Goal: Task Accomplishment & Management: Use online tool/utility

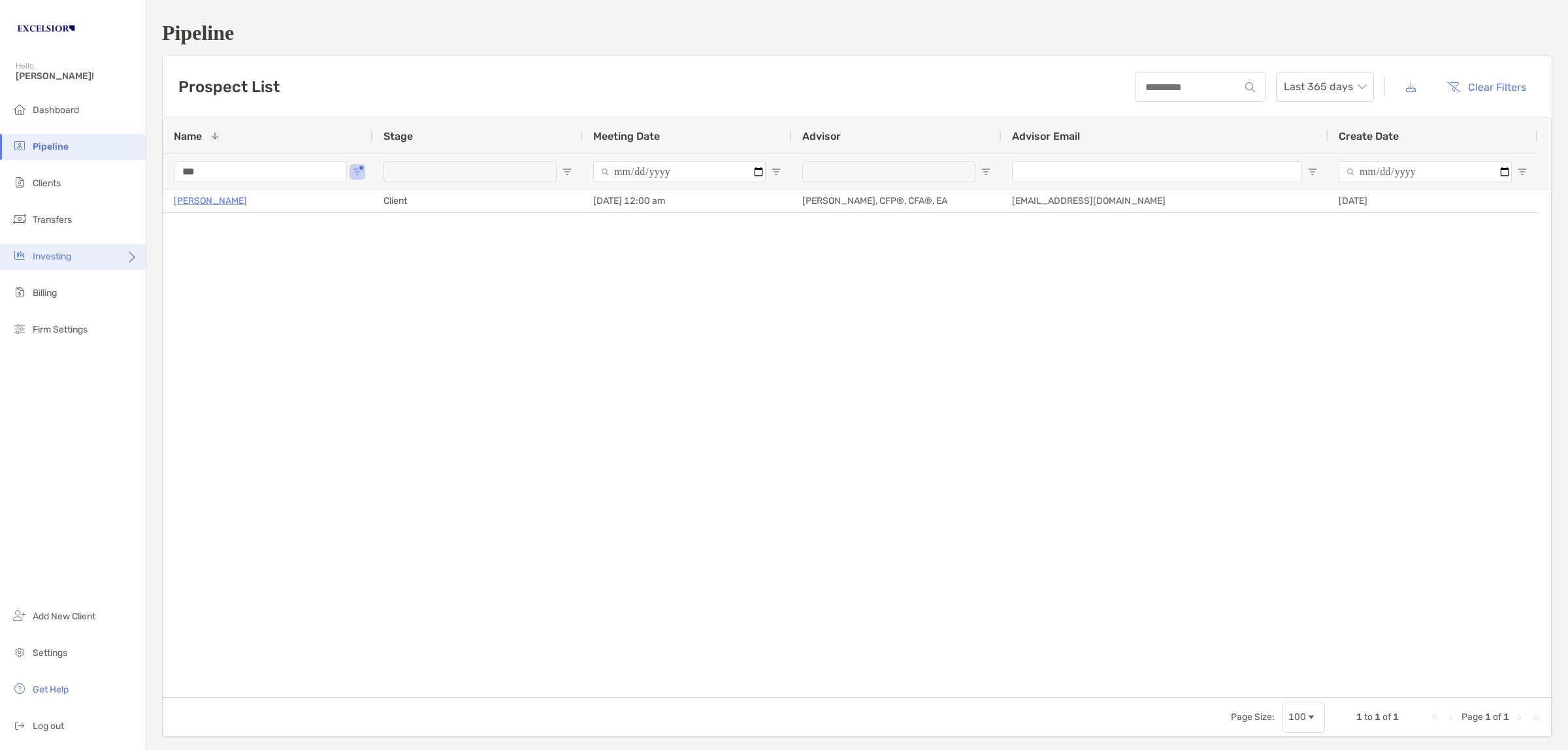
click at [60, 262] on div "Investing" at bounding box center [73, 256] width 146 height 26
click at [187, 279] on span "Rebalancing" at bounding box center [183, 281] width 52 height 11
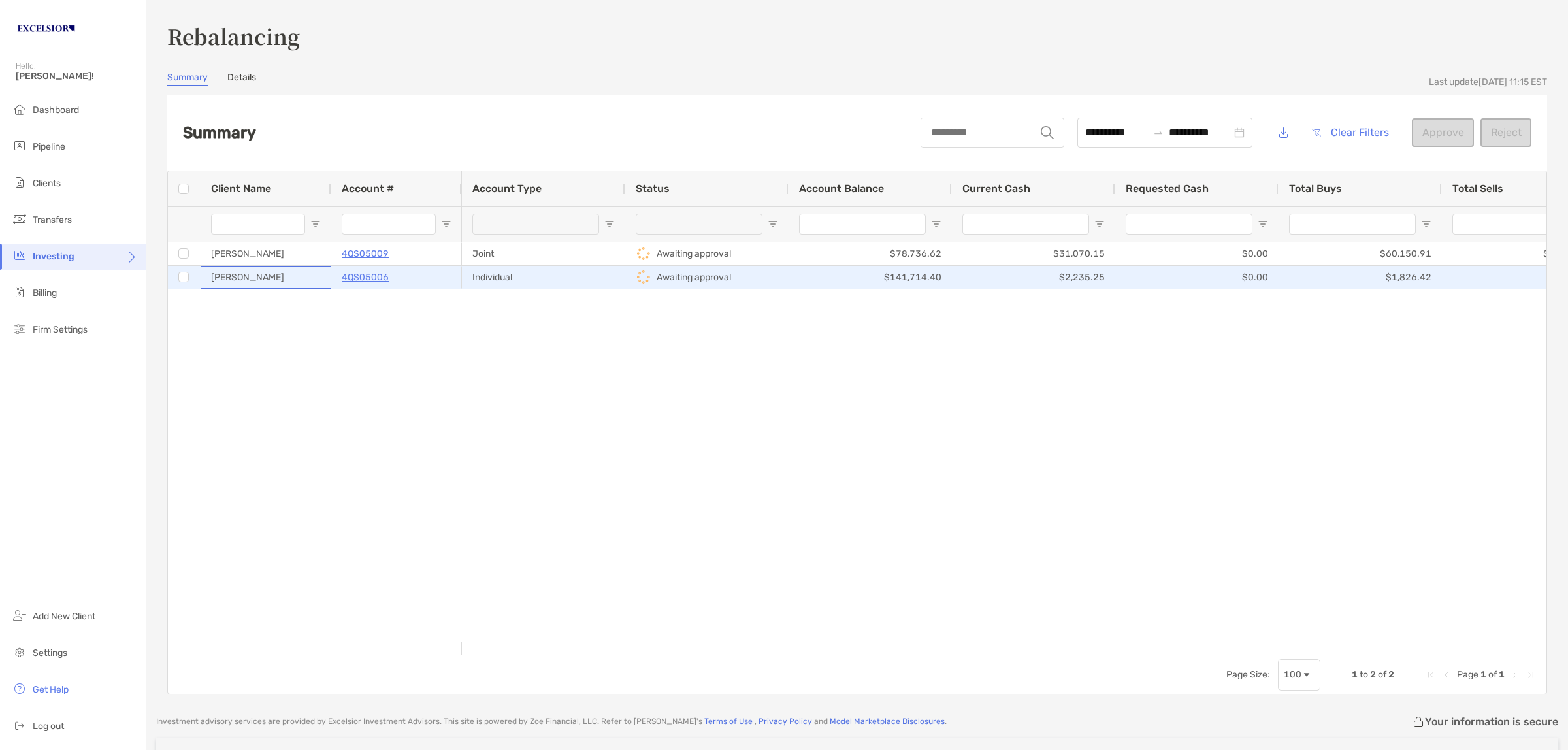
click at [296, 276] on div "[PERSON_NAME]" at bounding box center [265, 277] width 131 height 23
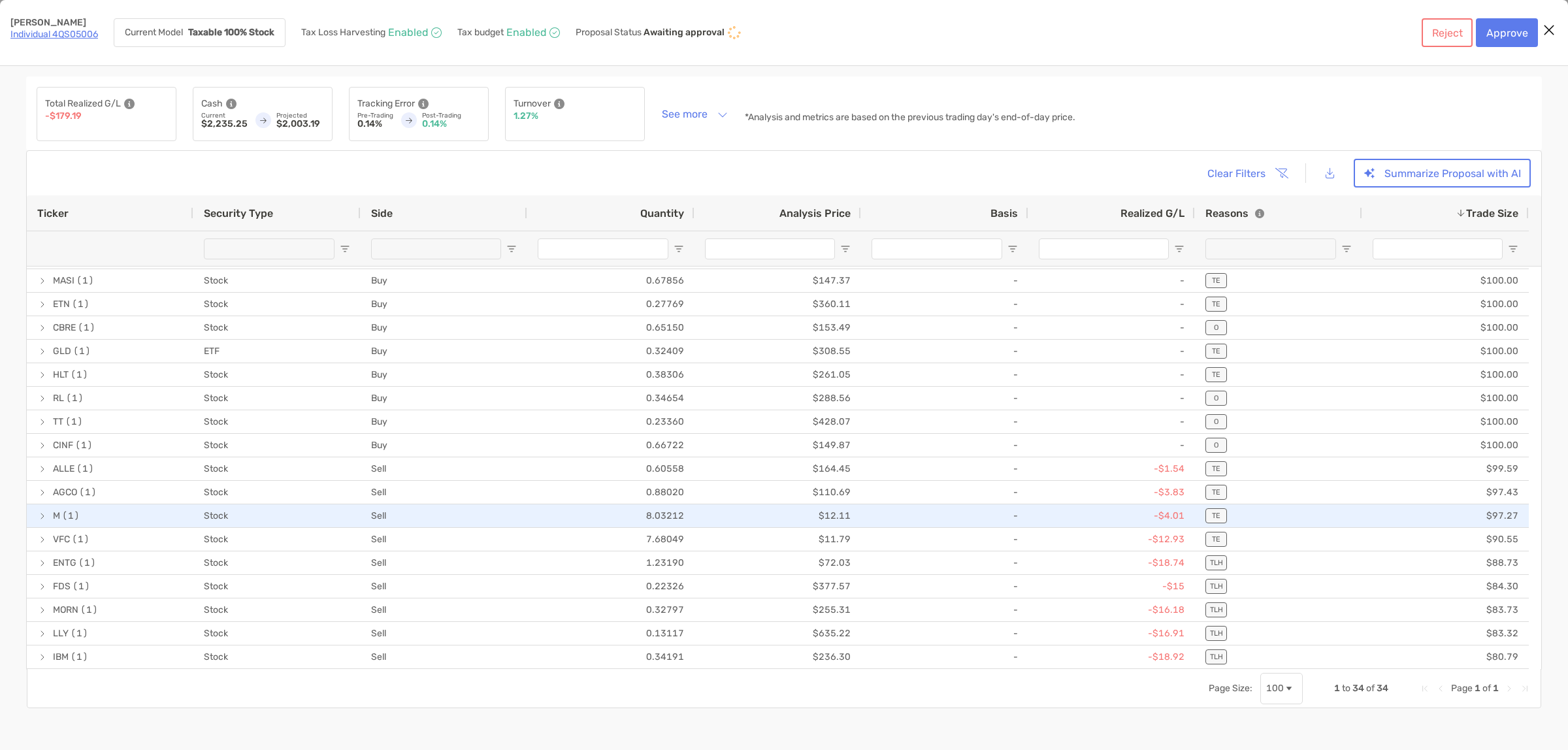
scroll to position [397, 0]
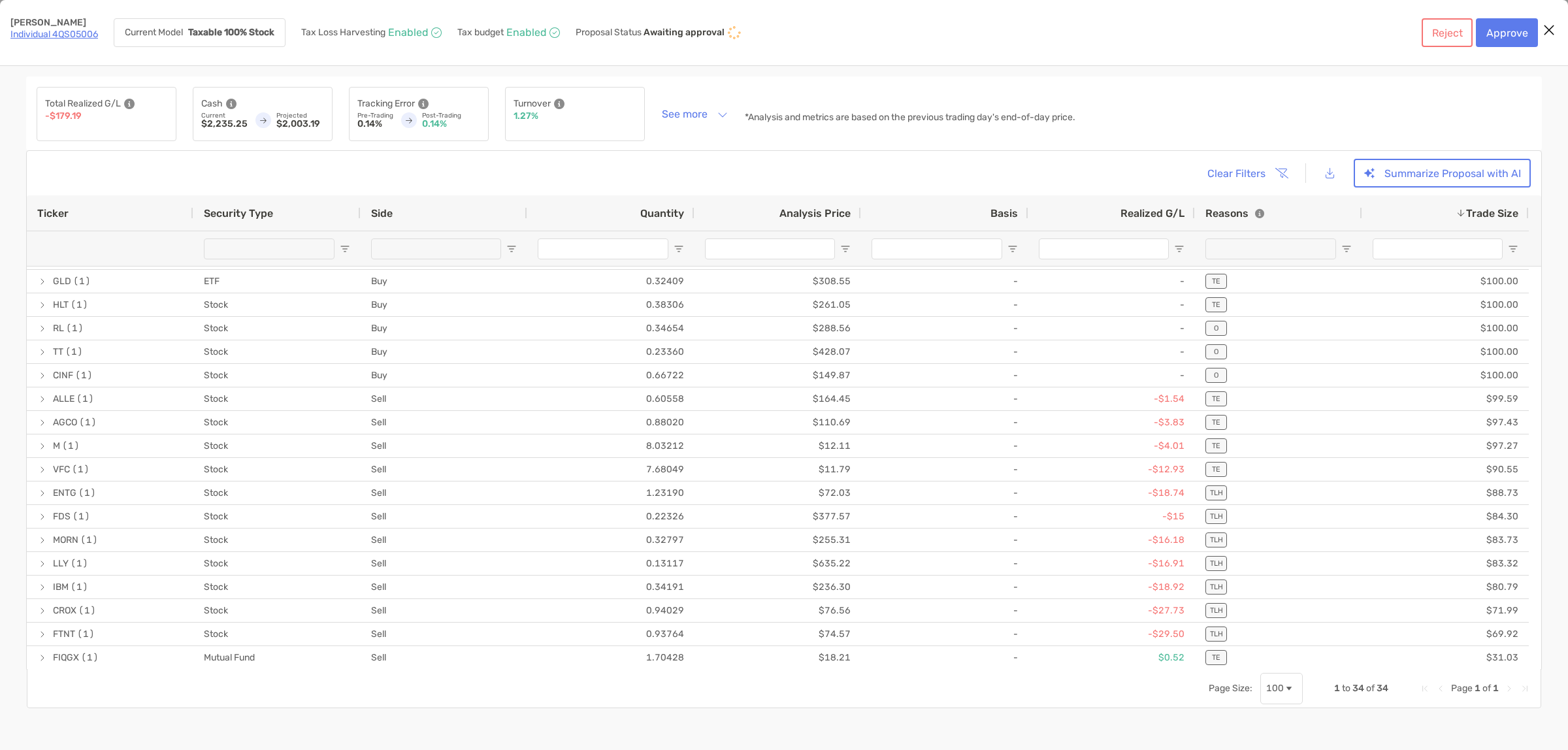
click at [1178, 250] on span "Open Filter Menu" at bounding box center [1179, 249] width 11 height 11
click at [1233, 274] on div "Equals" at bounding box center [1230, 273] width 117 height 31
click at [1225, 317] on input "Filter Value" at bounding box center [1230, 307] width 117 height 21
type input "*"
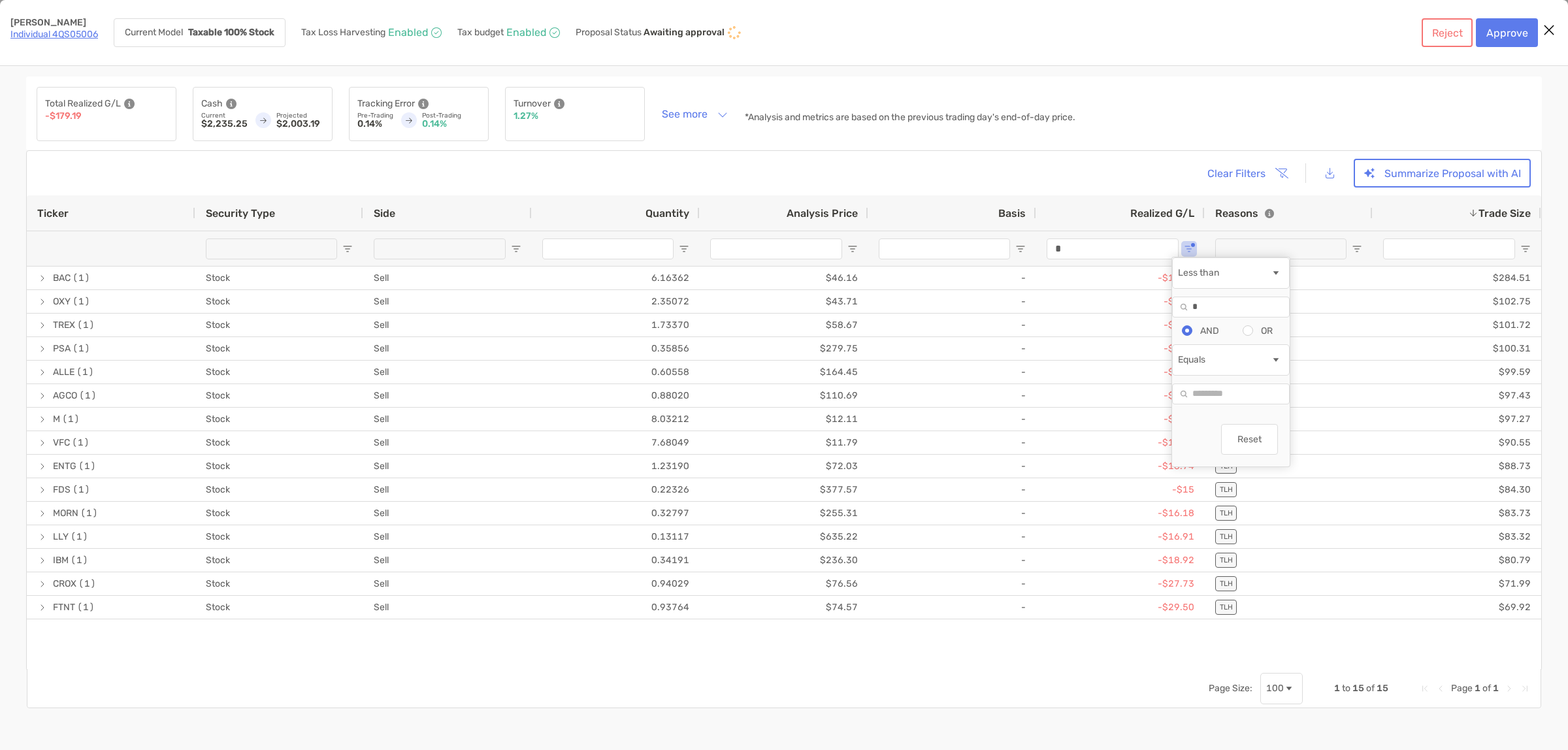
scroll to position [0, 0]
drag, startPoint x: 1236, startPoint y: 318, endPoint x: 1086, endPoint y: 317, distance: 150.0
click at [1105, 317] on div "Ticker Security Type Side Quantity Analysis Price Basis Realized G/L Reasons Tr…" at bounding box center [784, 451] width 1514 height 513
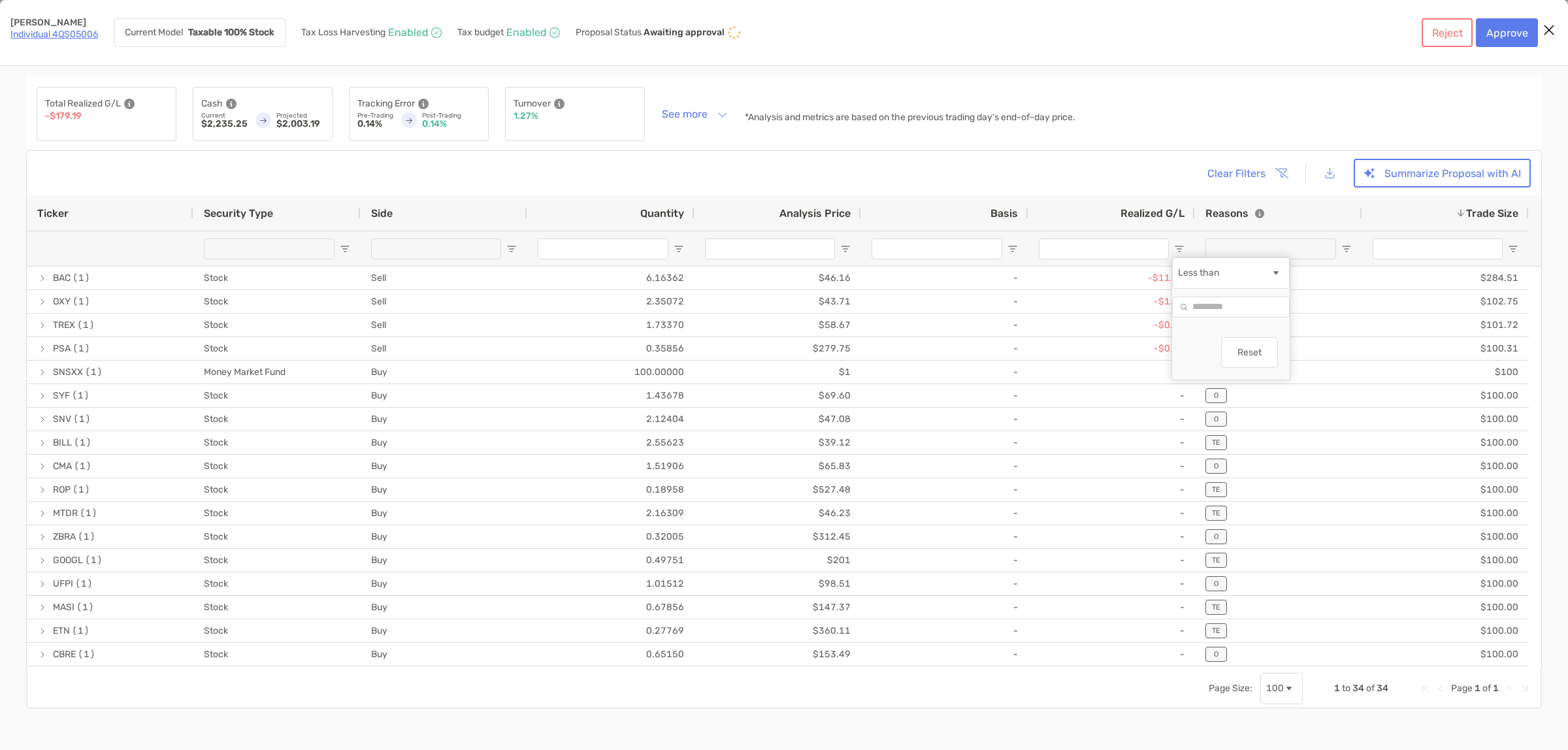
click at [1278, 368] on button "Reset" at bounding box center [1249, 352] width 57 height 31
click at [1027, 181] on div "Clear Filters Summarize Proposal with AI" at bounding box center [784, 173] width 1493 height 29
click at [1551, 29] on icon "Close modal" at bounding box center [1549, 30] width 12 height 16
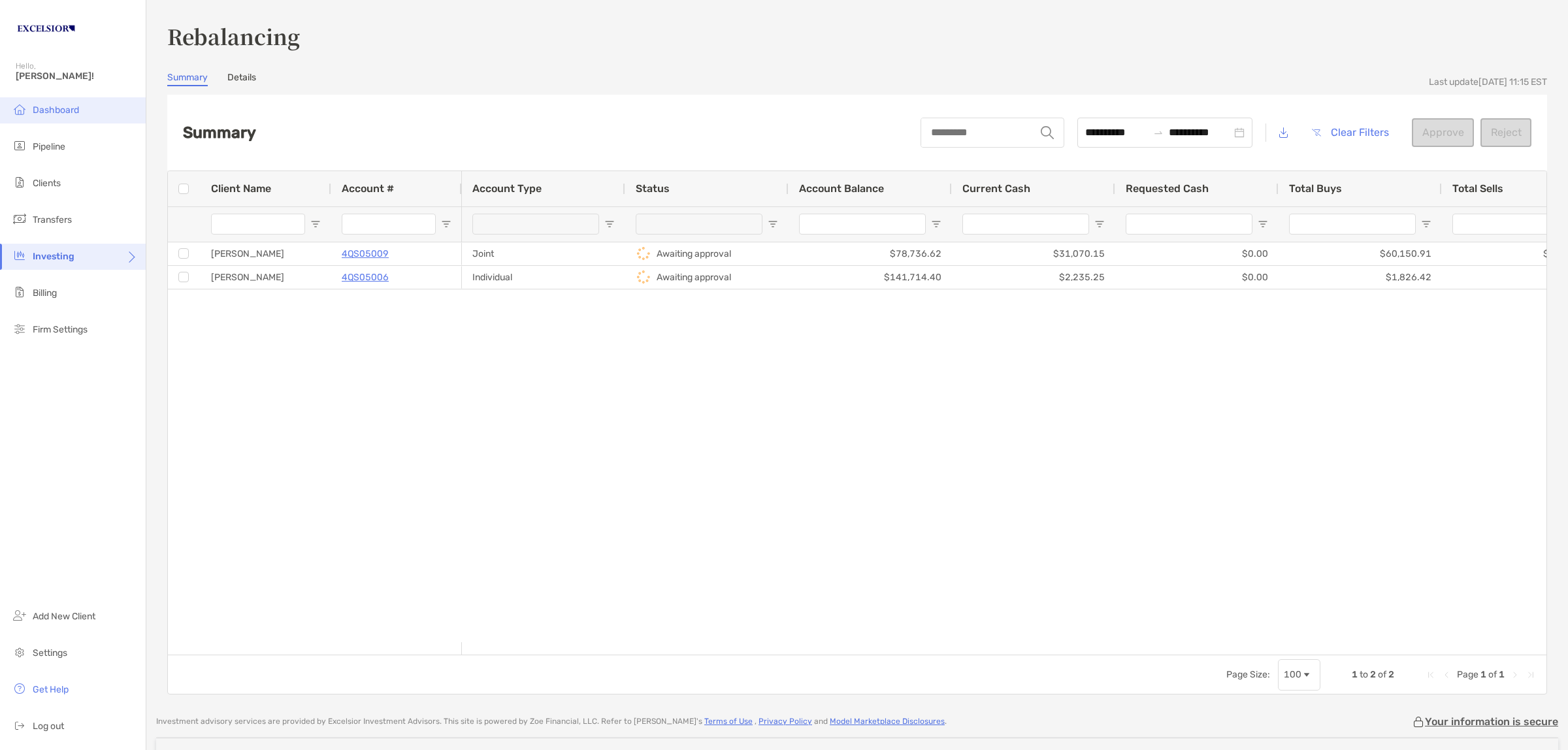
click at [56, 108] on span "Dashboard" at bounding box center [56, 110] width 46 height 11
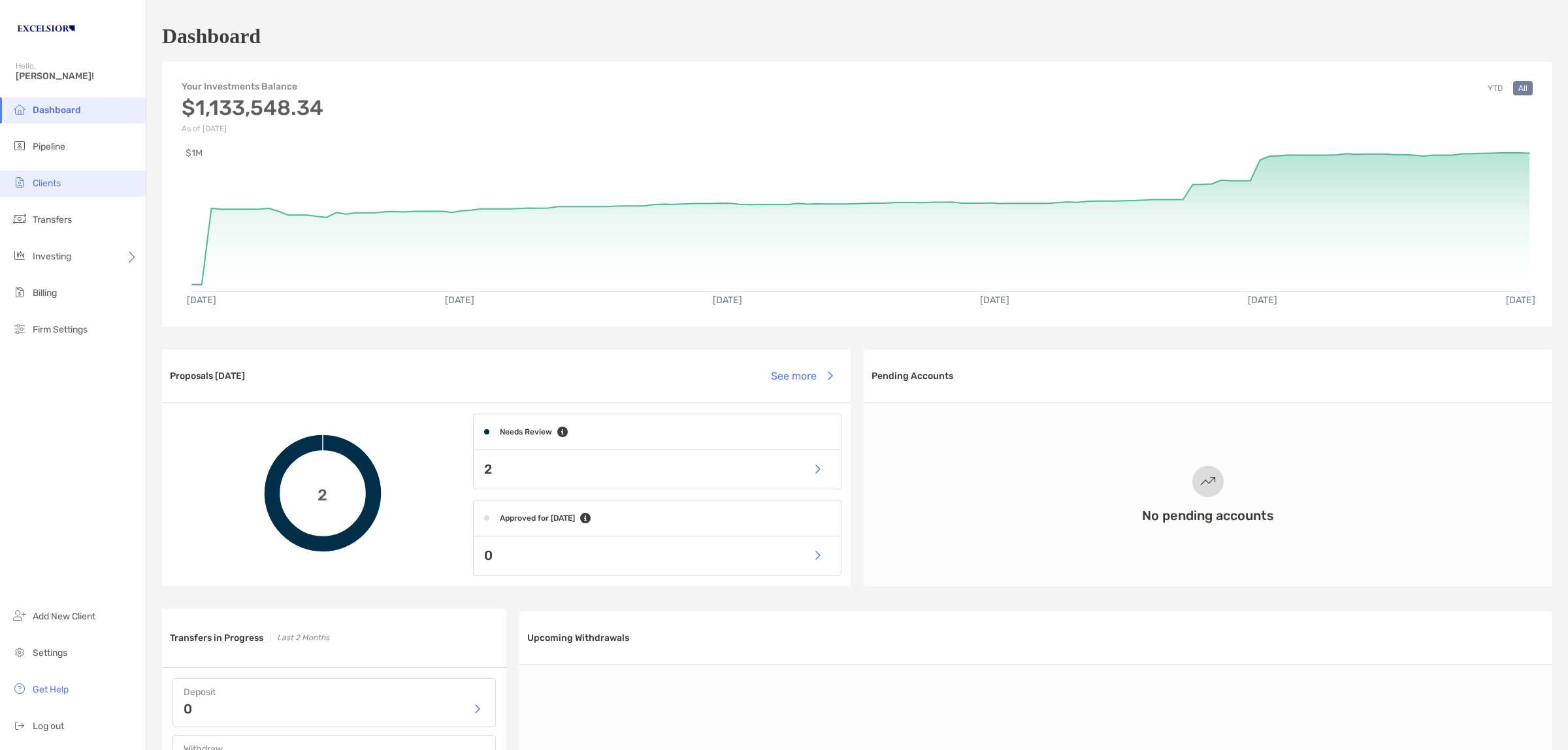
click at [49, 189] on li "Clients" at bounding box center [73, 183] width 146 height 26
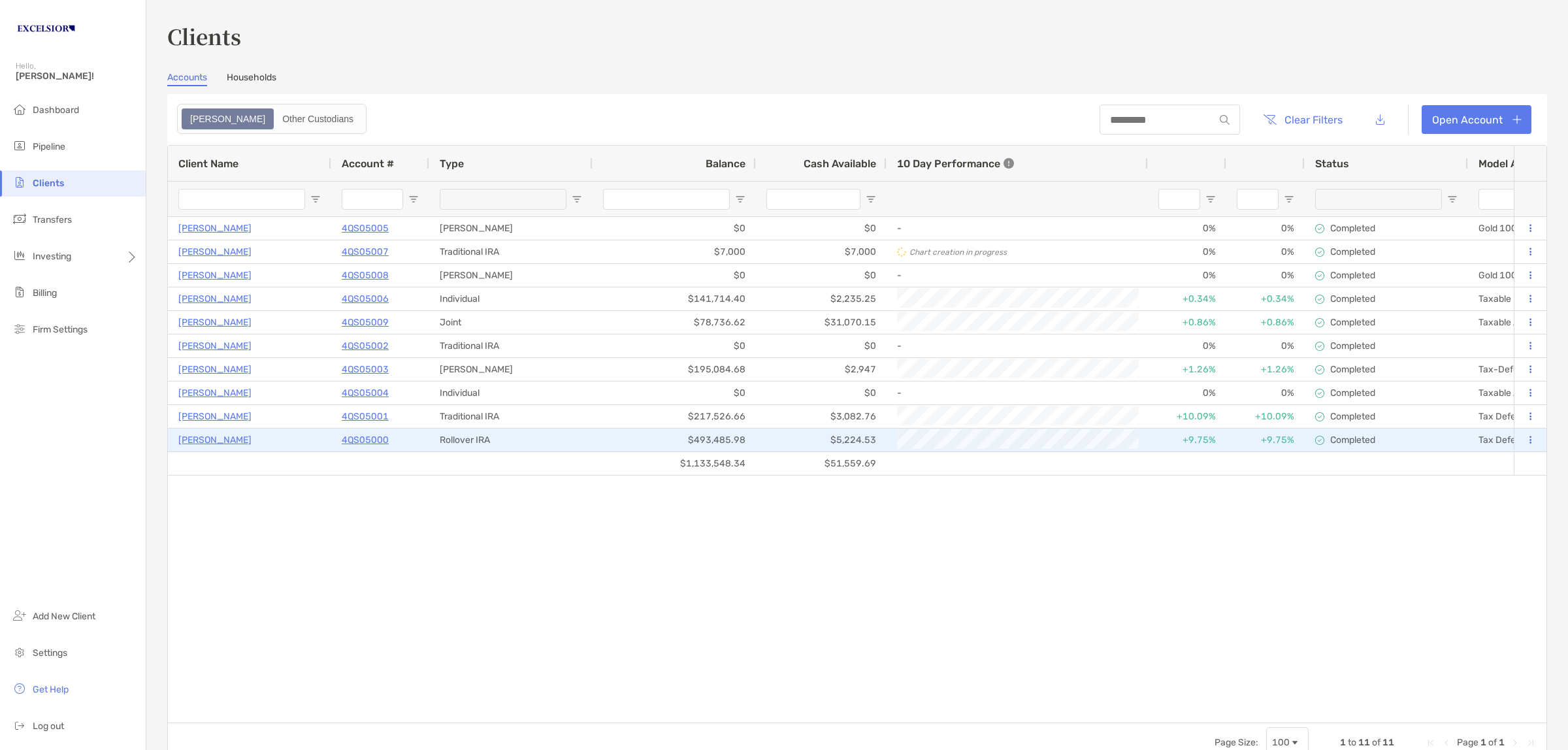
type input "**********"
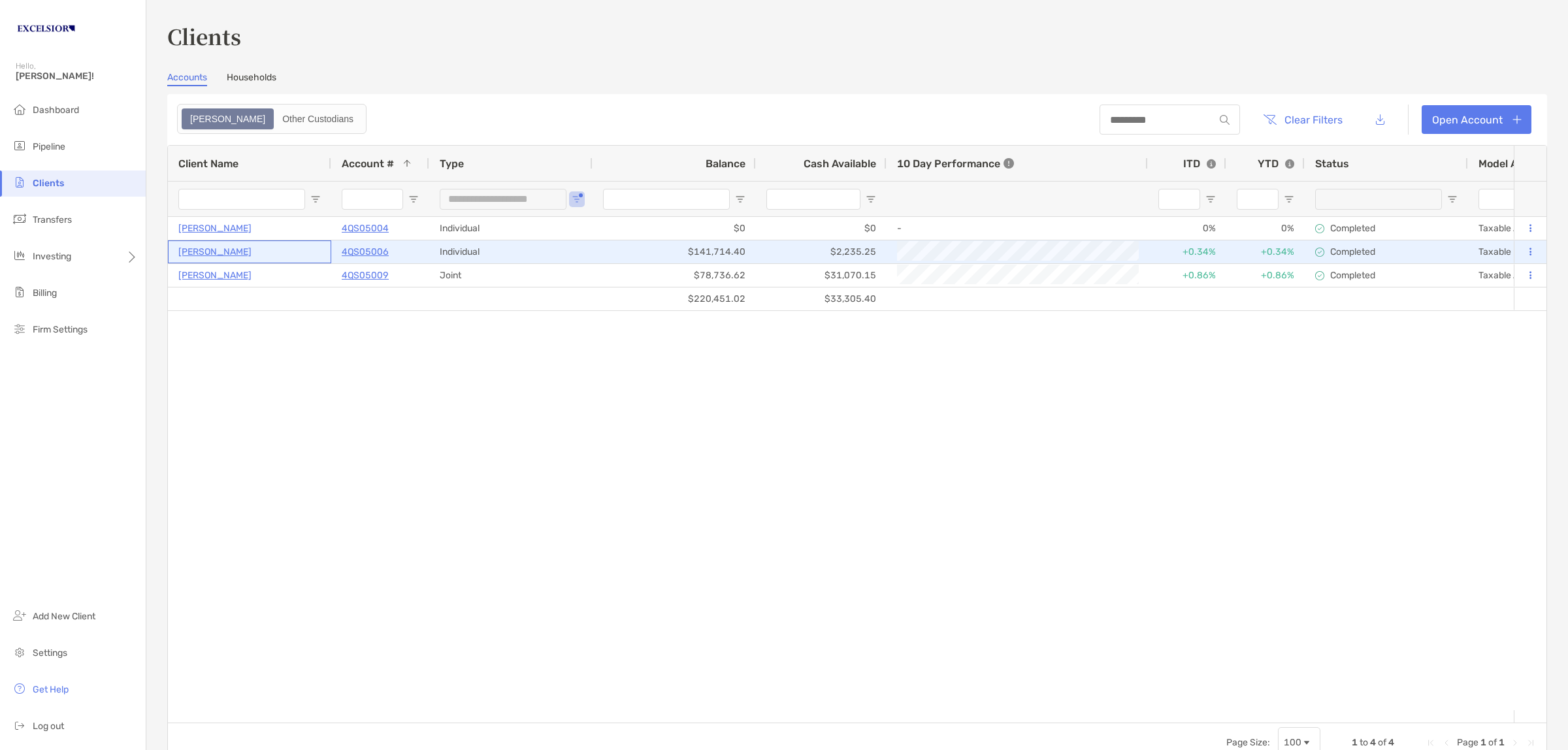
click at [224, 250] on p "Emily Abeling" at bounding box center [215, 252] width 73 height 17
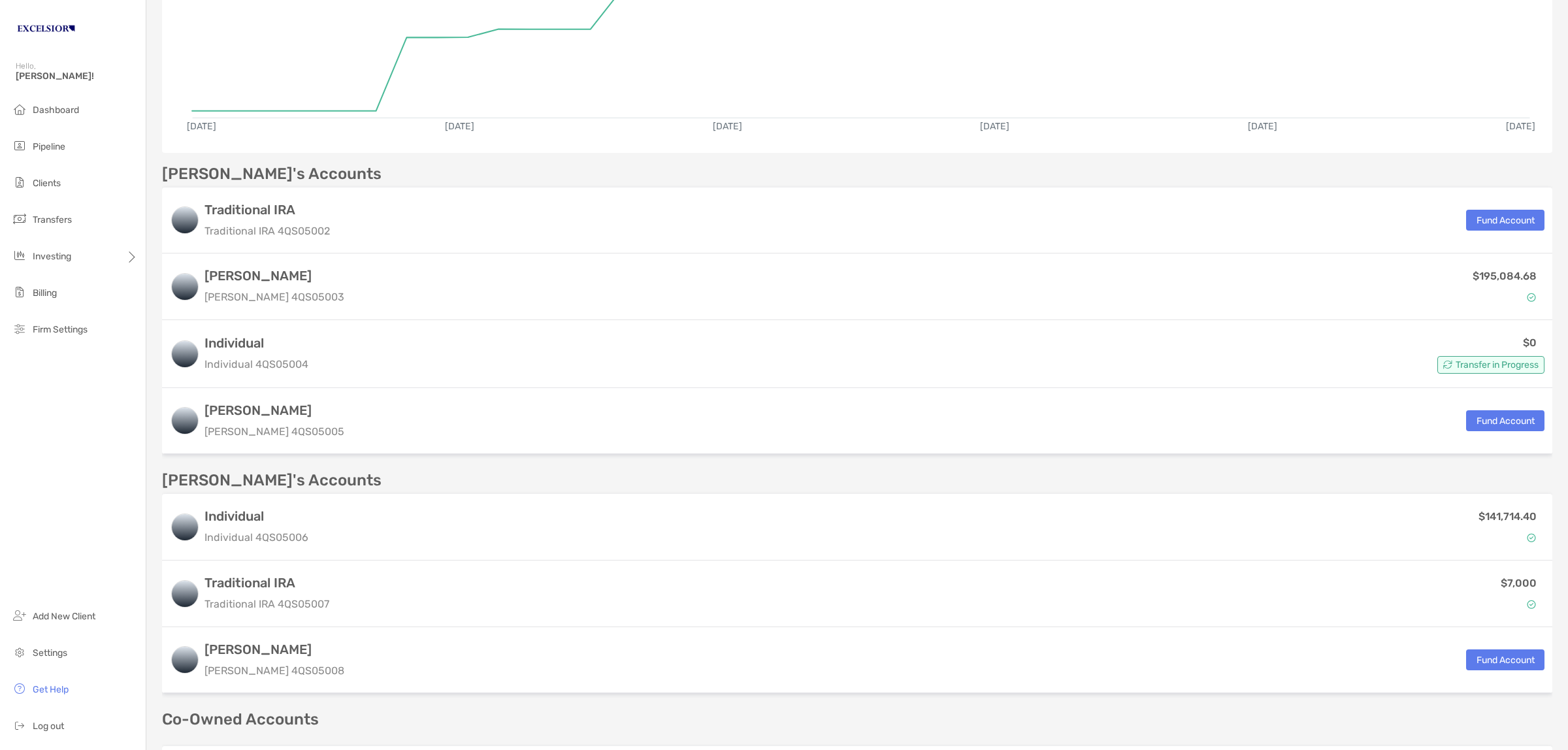
scroll to position [327, 0]
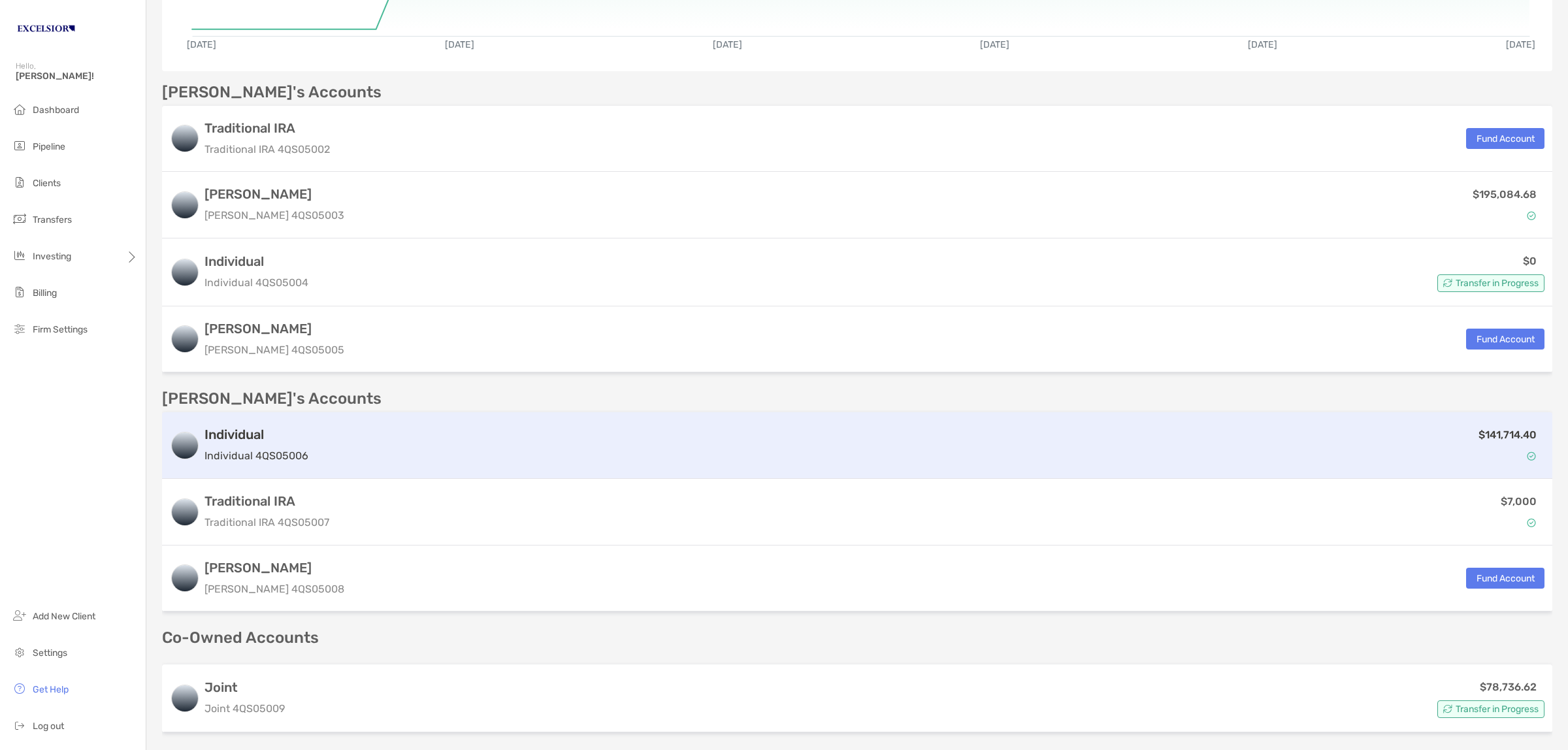
click at [328, 445] on div "$141,714.40" at bounding box center [929, 445] width 1231 height 38
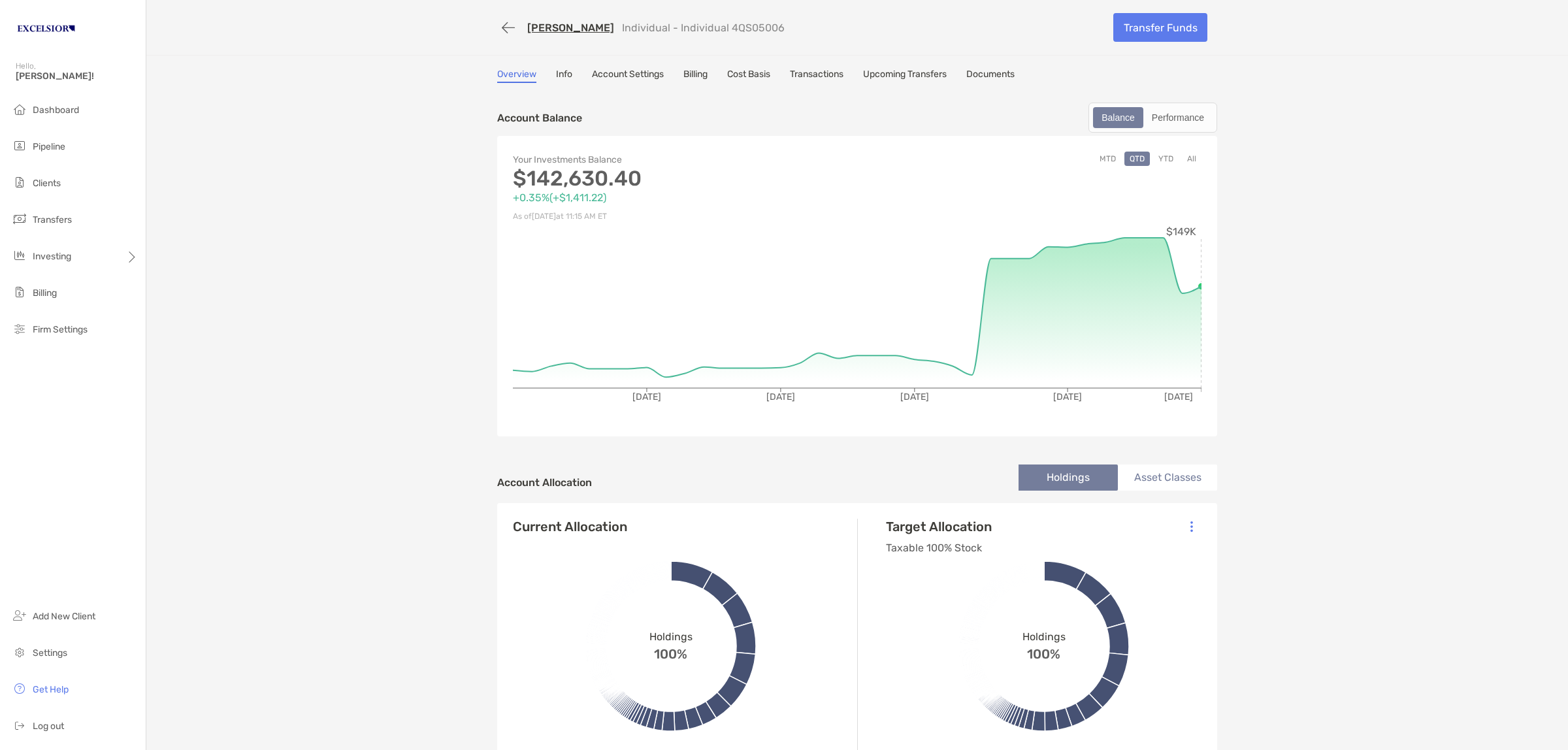
click at [556, 72] on link "Info" at bounding box center [564, 76] width 17 height 15
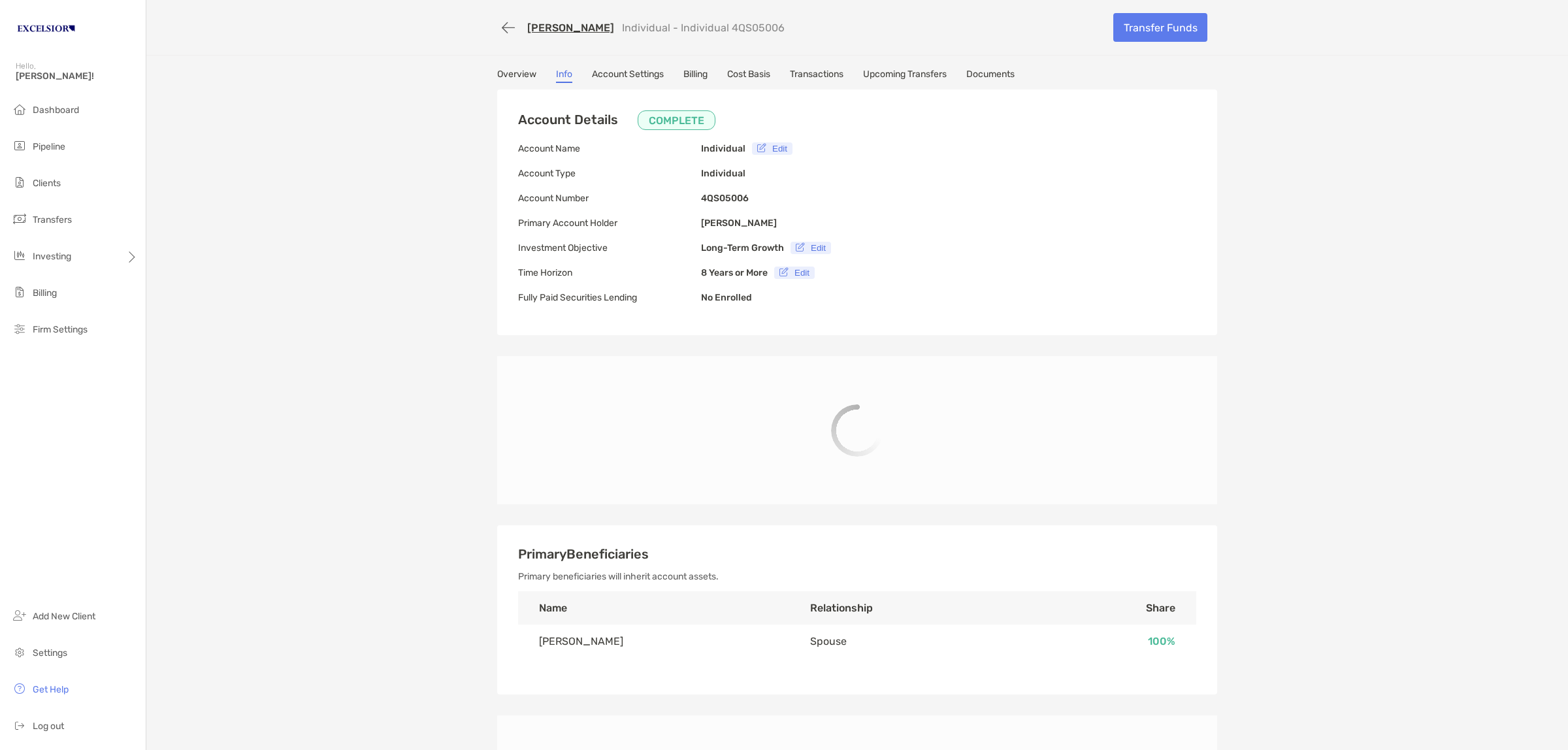
type input "**********"
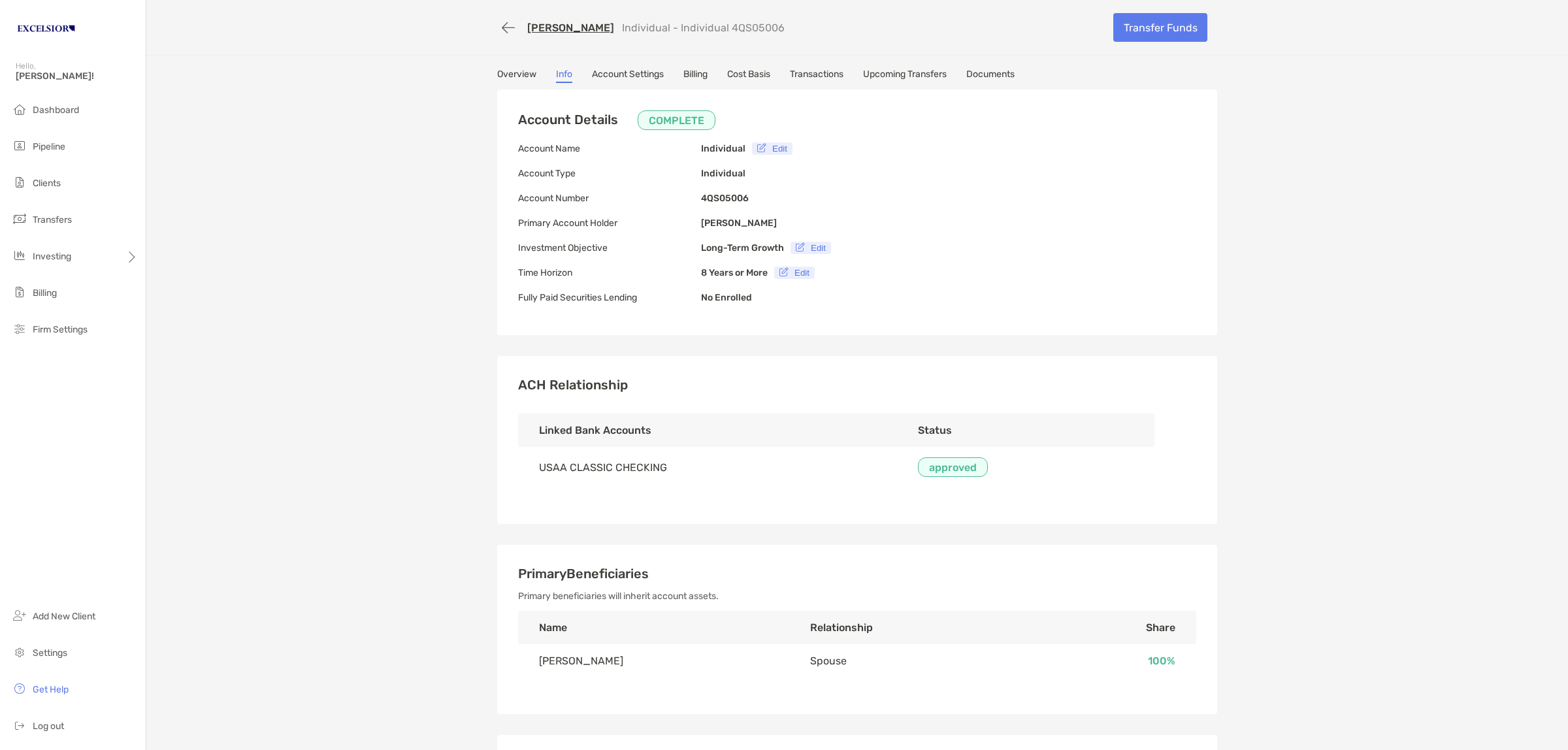
click at [615, 76] on link "Account Settings" at bounding box center [628, 76] width 72 height 15
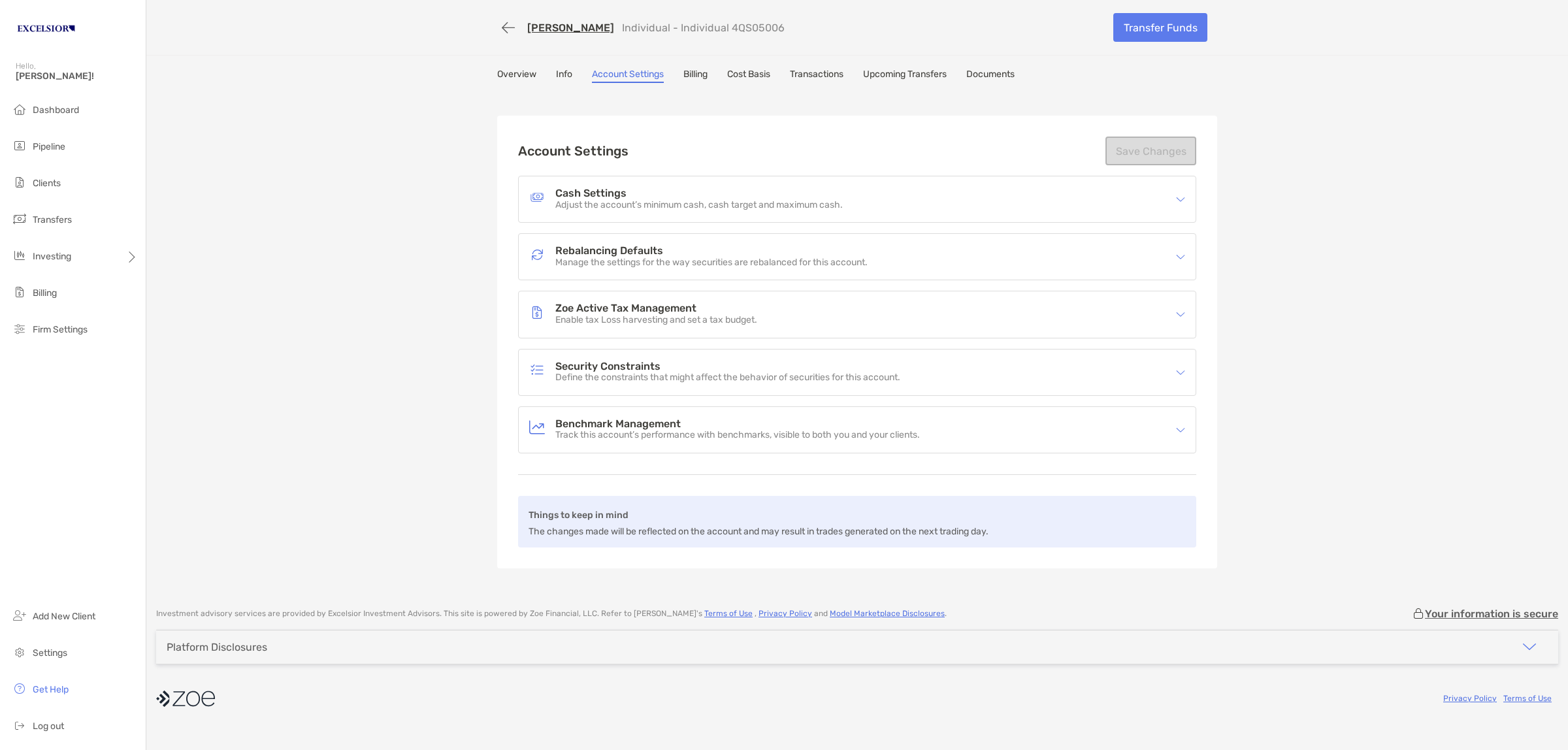
click at [749, 70] on link "Cost Basis" at bounding box center [748, 76] width 43 height 15
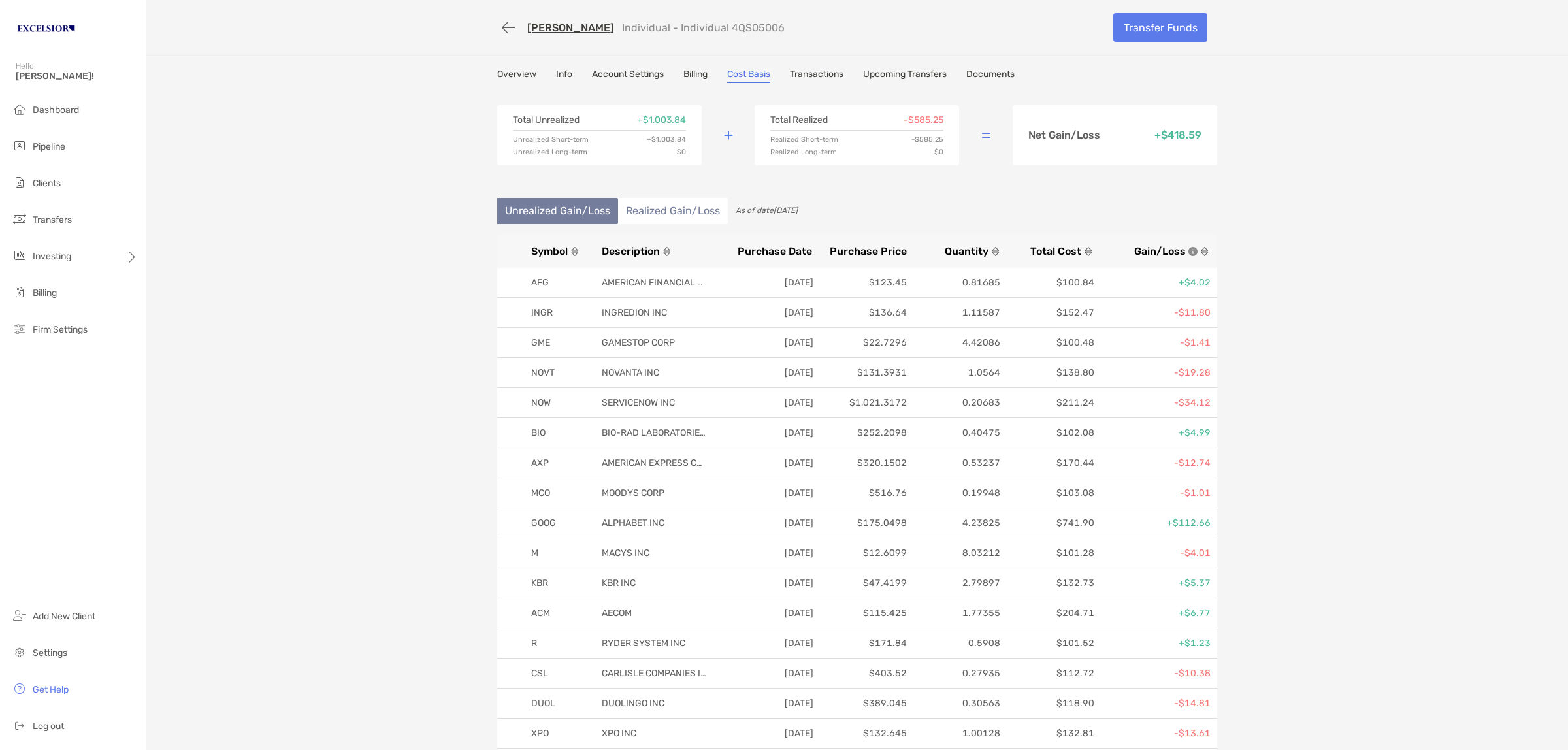
click at [812, 75] on link "Transactions" at bounding box center [816, 76] width 54 height 15
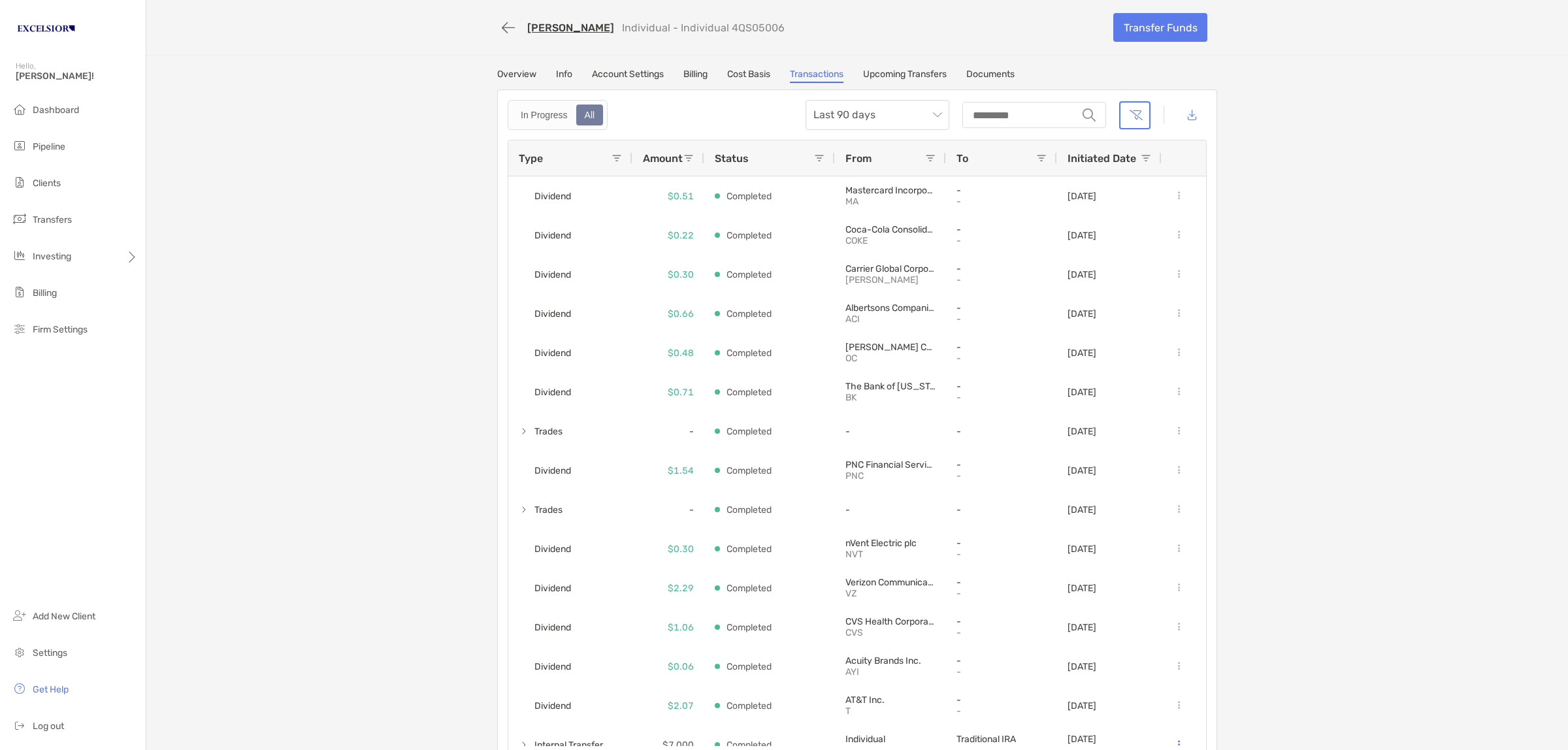
click at [887, 72] on link "Upcoming Transfers" at bounding box center [904, 76] width 84 height 15
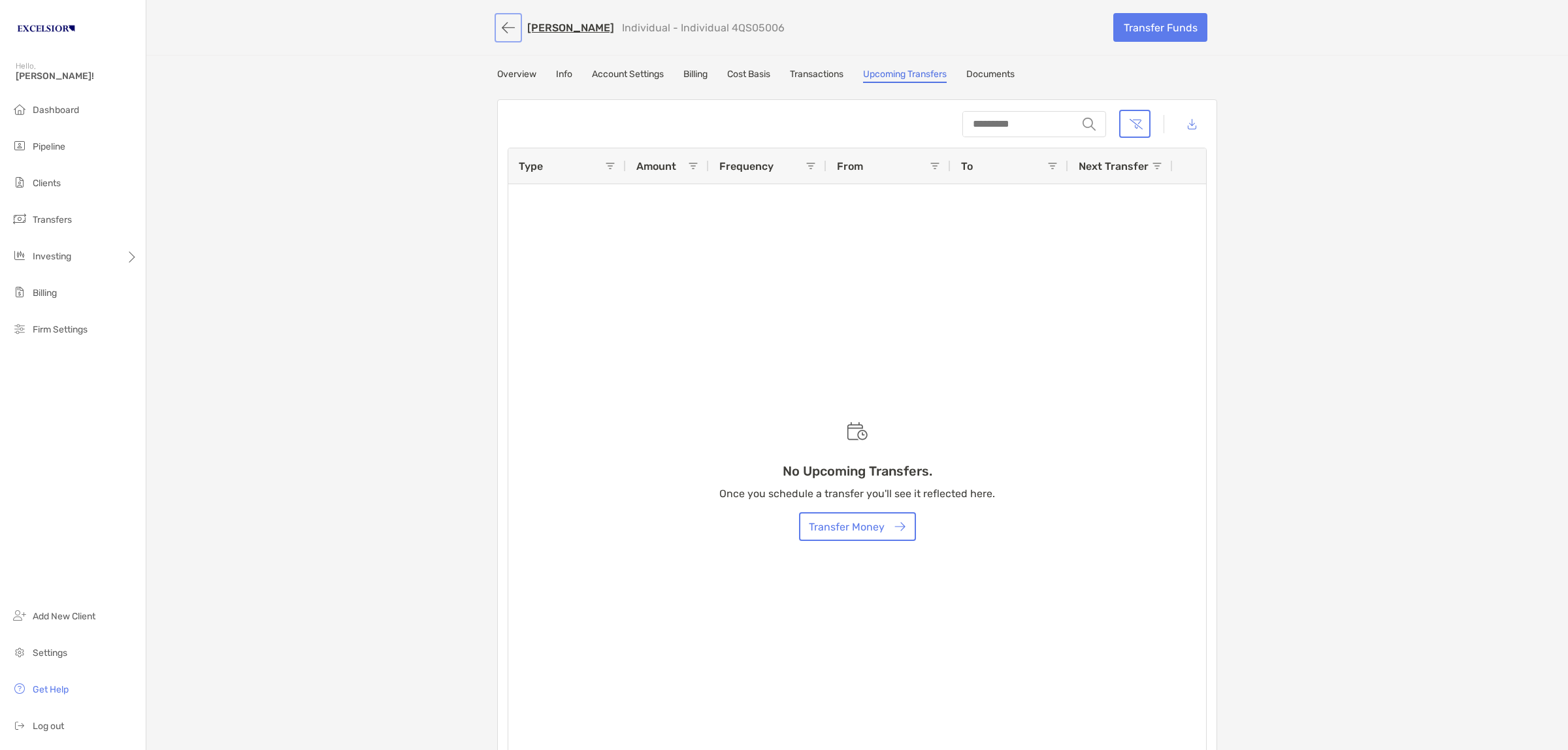
click at [500, 27] on button "button" at bounding box center [508, 28] width 22 height 24
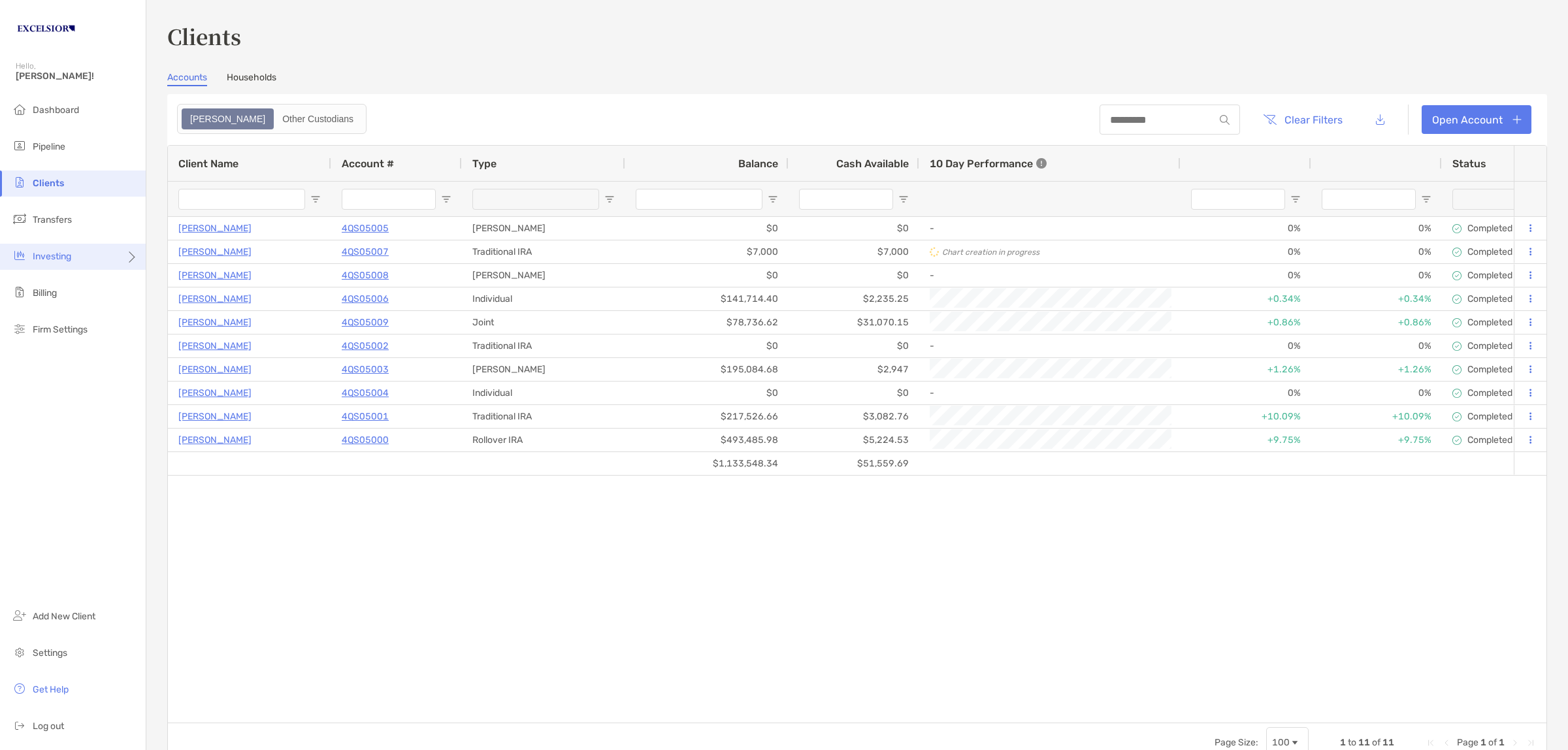
type input "**********"
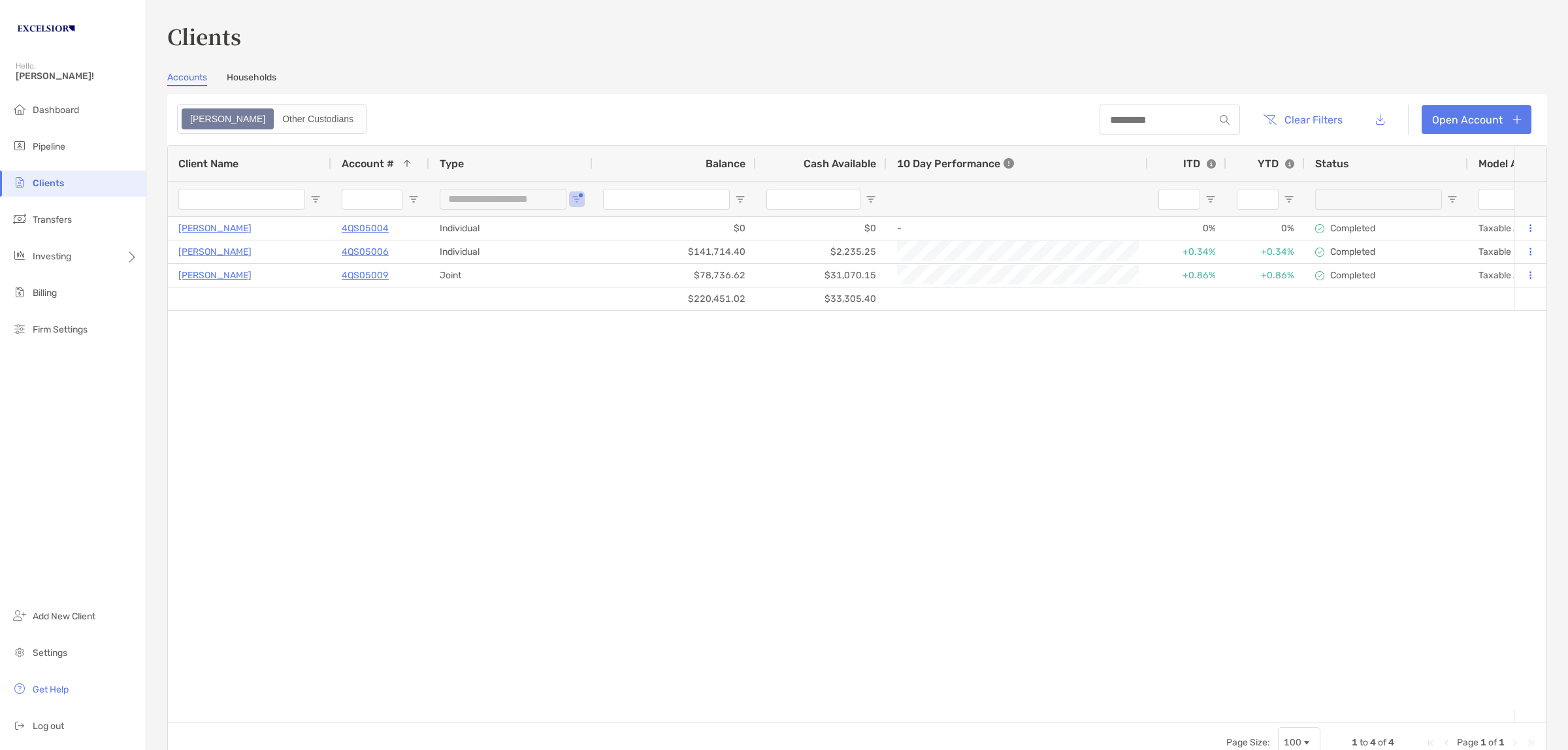
click at [363, 500] on div "Emily Abeling 4QS05006 Individual $141,714.40 $2,235.25 +0.34% +0.34% Completed…" at bounding box center [841, 463] width 1346 height 493
click at [73, 252] on div "Investing" at bounding box center [73, 256] width 146 height 26
click at [232, 281] on li "Rebalancing" at bounding box center [204, 282] width 117 height 26
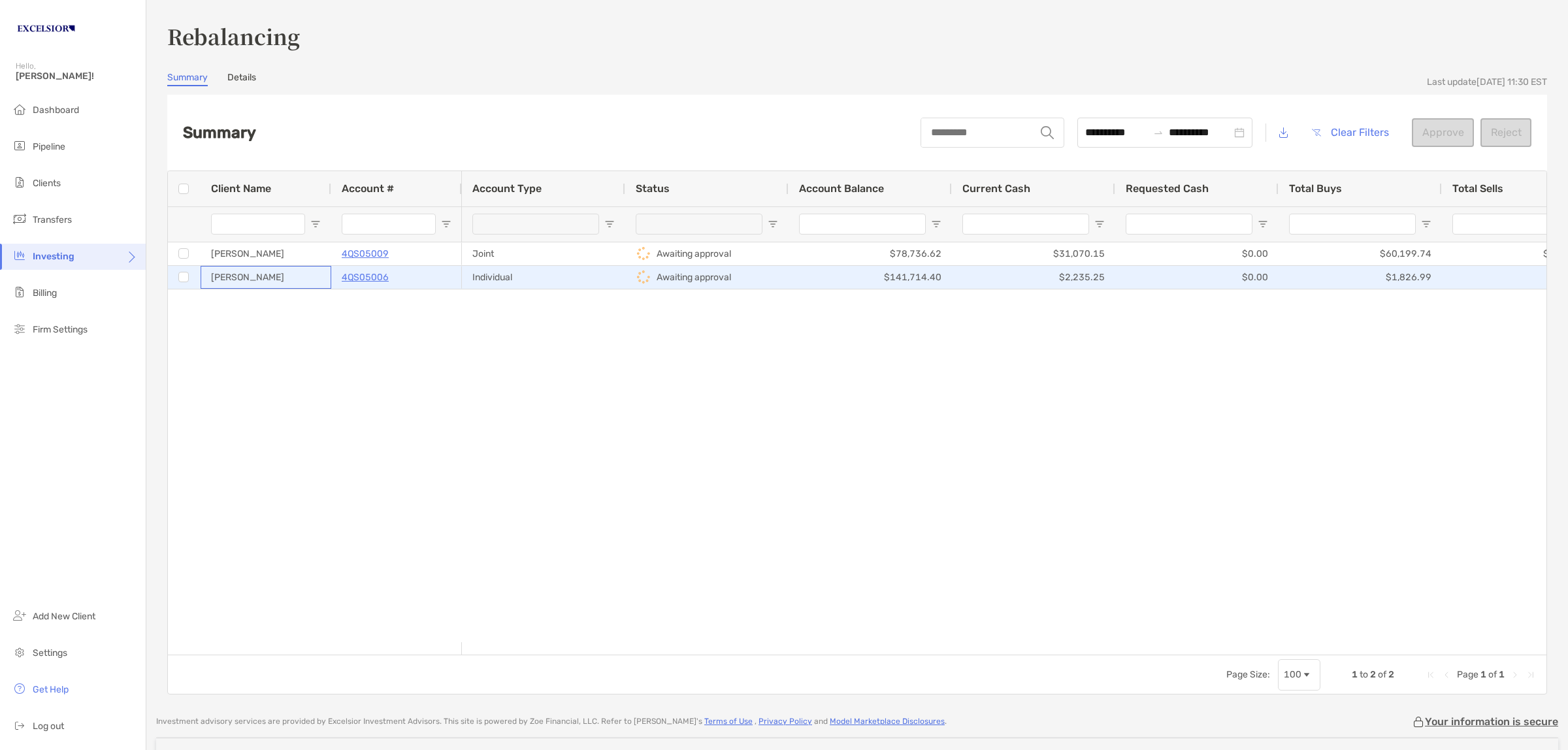
click at [307, 272] on div "[PERSON_NAME]" at bounding box center [265, 277] width 131 height 23
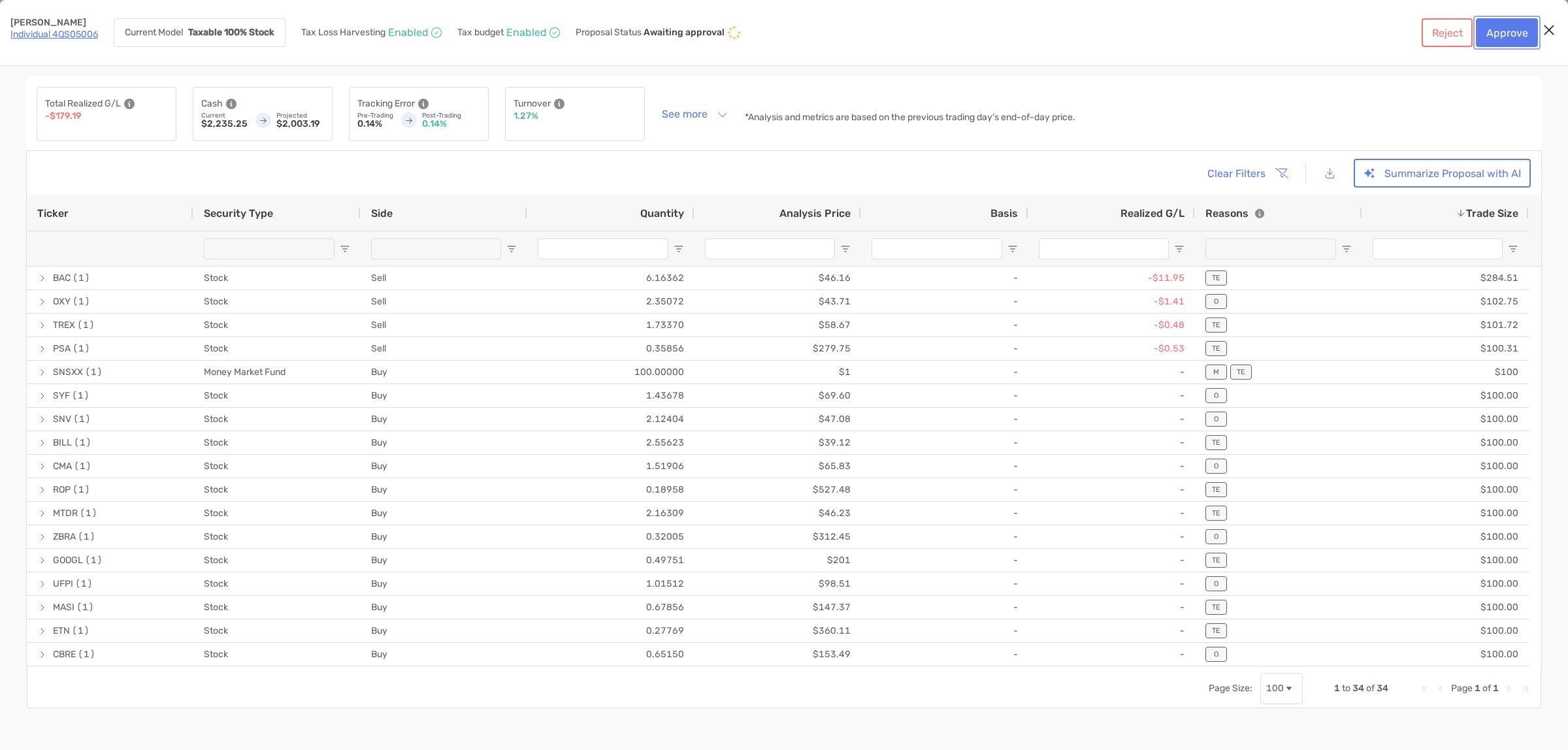
click at [1514, 36] on button "Approve" at bounding box center [1507, 33] width 62 height 29
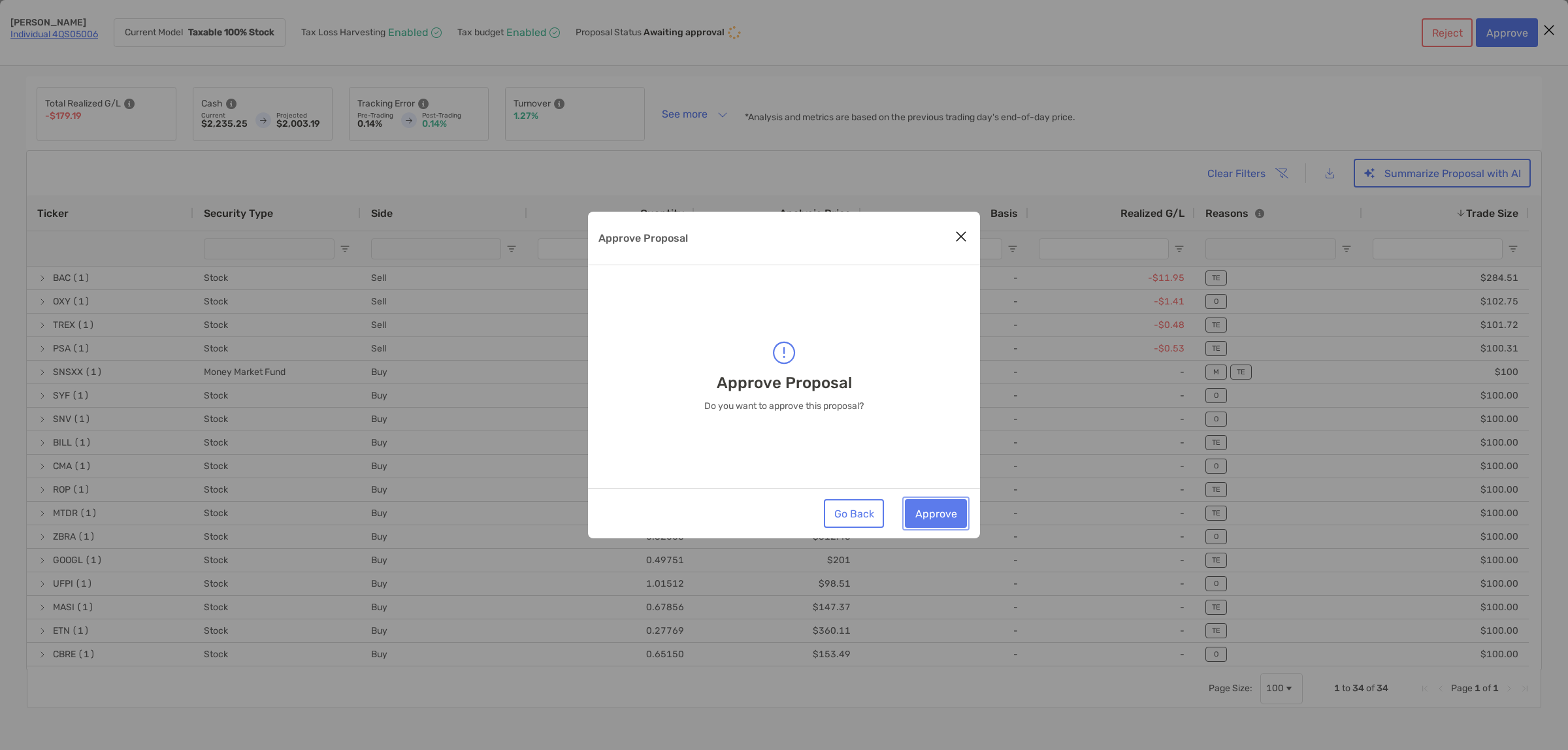
click at [932, 516] on button "Approve" at bounding box center [936, 513] width 62 height 29
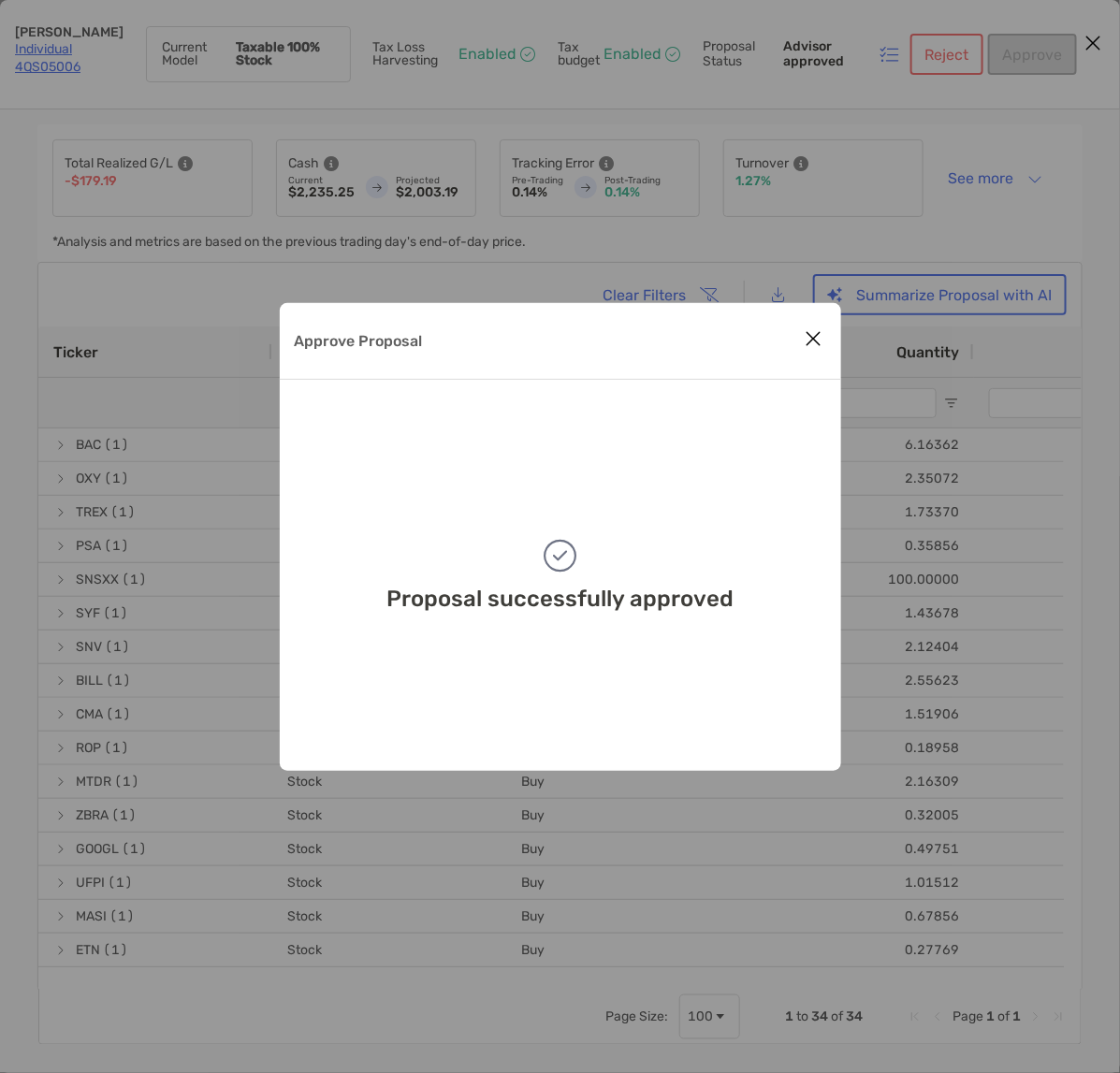
click at [807, 342] on icon "Close modal" at bounding box center [815, 339] width 17 height 23
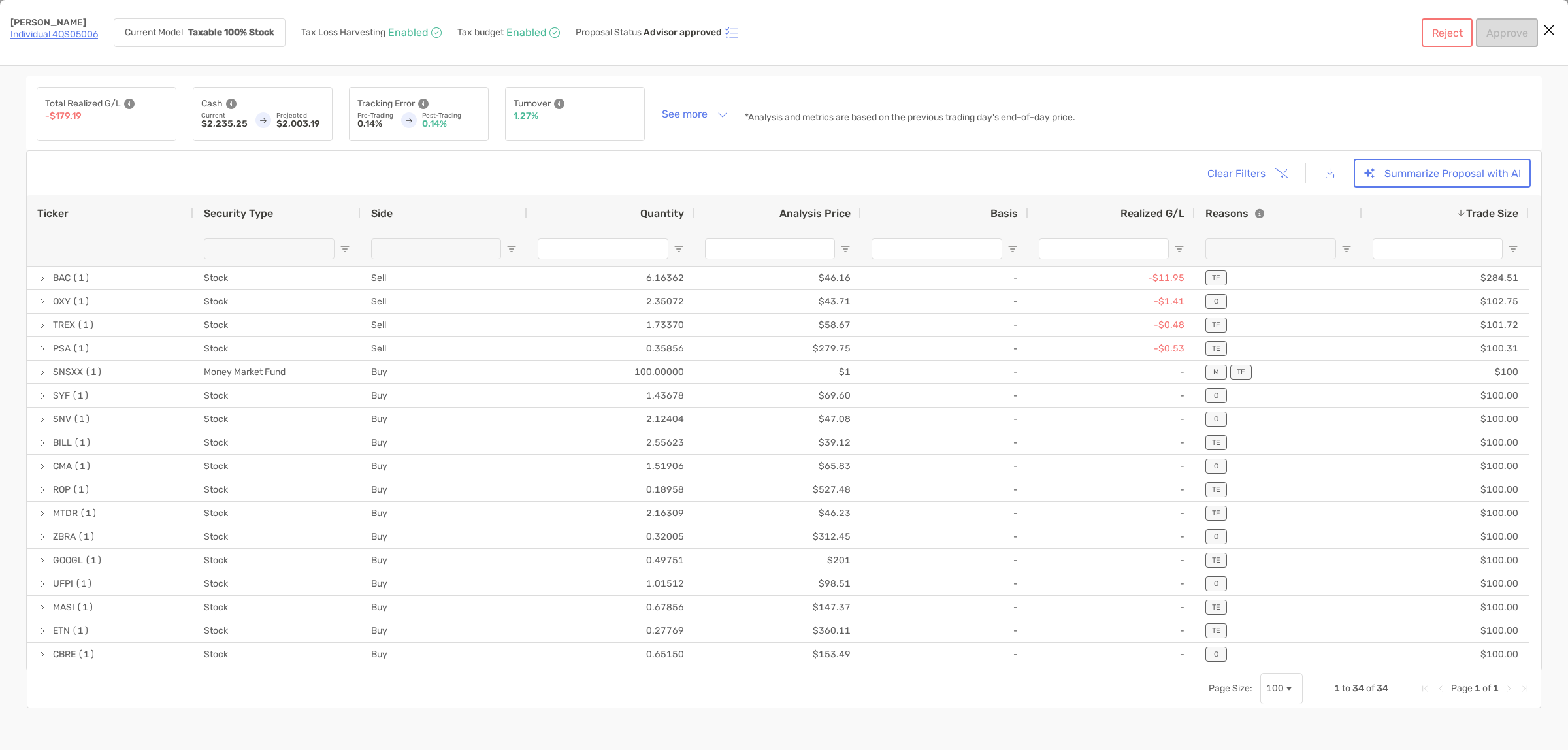
click at [42, 27] on div "Emily Abeling Individual 4QS05006" at bounding box center [54, 33] width 88 height 29
click at [39, 34] on link "Individual 4QS05006" at bounding box center [54, 34] width 88 height 11
click at [88, 31] on link "Individual 4QS05006" at bounding box center [54, 34] width 88 height 11
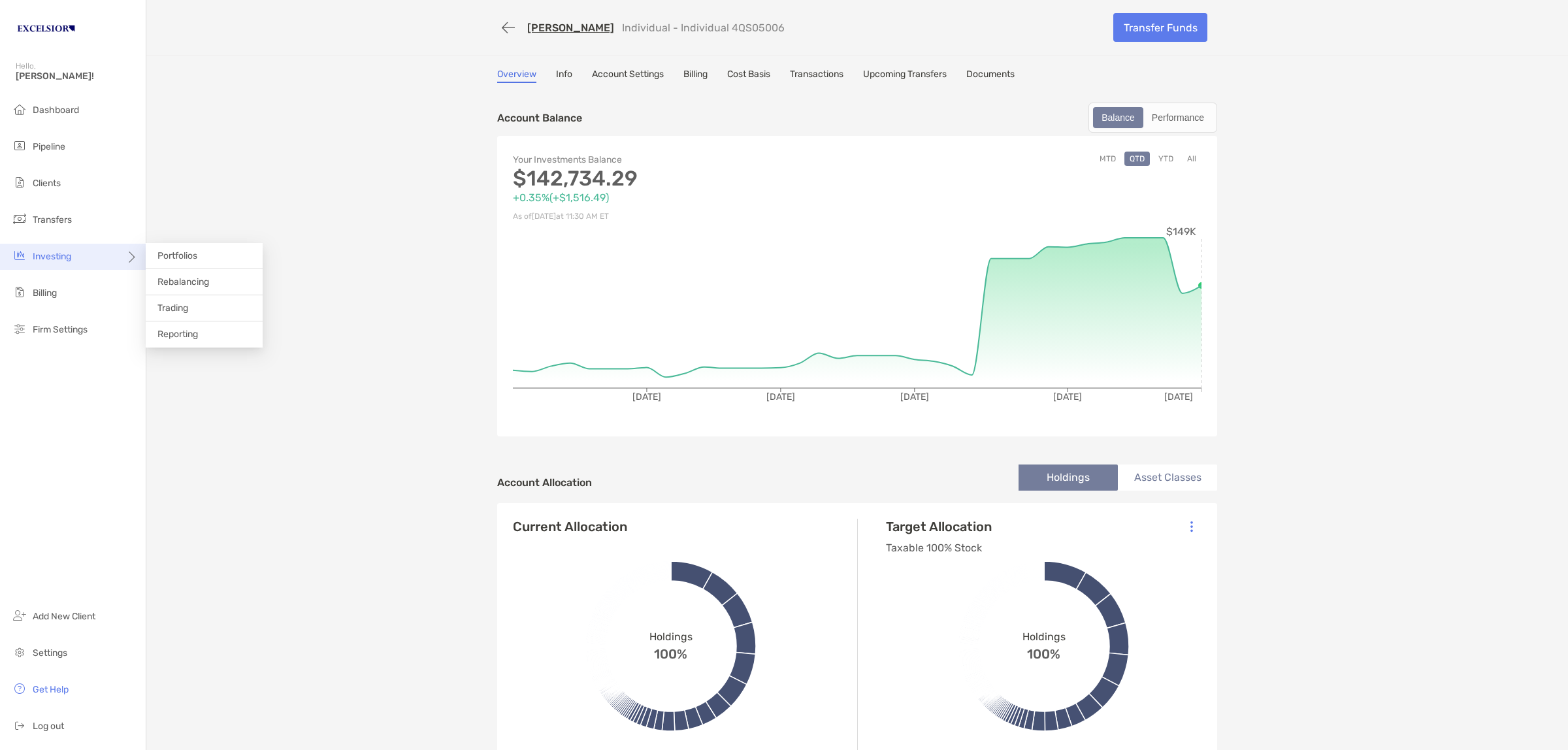
click at [50, 257] on span "Investing" at bounding box center [52, 256] width 38 height 11
click at [61, 109] on span "Dashboard" at bounding box center [56, 110] width 46 height 11
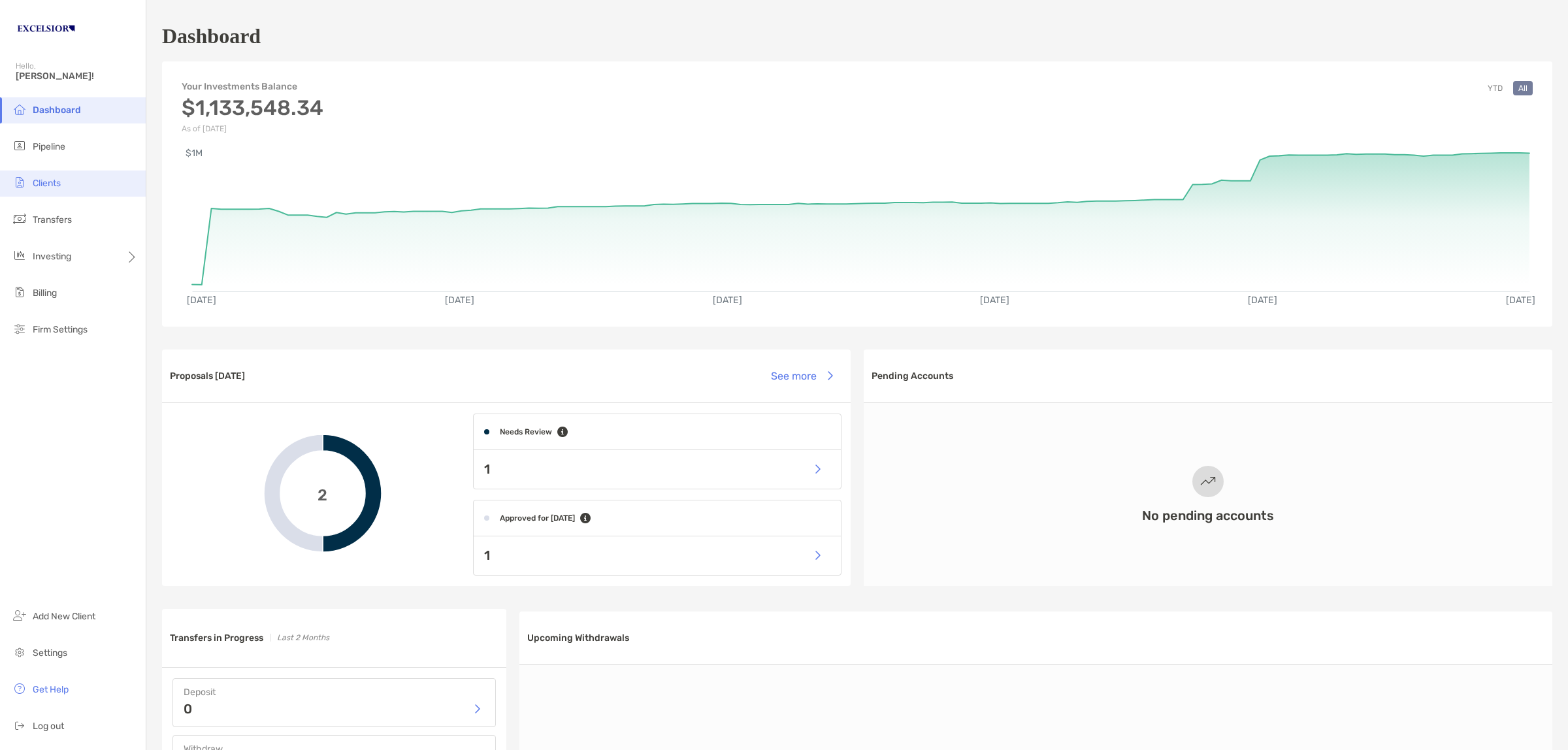
click at [51, 180] on span "Clients" at bounding box center [46, 183] width 28 height 11
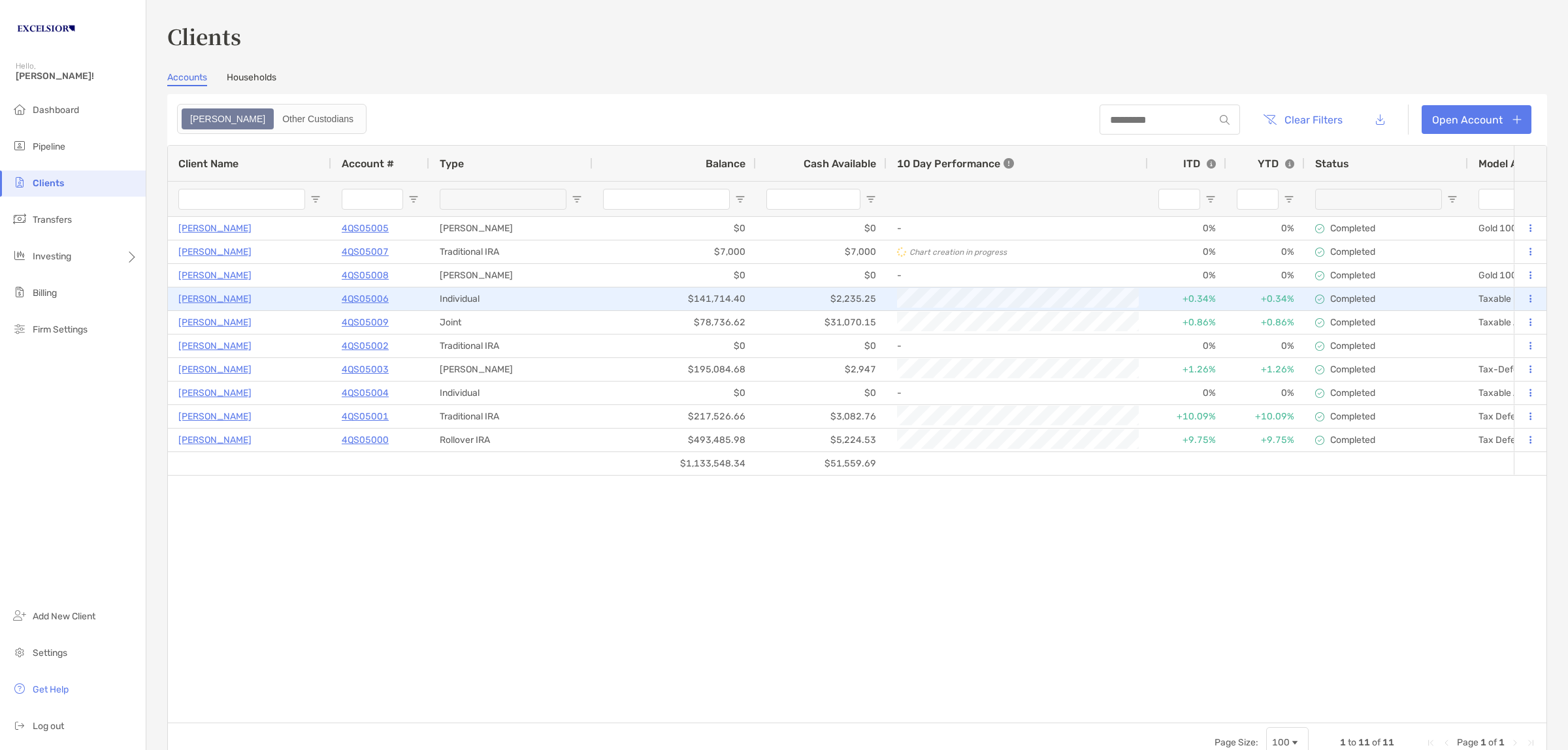
type input "**********"
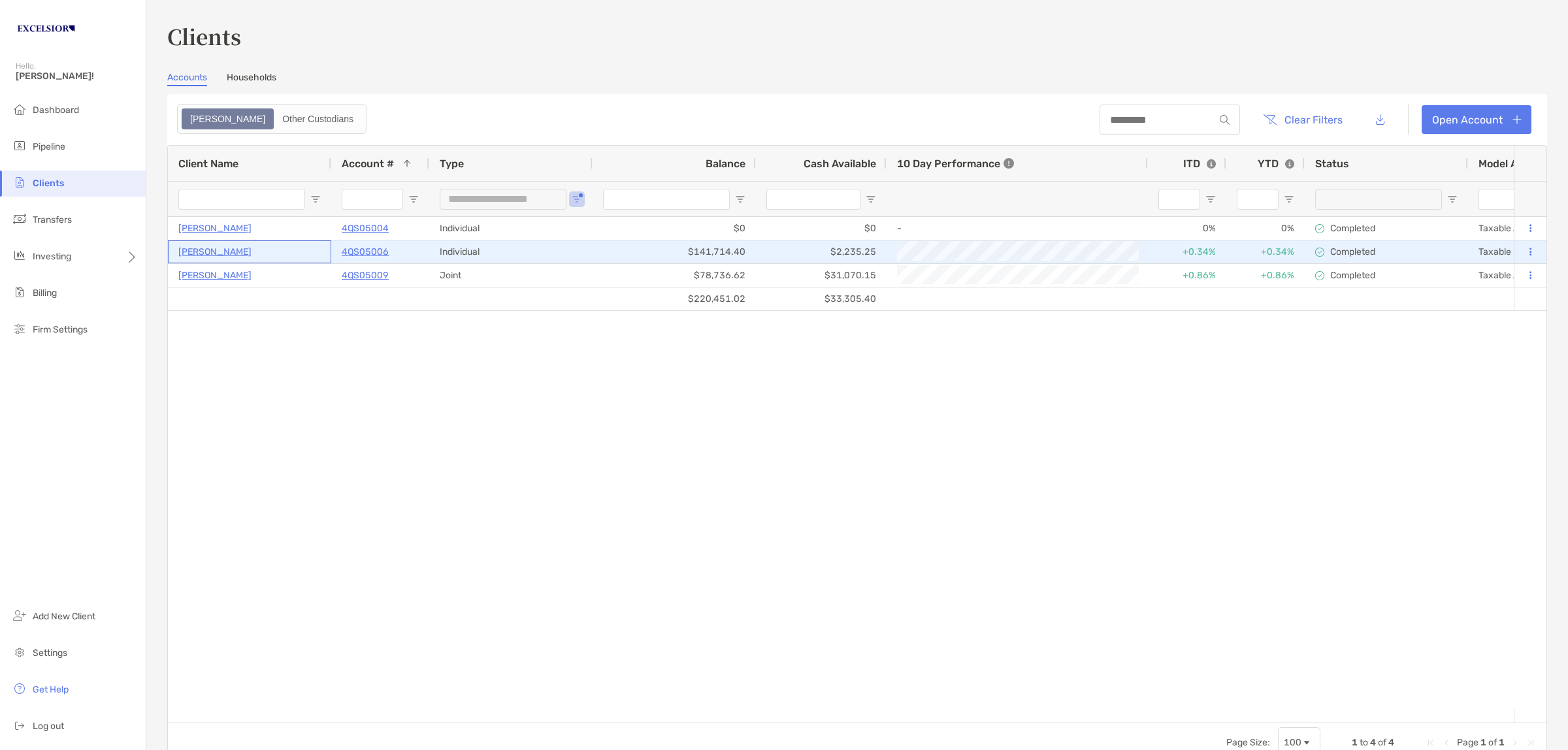
click at [218, 250] on p "[PERSON_NAME]" at bounding box center [215, 252] width 73 height 17
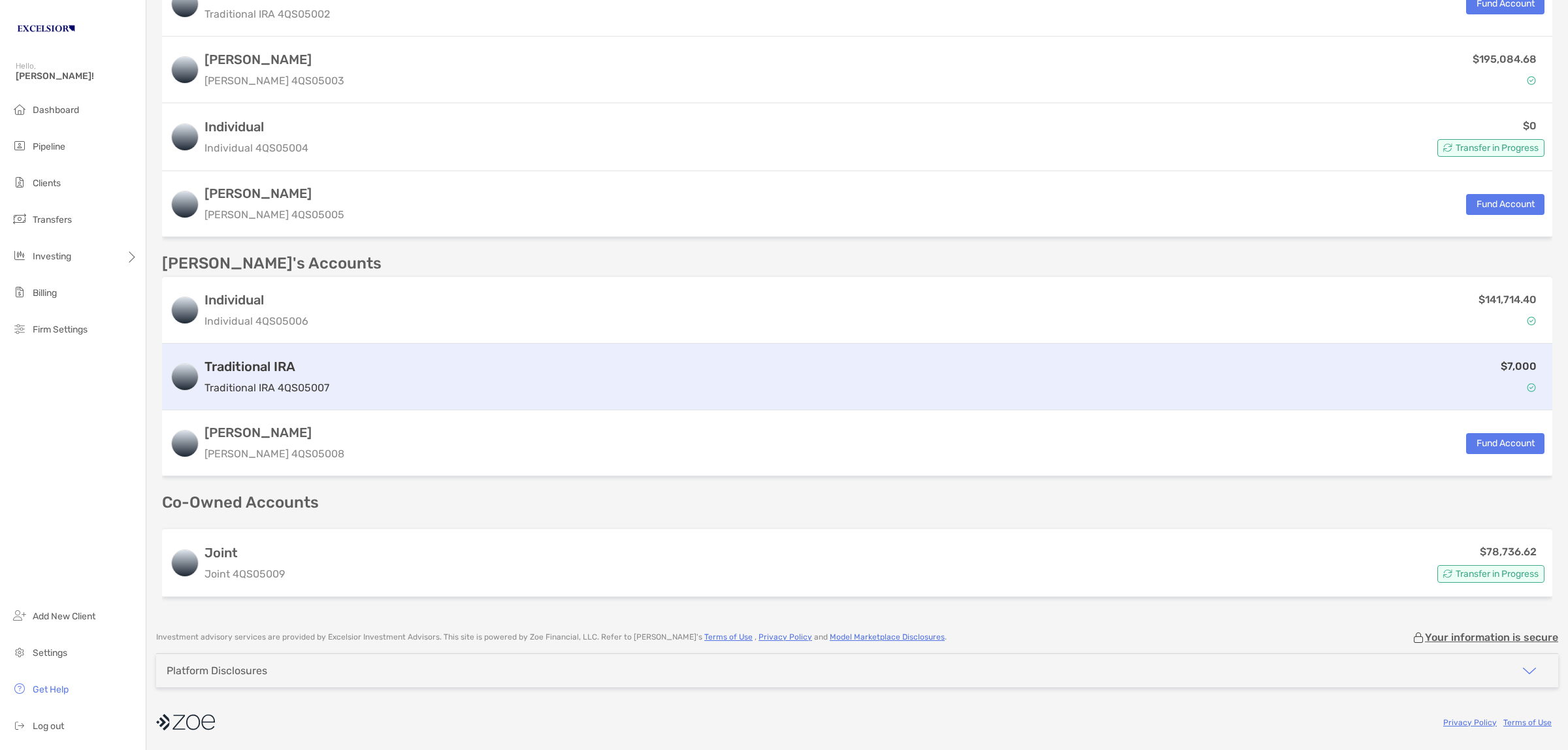
scroll to position [462, 0]
click at [242, 374] on div "Traditional IRA Traditional IRA 4QS05007" at bounding box center [267, 376] width 125 height 37
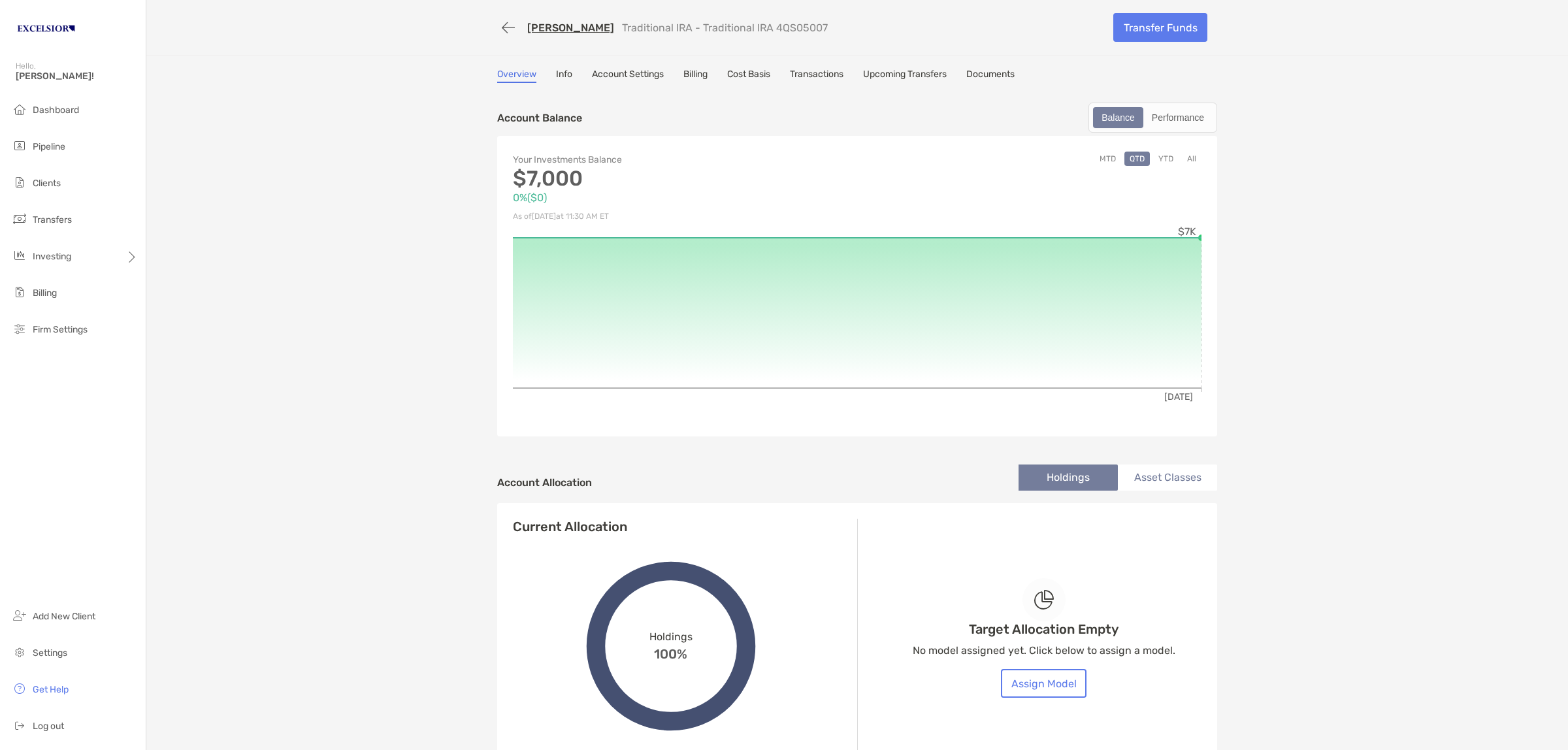
click at [556, 76] on link "Info" at bounding box center [564, 76] width 17 height 15
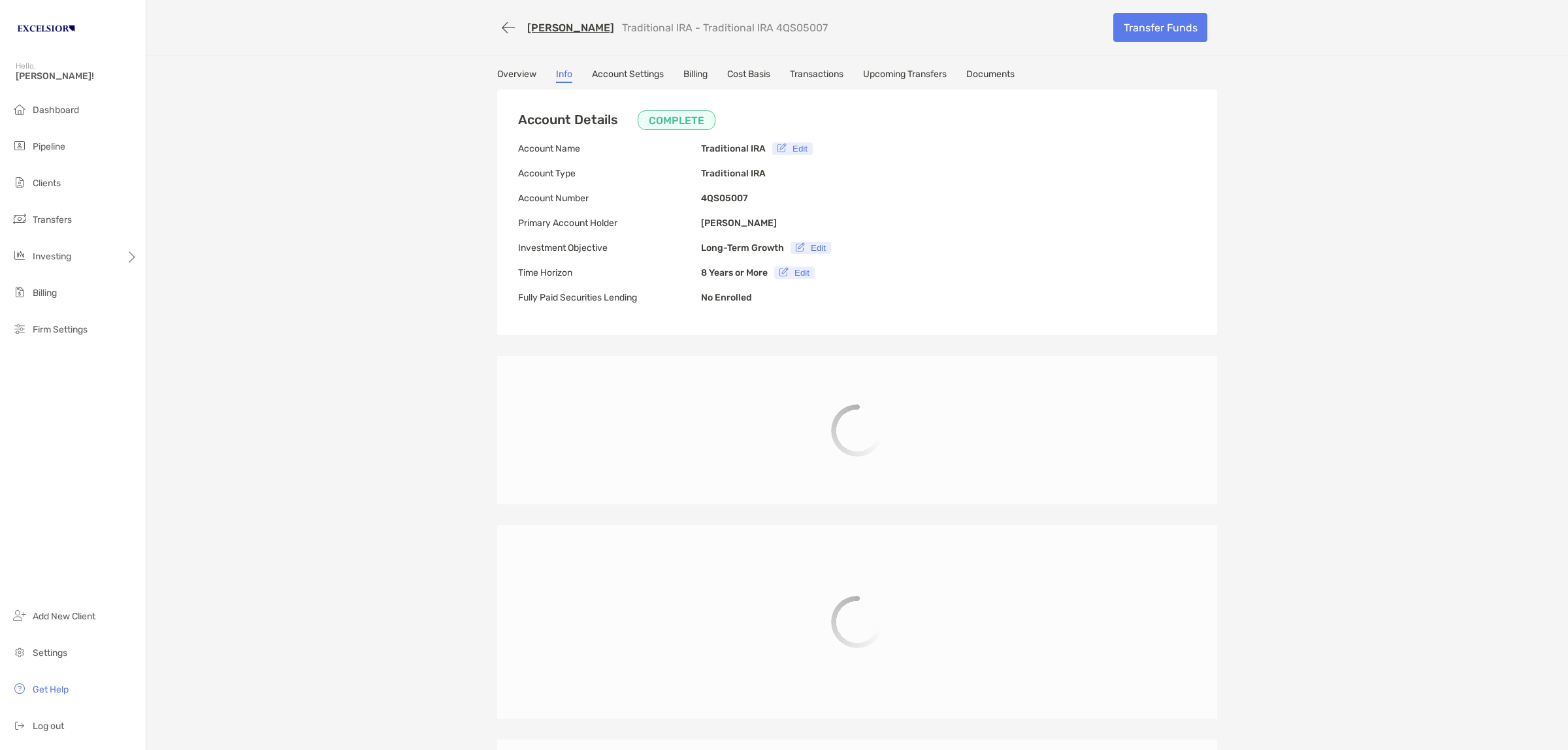
type input "**********"
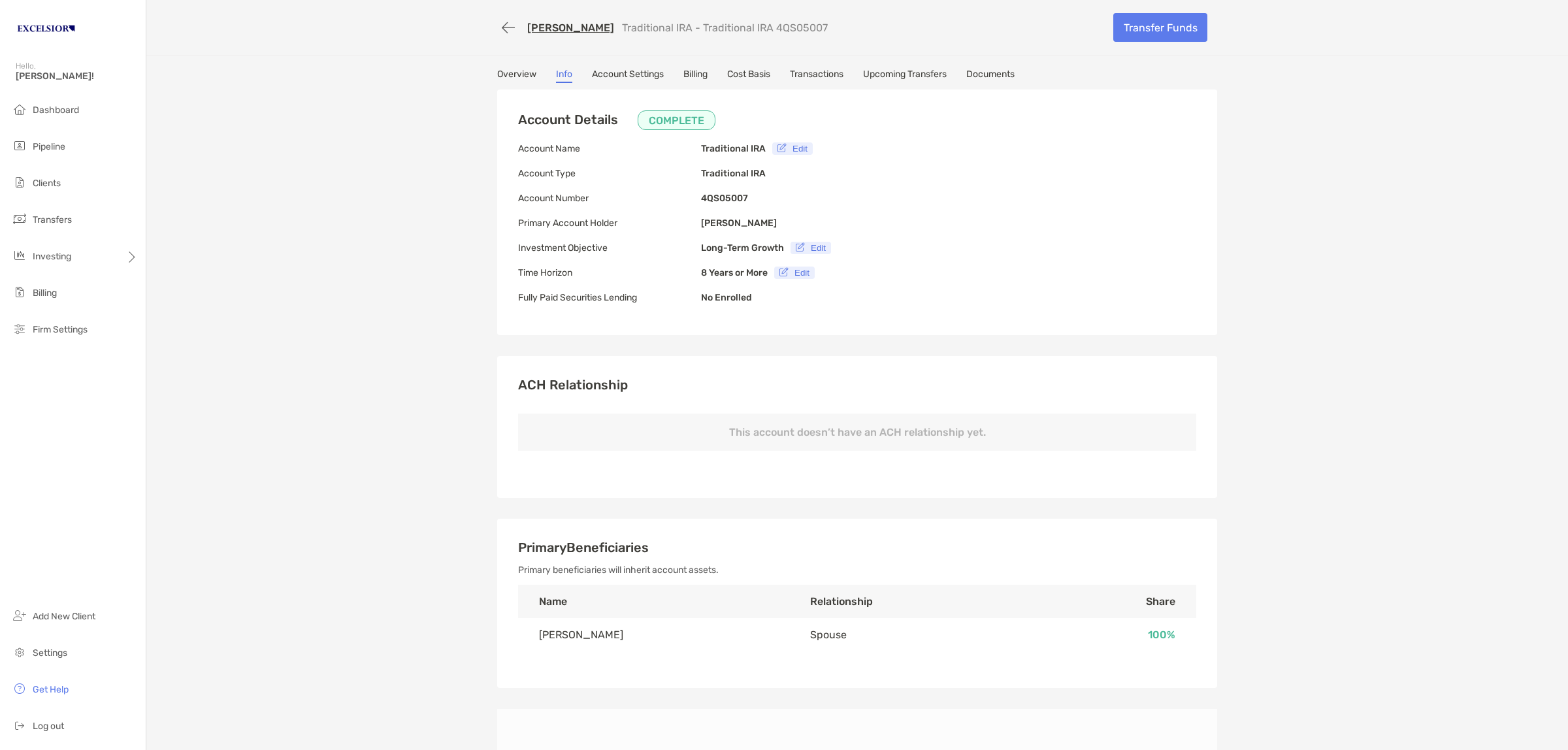
click at [603, 69] on link "Account Settings" at bounding box center [628, 76] width 72 height 15
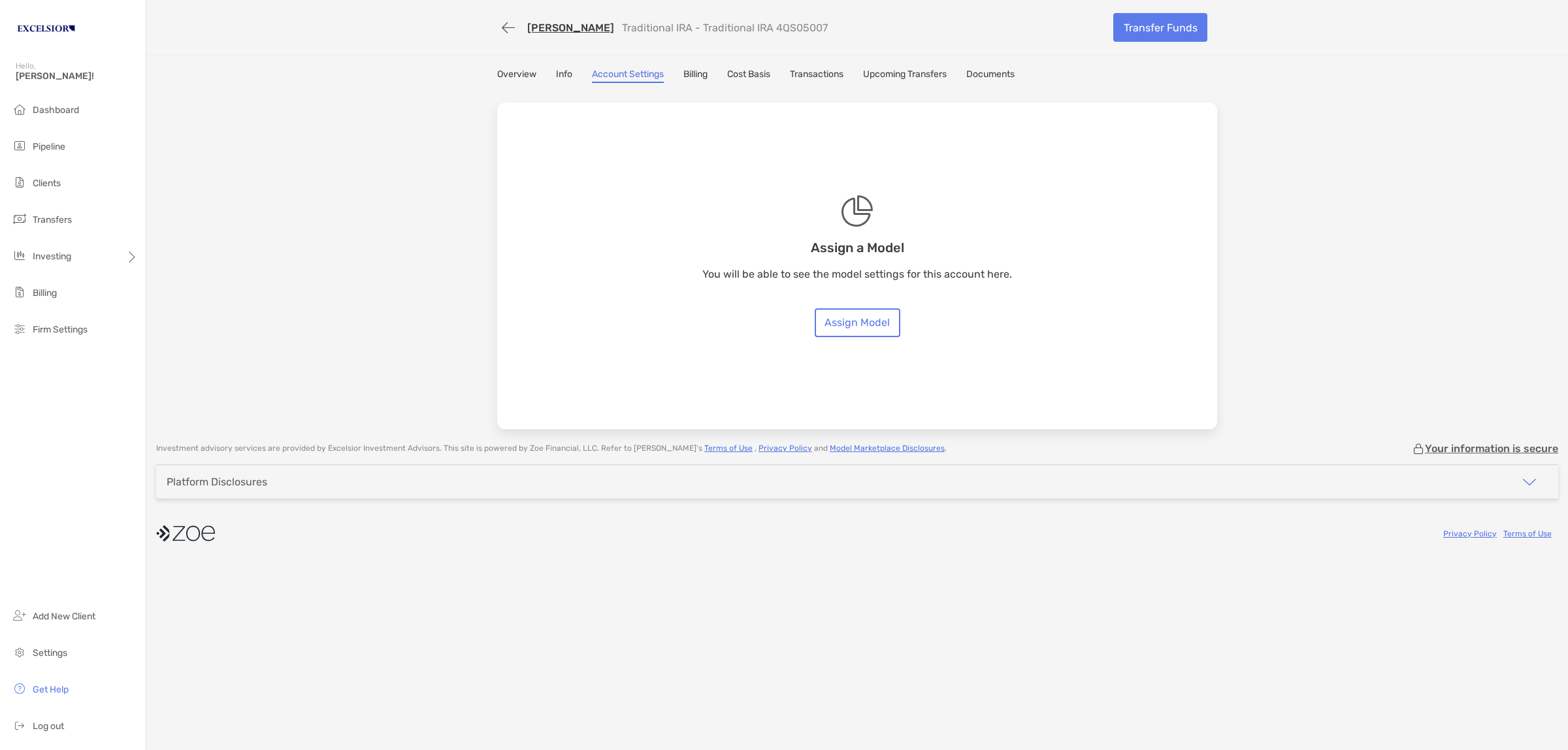
click at [354, 150] on div "Emily Abeling Traditional IRA - Traditional IRA 4QS05007 Transfer Funds Overvie…" at bounding box center [857, 214] width 1421 height 429
click at [61, 258] on span "Investing" at bounding box center [52, 256] width 38 height 11
click at [210, 258] on li "Portfolios" at bounding box center [204, 256] width 117 height 26
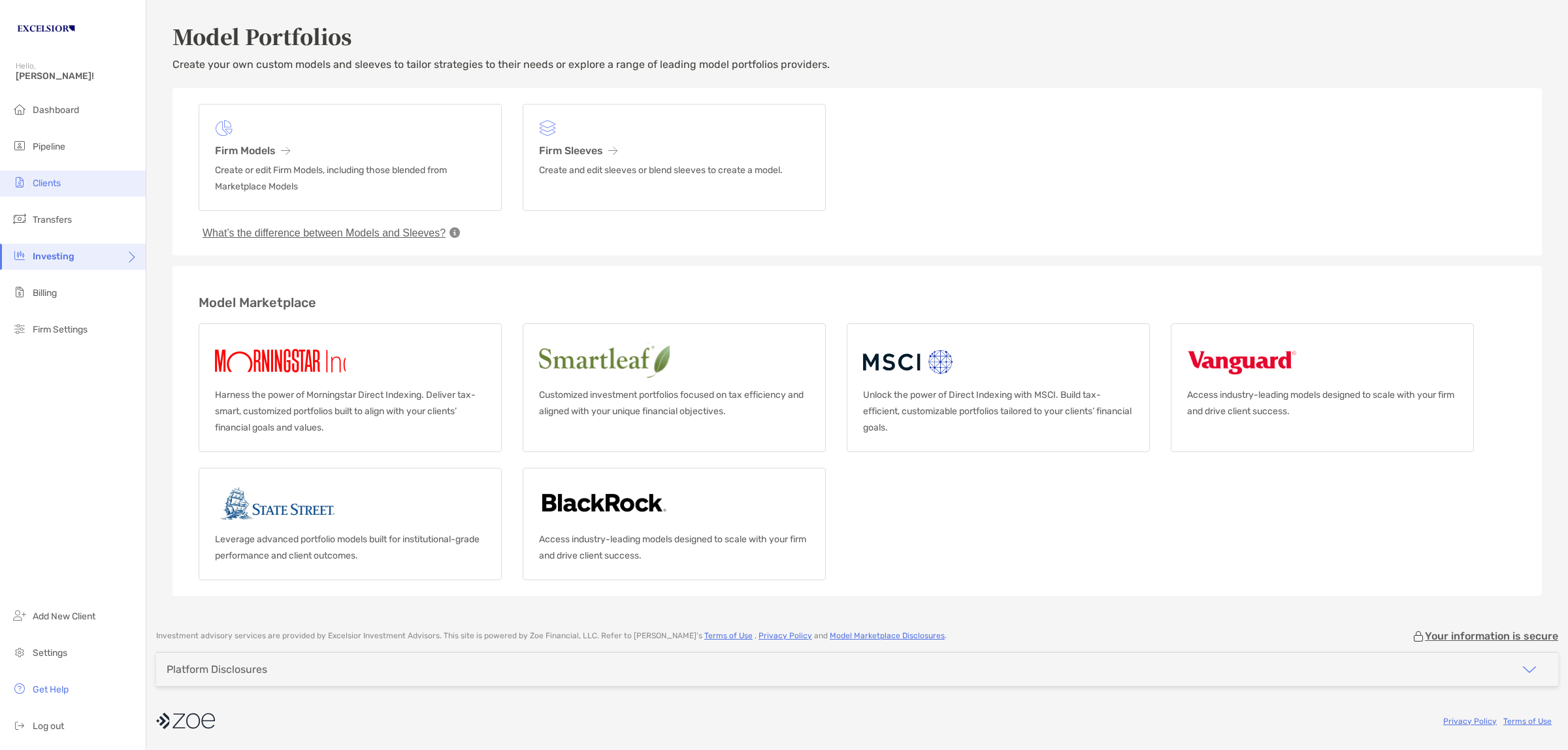
click at [47, 178] on span "Clients" at bounding box center [46, 183] width 28 height 11
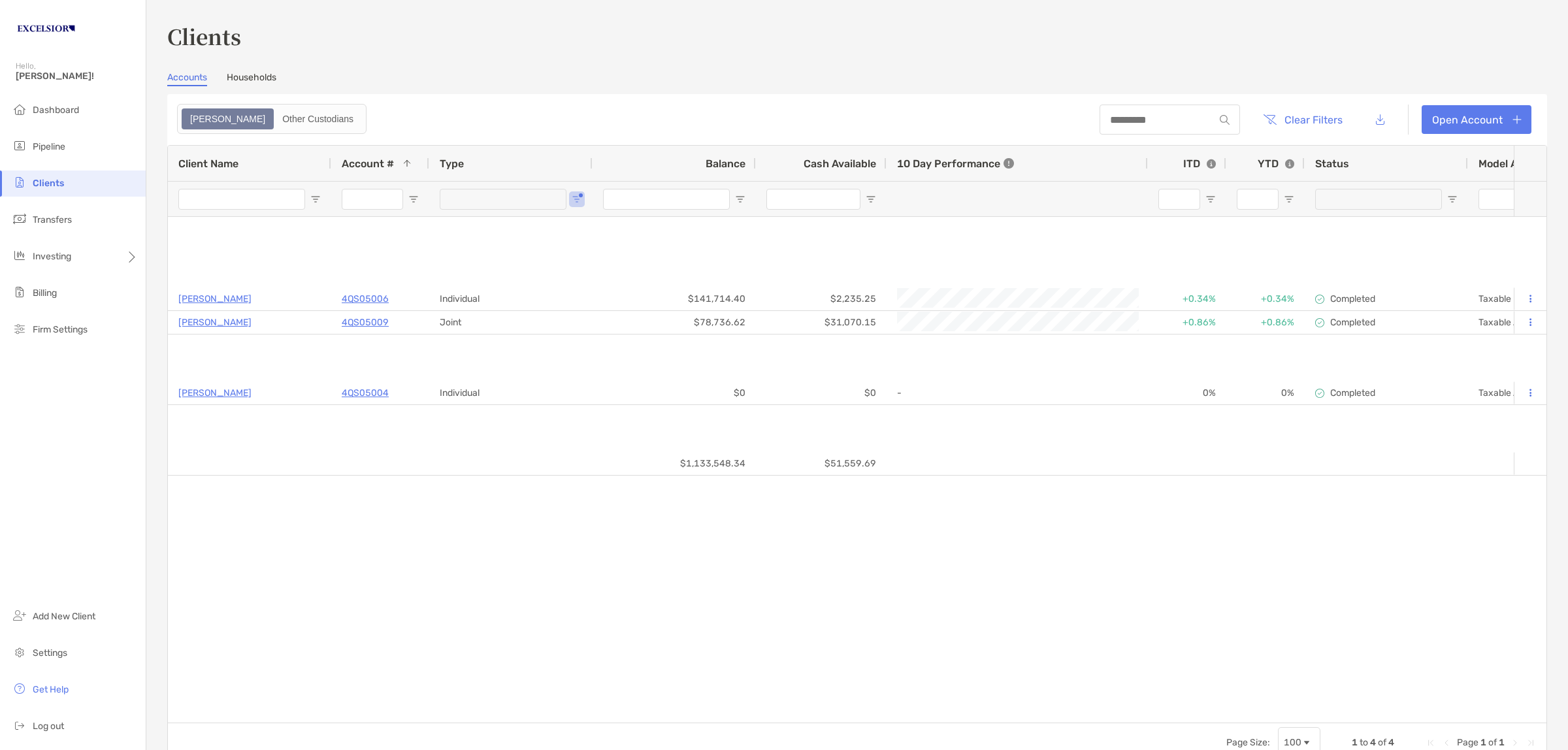
type input "**********"
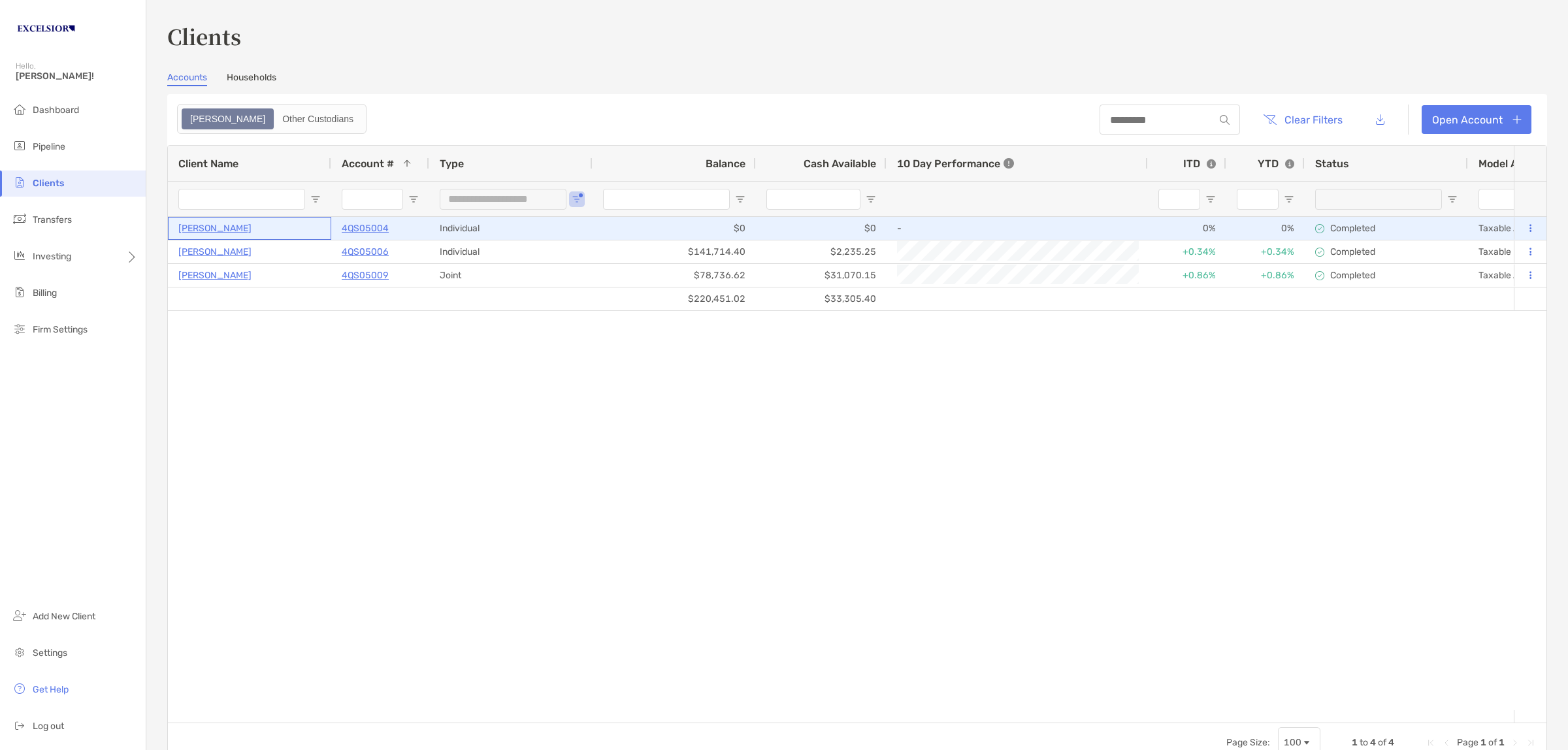
click at [194, 226] on p "[PERSON_NAME]" at bounding box center [215, 228] width 73 height 17
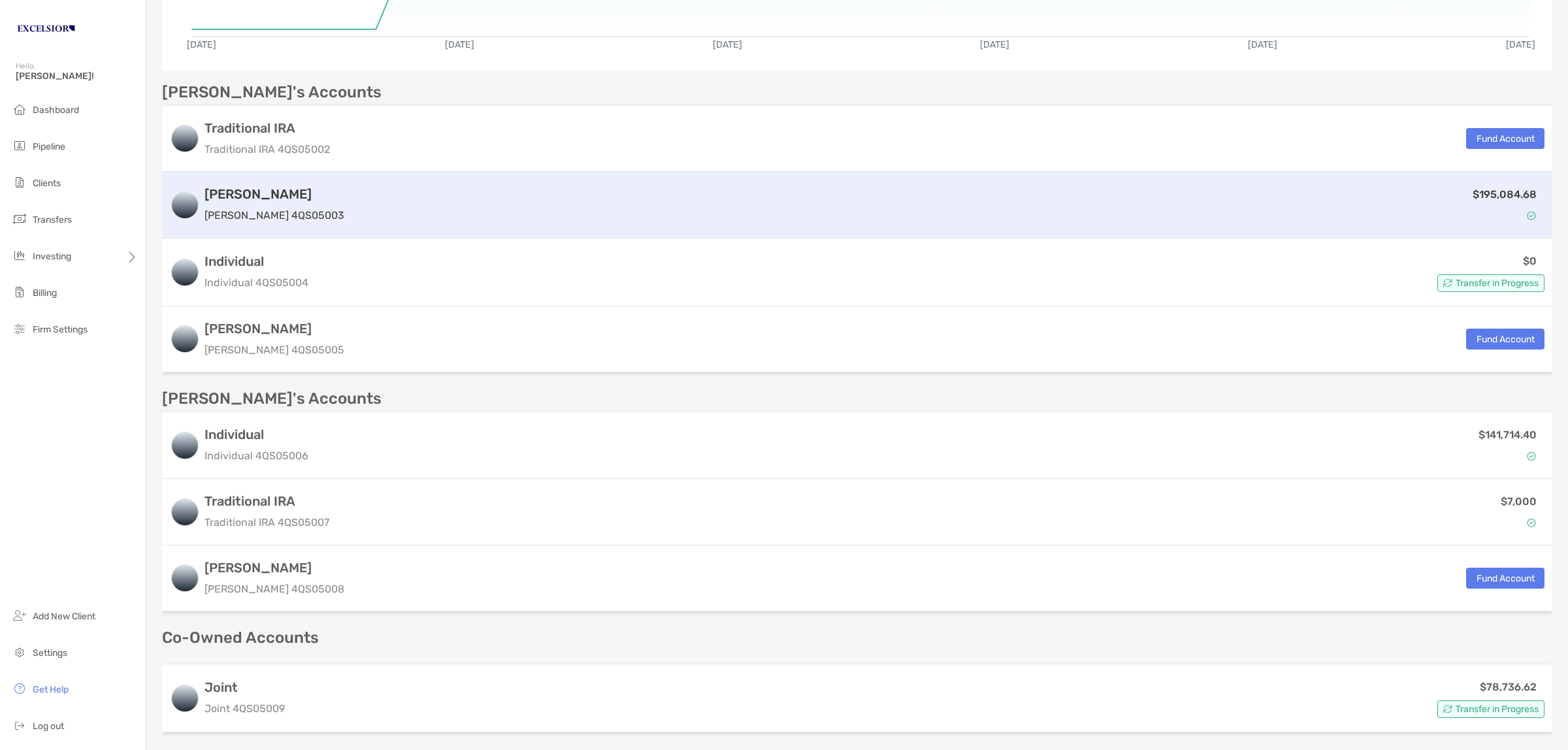
scroll to position [408, 0]
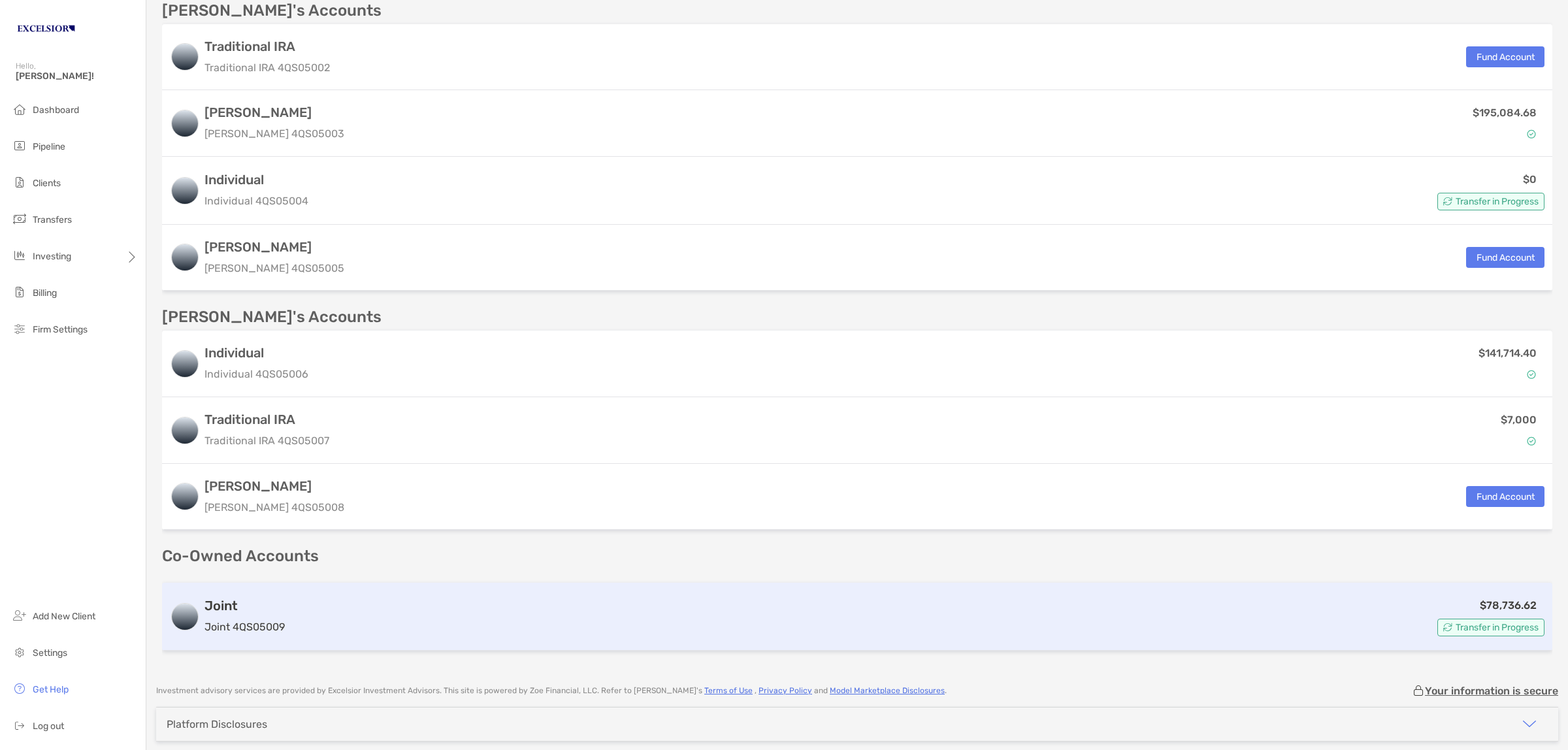
click at [304, 625] on div "$78,736.62 Transfer in Progress" at bounding box center [917, 617] width 1254 height 39
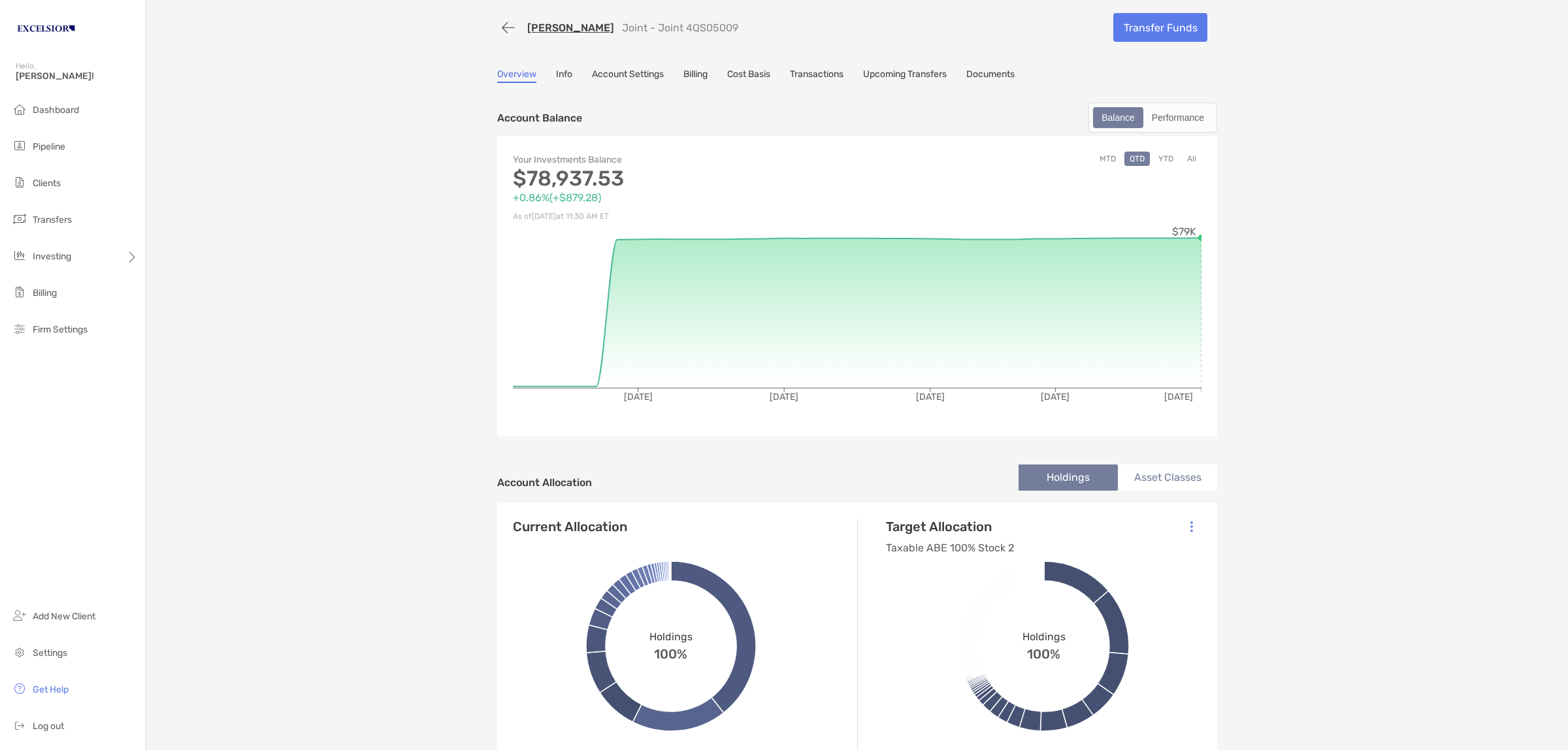
click at [56, 248] on div "Investing" at bounding box center [73, 256] width 146 height 26
click at [171, 279] on span "Rebalancing" at bounding box center [183, 281] width 52 height 11
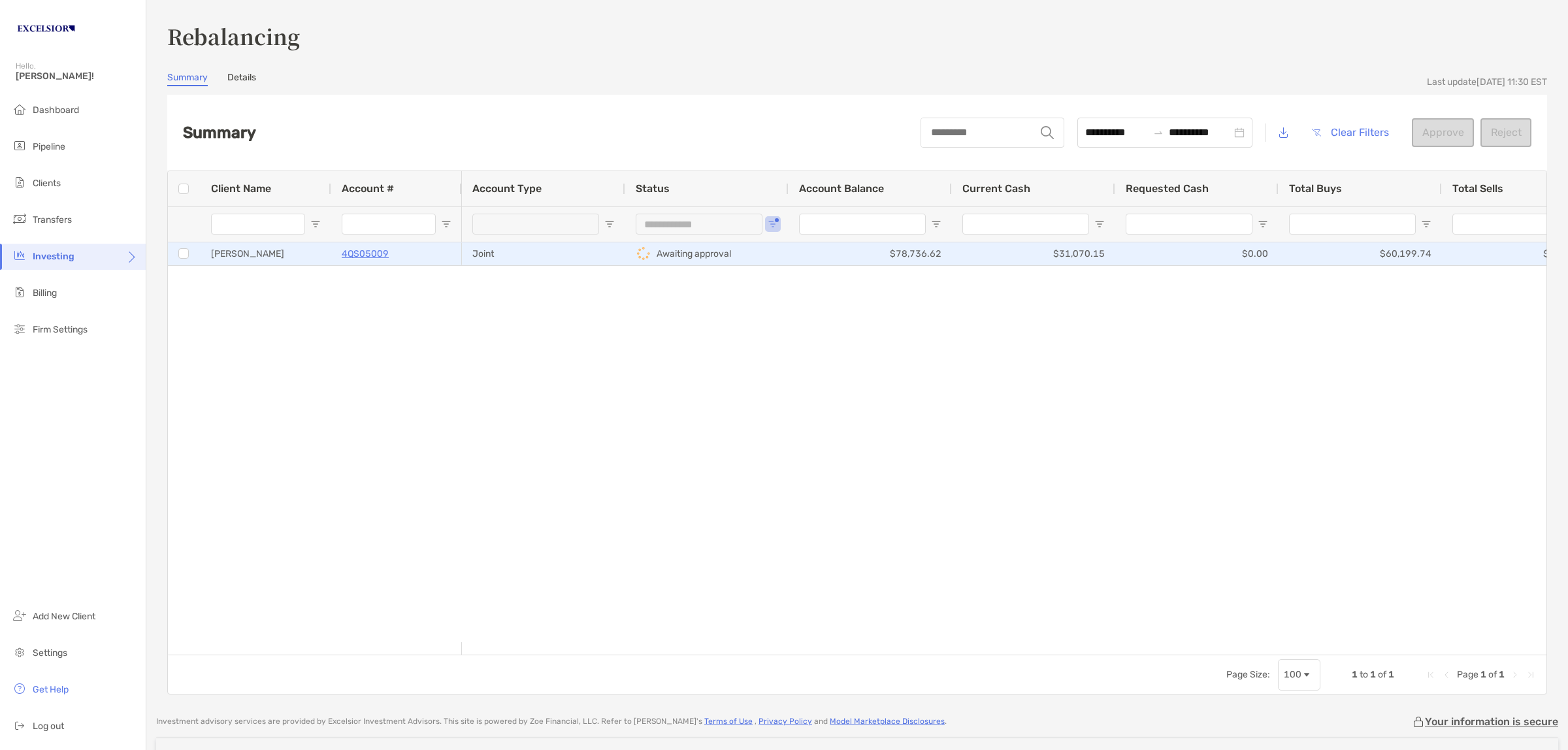
click at [444, 248] on div "4QS05009" at bounding box center [396, 254] width 109 height 21
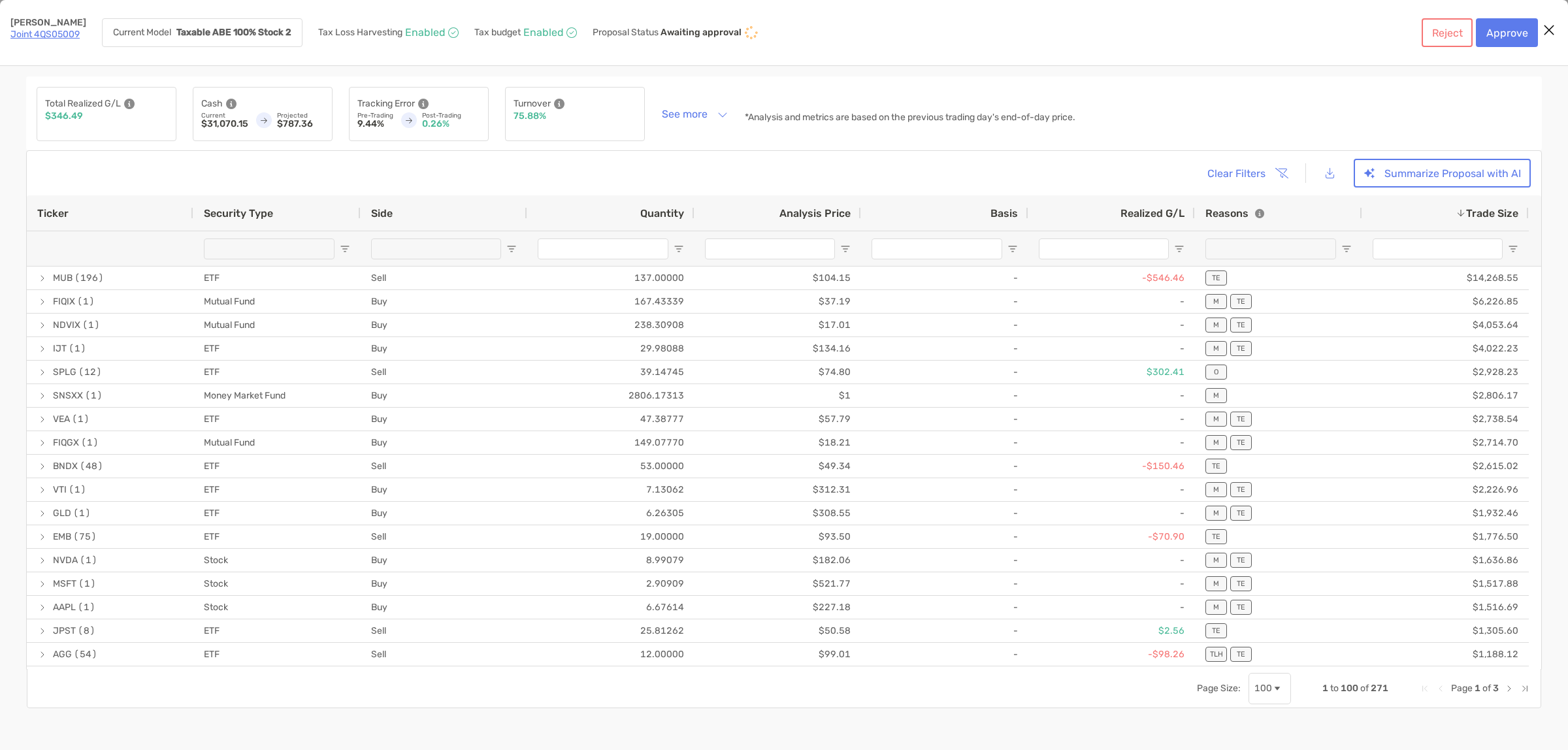
click at [1545, 29] on icon "Close modal" at bounding box center [1549, 30] width 12 height 16
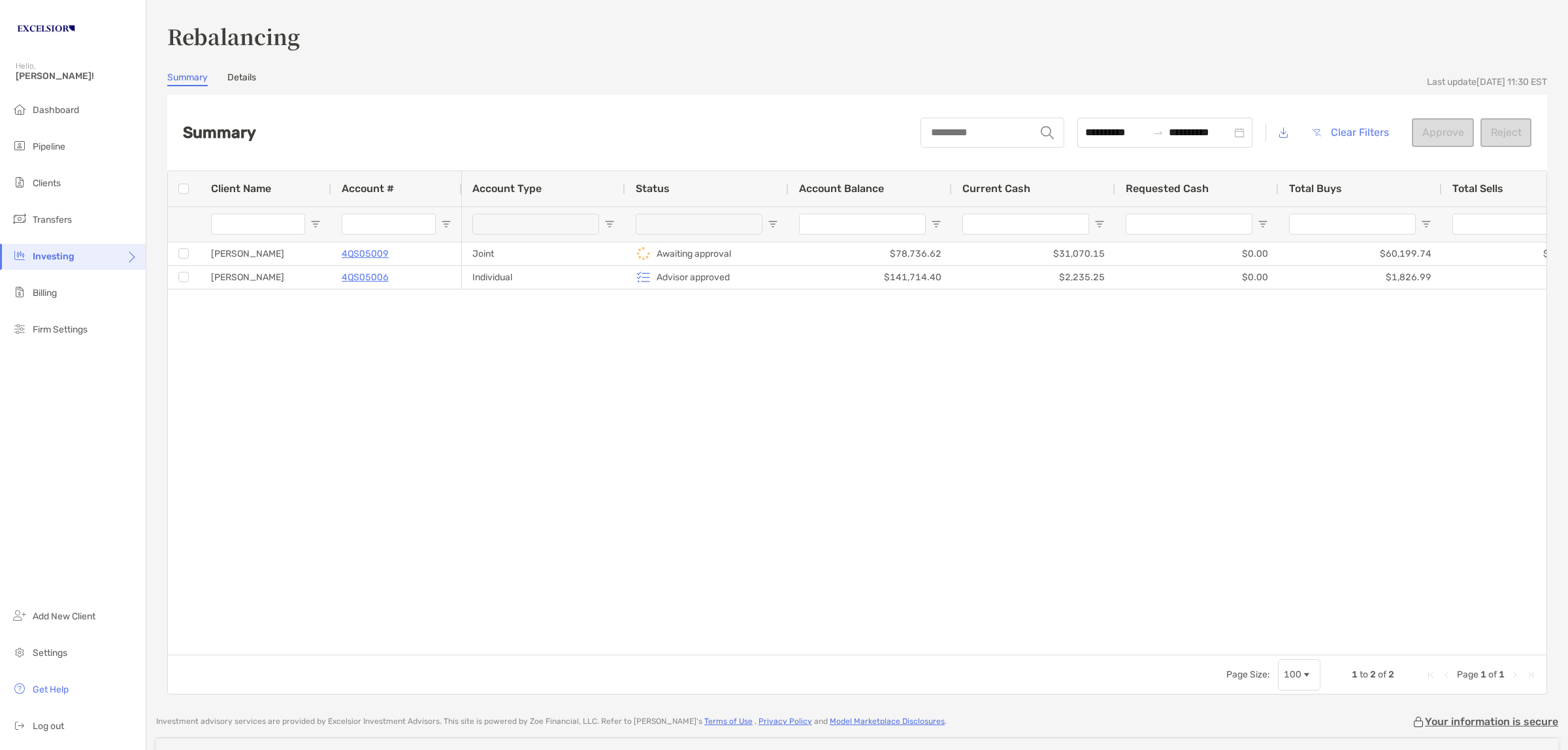
type input "**********"
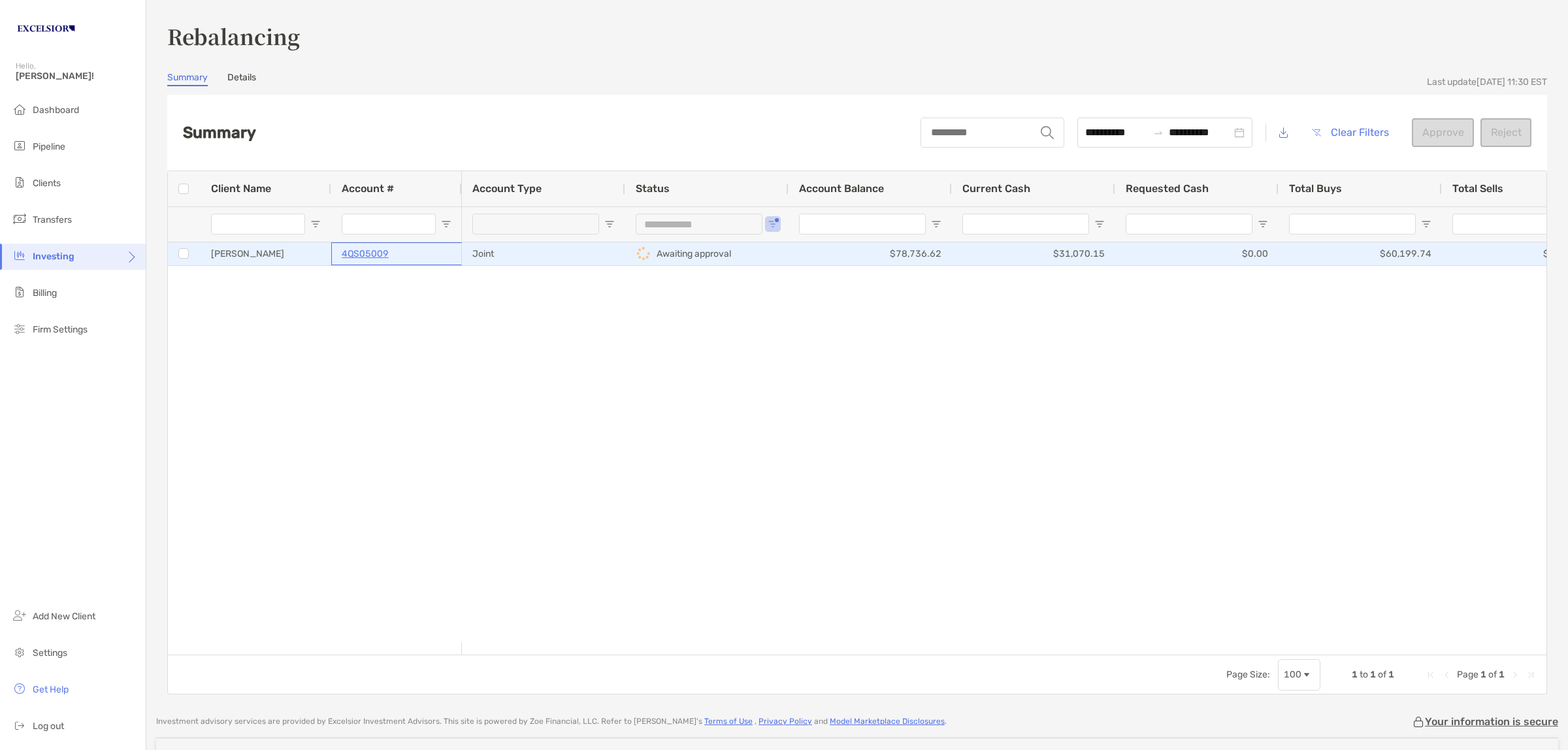
click at [368, 253] on p "4QS05009" at bounding box center [365, 254] width 47 height 17
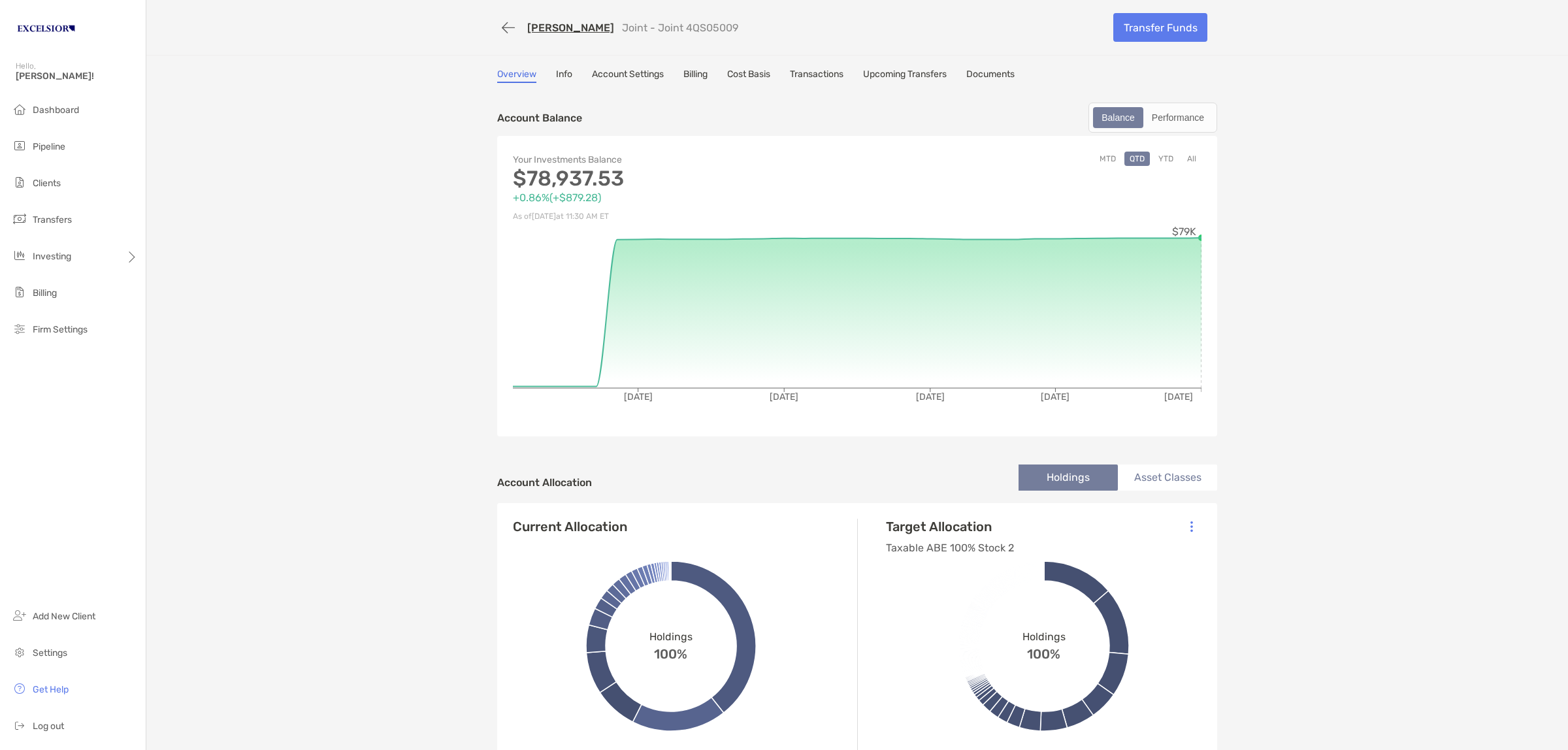
click at [609, 75] on link "Account Settings" at bounding box center [628, 76] width 72 height 15
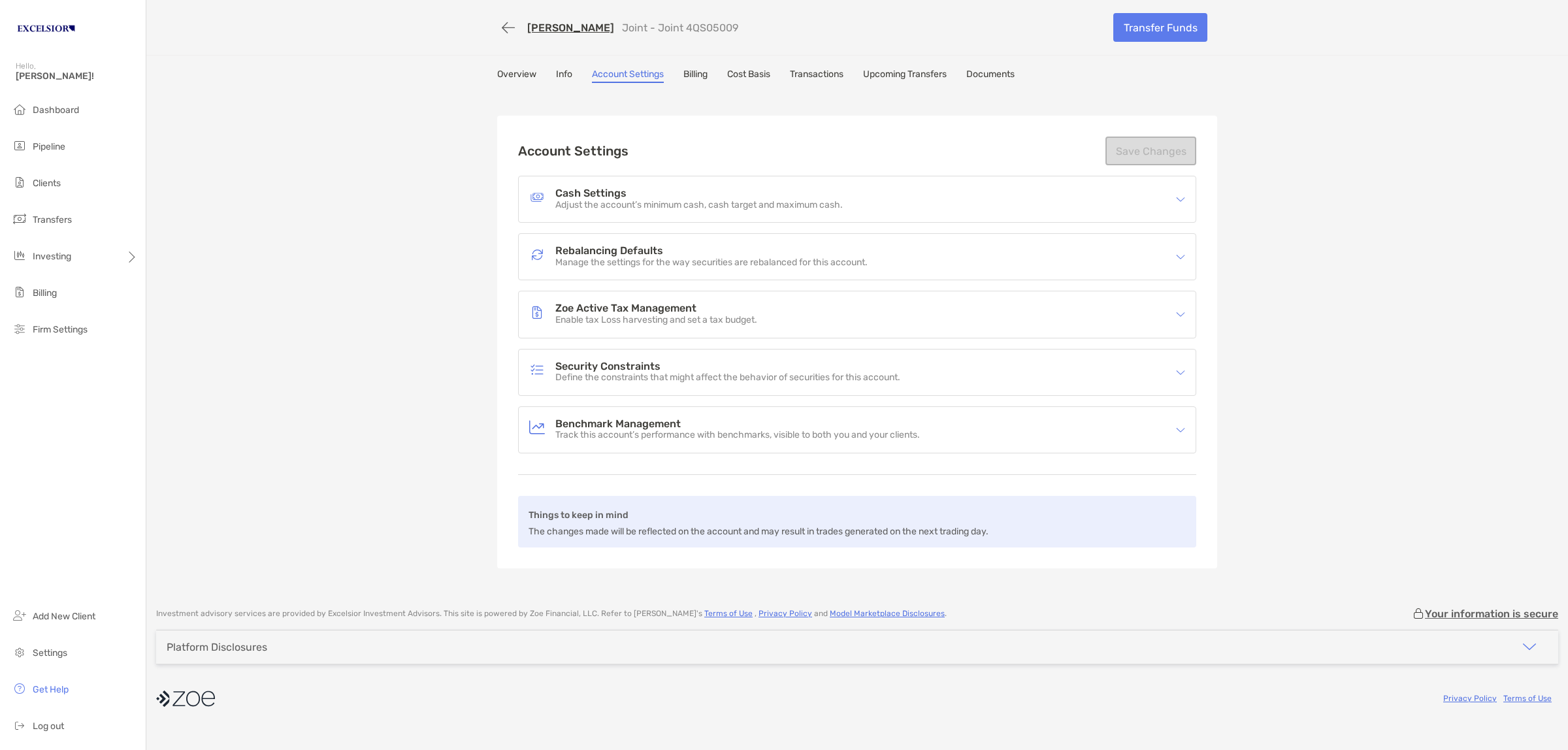
click at [567, 72] on link "Info" at bounding box center [564, 76] width 17 height 15
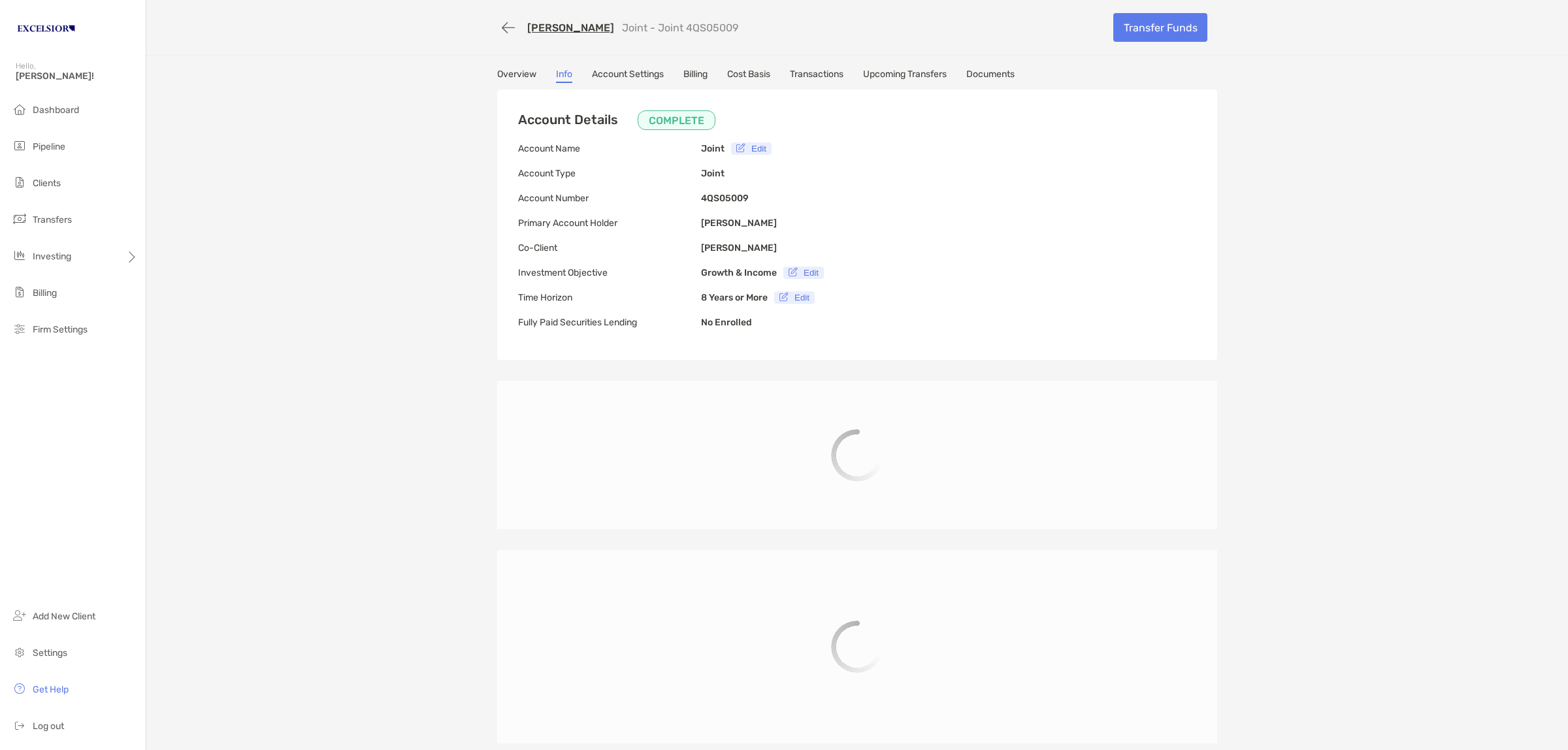
type input "**********"
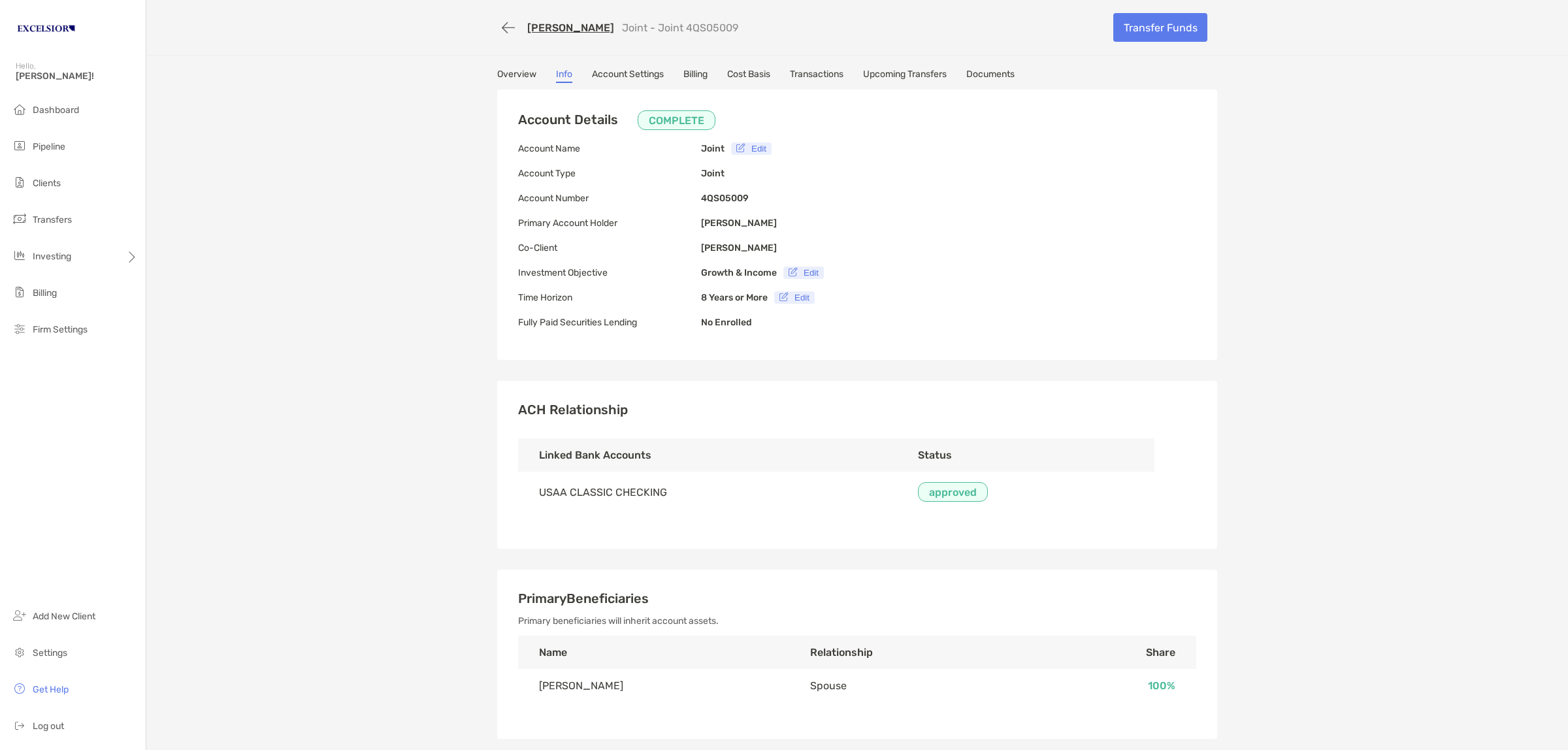
click at [539, 28] on link "[PERSON_NAME]" at bounding box center [570, 27] width 87 height 13
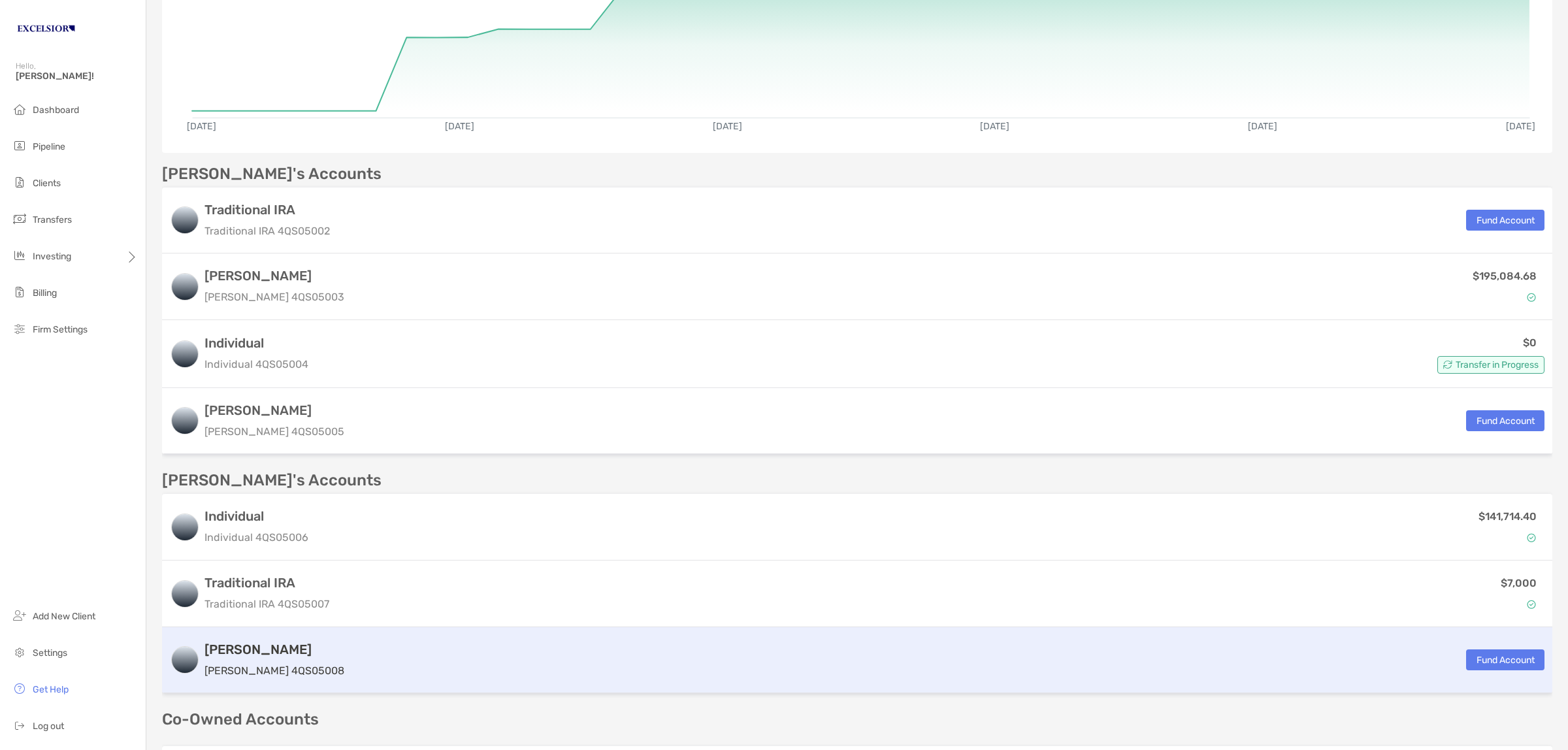
scroll to position [463, 0]
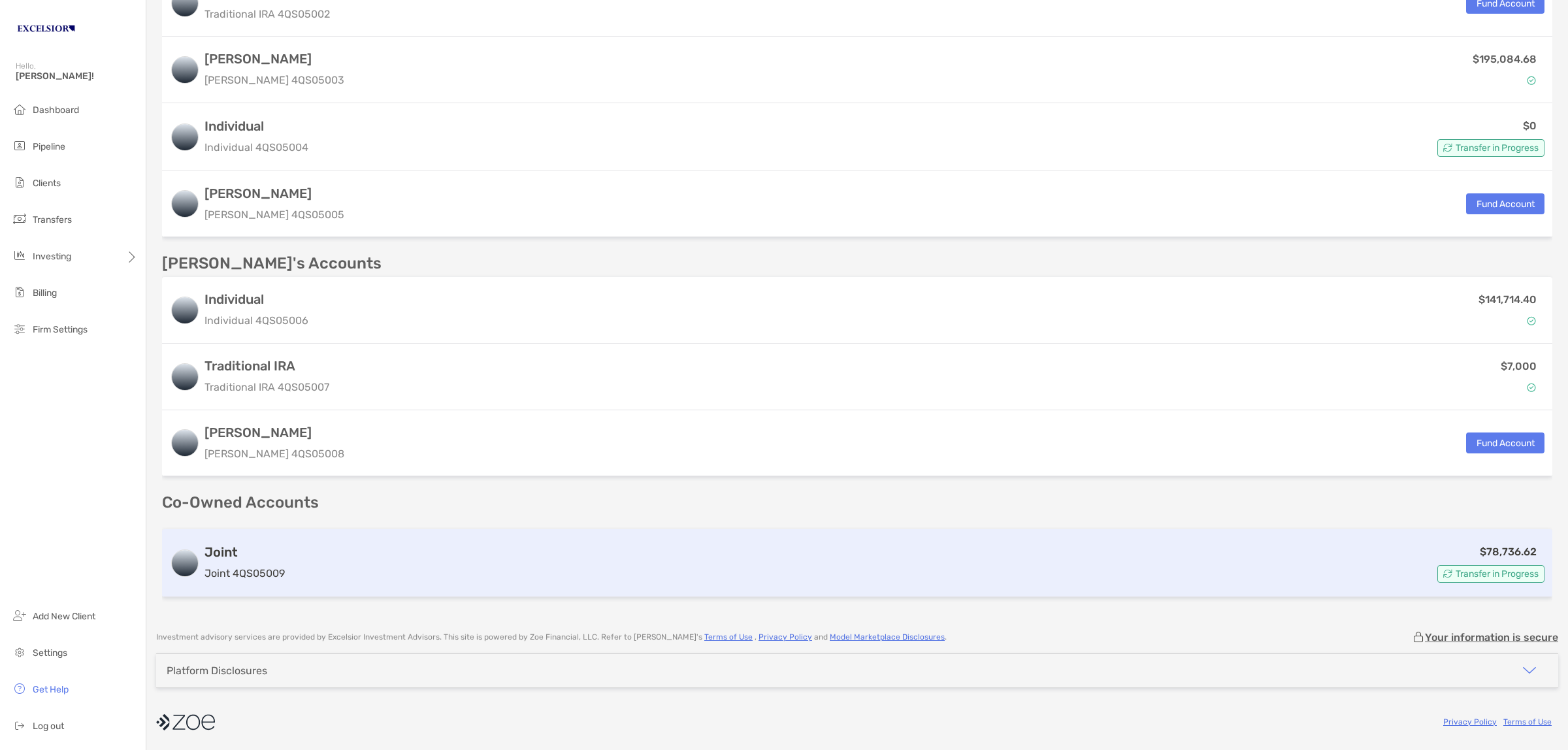
click at [366, 567] on div "$78,736.62 Transfer in Progress" at bounding box center [917, 563] width 1254 height 39
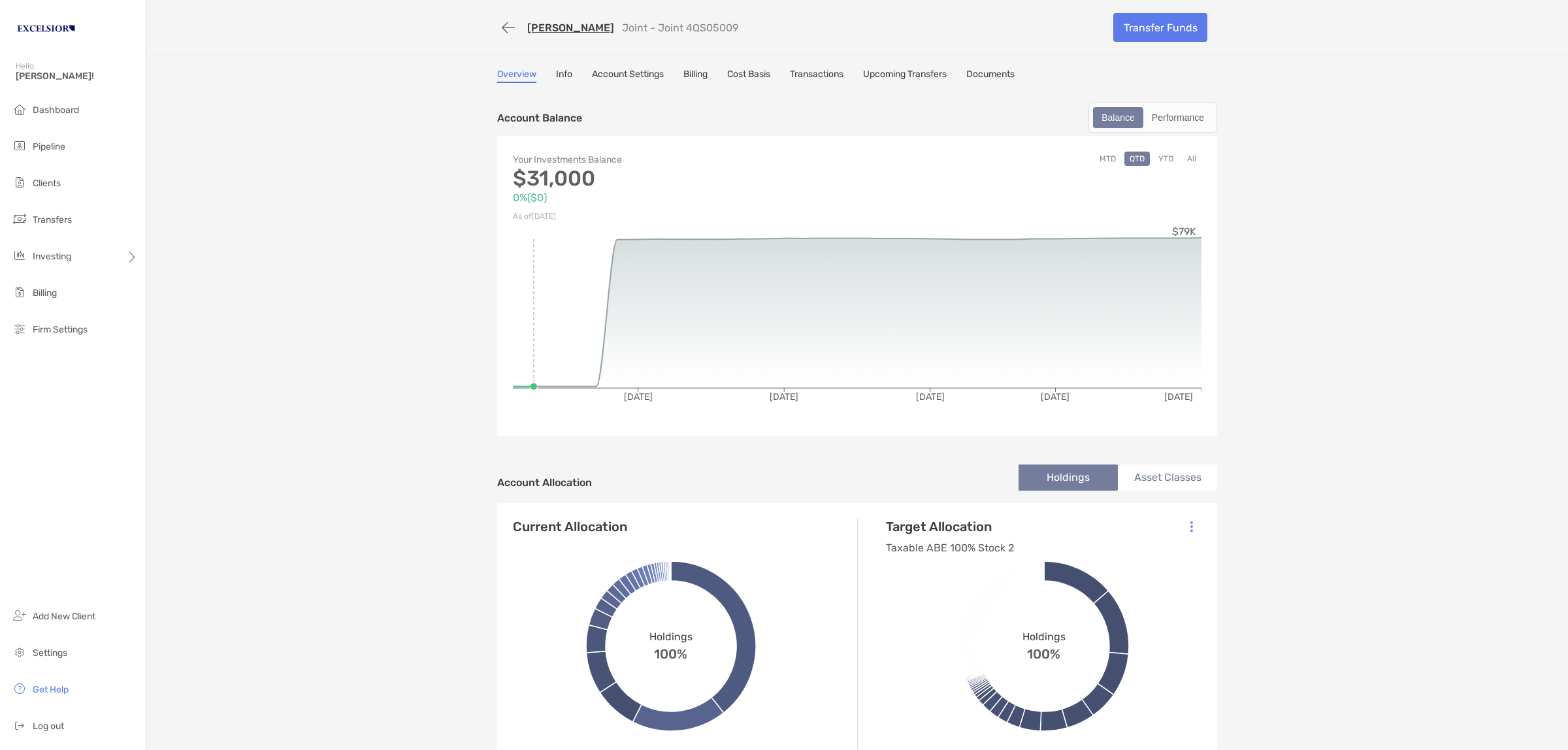
scroll to position [327, 0]
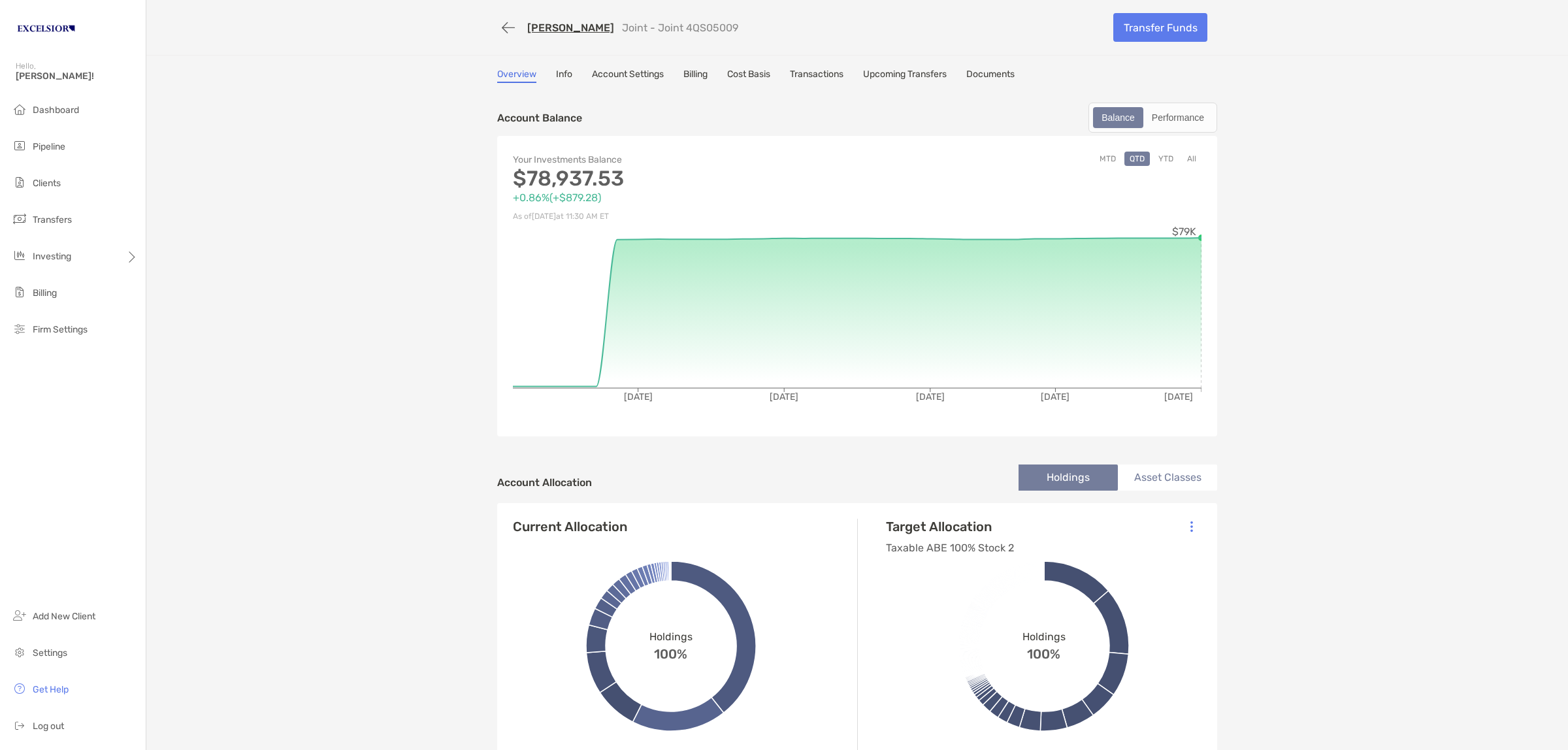
click at [561, 27] on link "[PERSON_NAME]" at bounding box center [570, 27] width 87 height 13
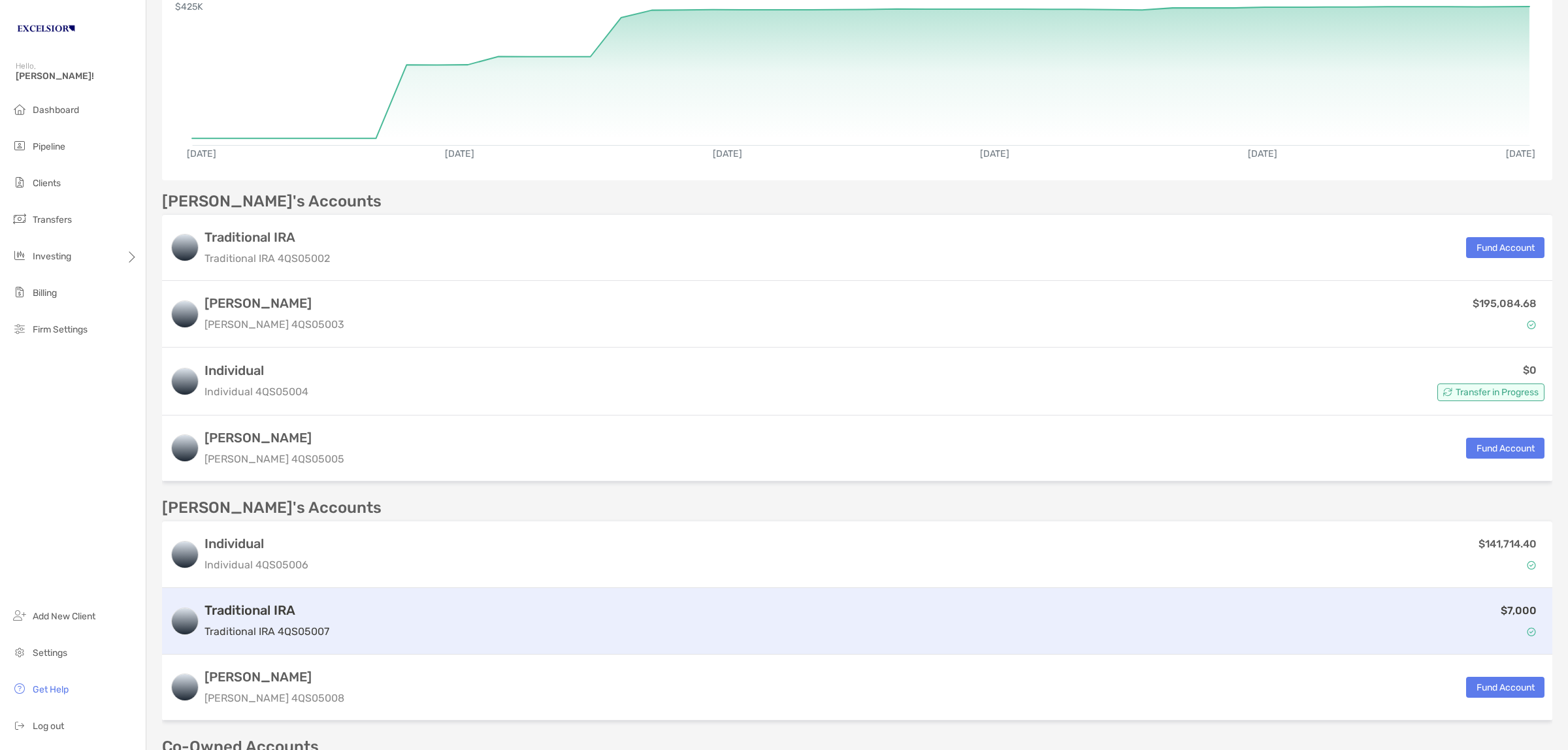
scroll to position [136, 0]
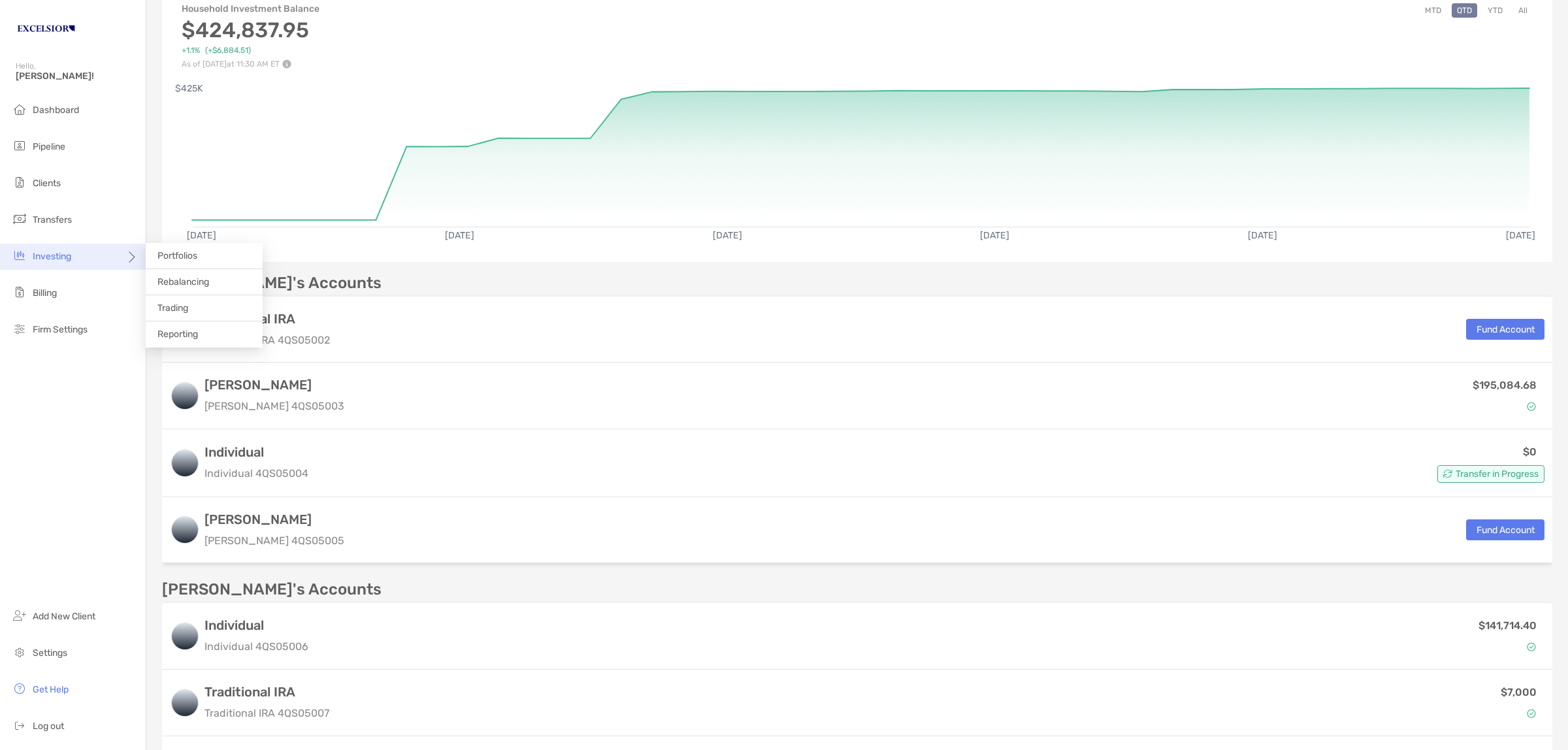
click at [70, 251] on span "Investing" at bounding box center [52, 256] width 38 height 11
click at [165, 281] on span "Rebalancing" at bounding box center [183, 281] width 52 height 11
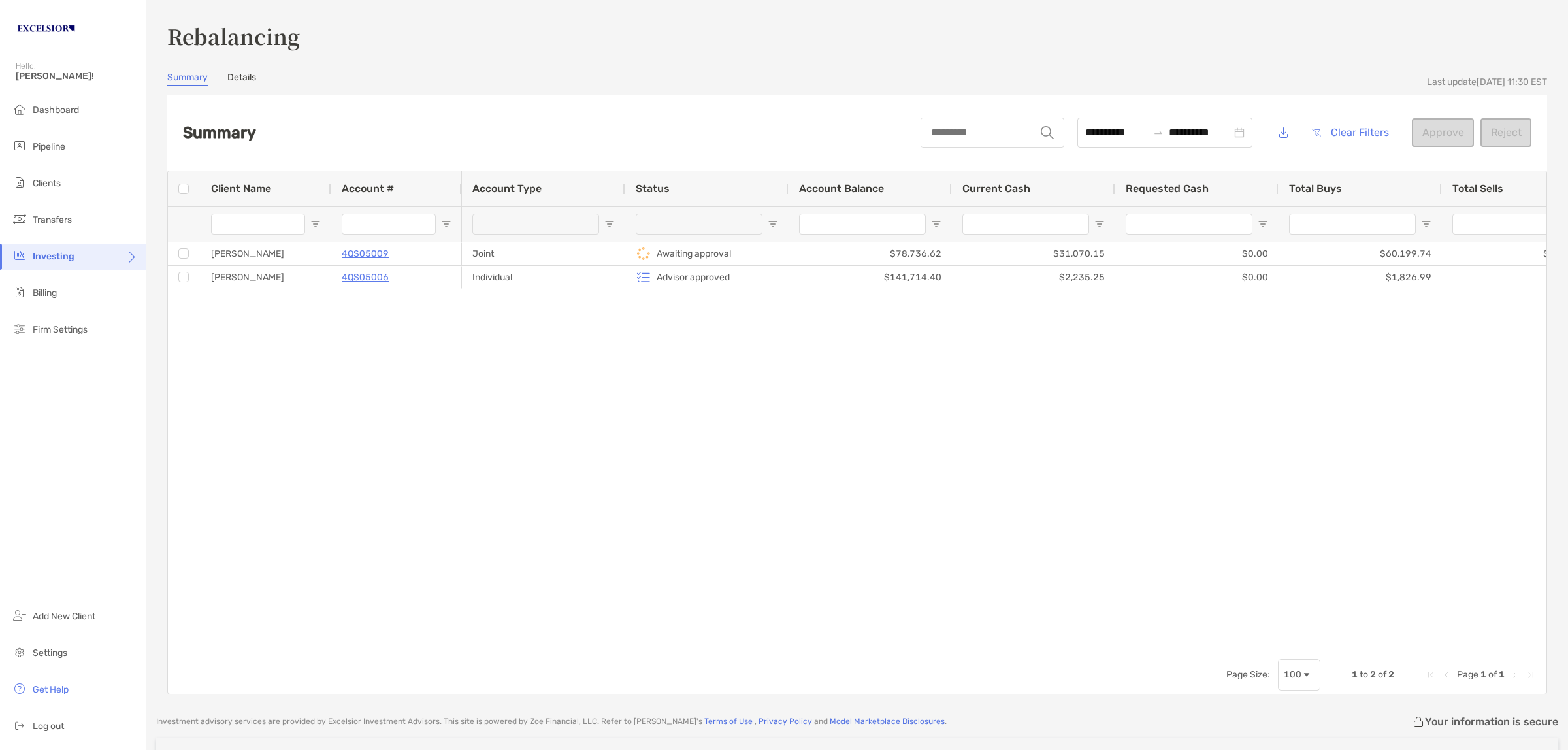
type input "**********"
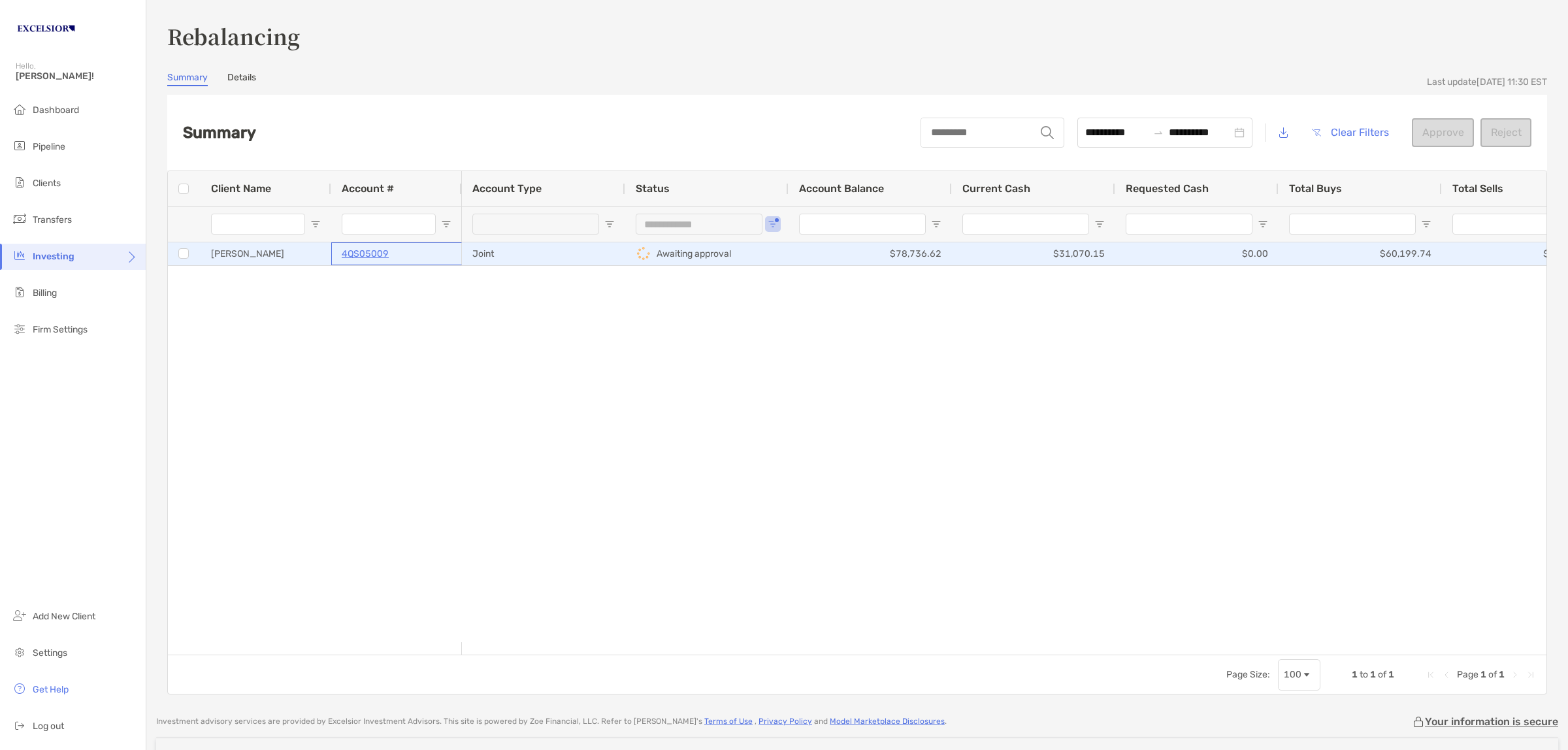
click at [430, 254] on div "4QS05009" at bounding box center [396, 254] width 109 height 21
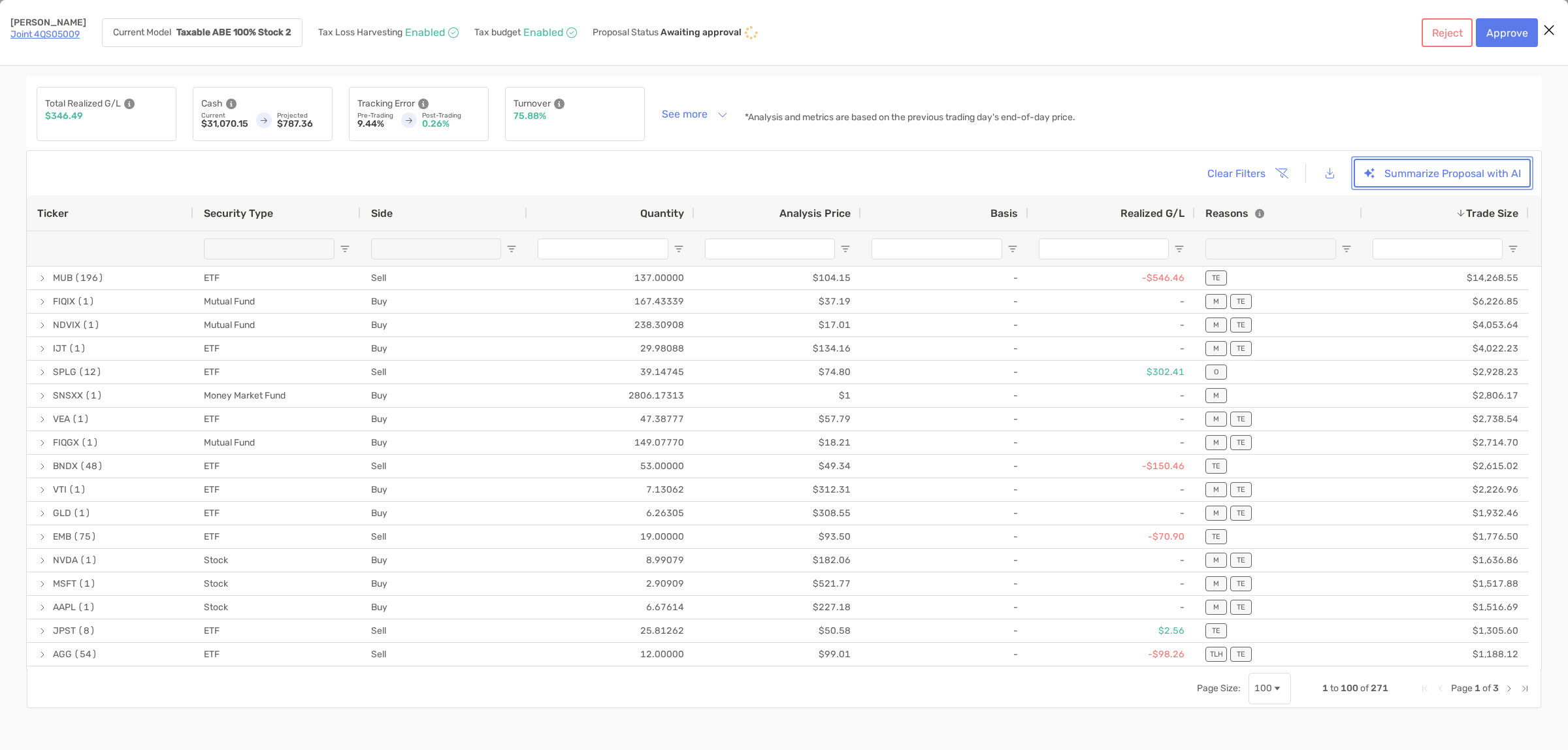
click at [1424, 177] on button "Summarize Proposal with AI" at bounding box center [1442, 173] width 177 height 29
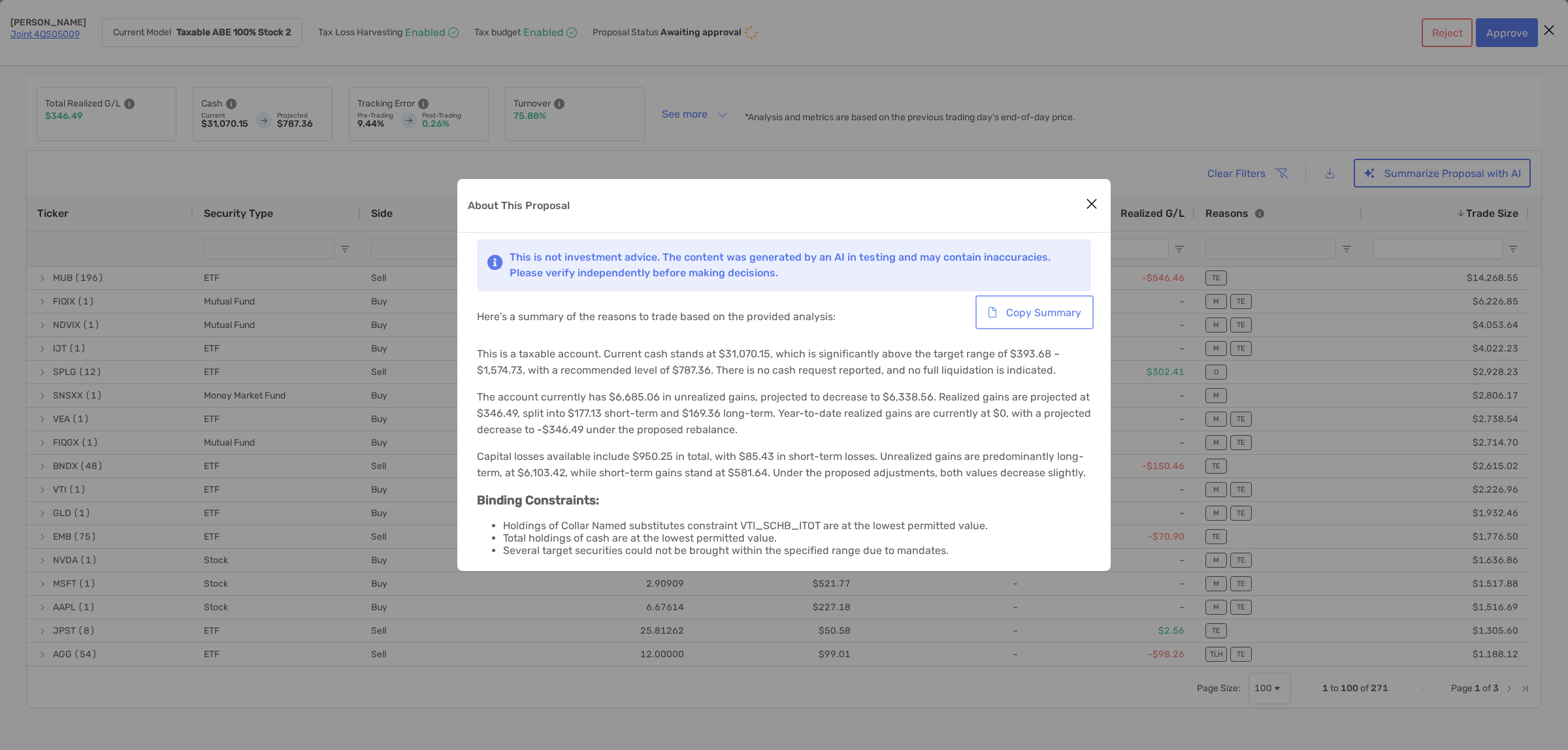
click at [1011, 308] on button "Copy Summary" at bounding box center [1034, 312] width 113 height 29
click at [1090, 200] on icon "Close modal" at bounding box center [1092, 204] width 12 height 16
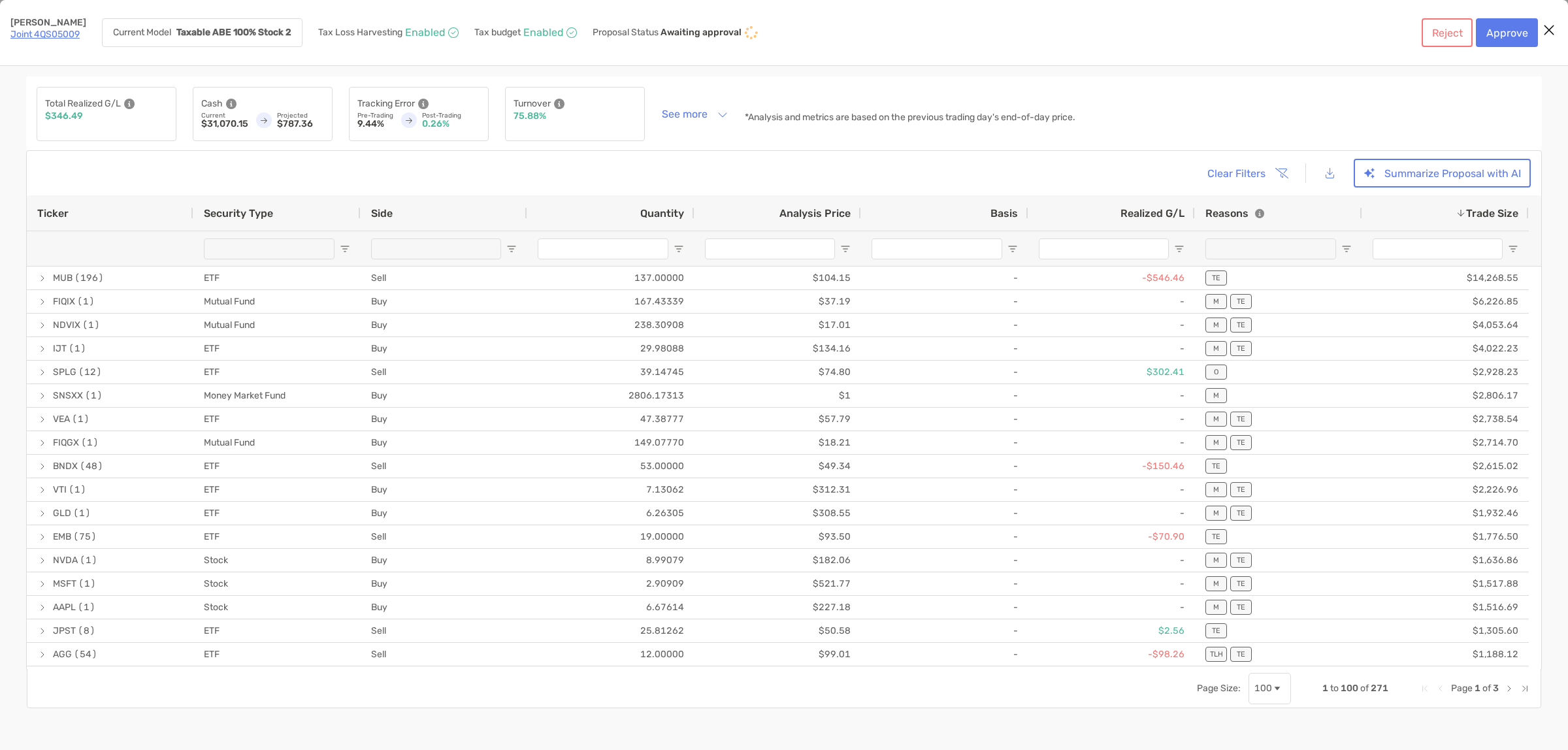
click at [1182, 247] on span "Open Filter Menu" at bounding box center [1179, 249] width 11 height 11
click at [1216, 289] on div "Equals" at bounding box center [1230, 273] width 117 height 31
click at [1220, 317] on input "Filter Value" at bounding box center [1230, 307] width 117 height 21
type input "*"
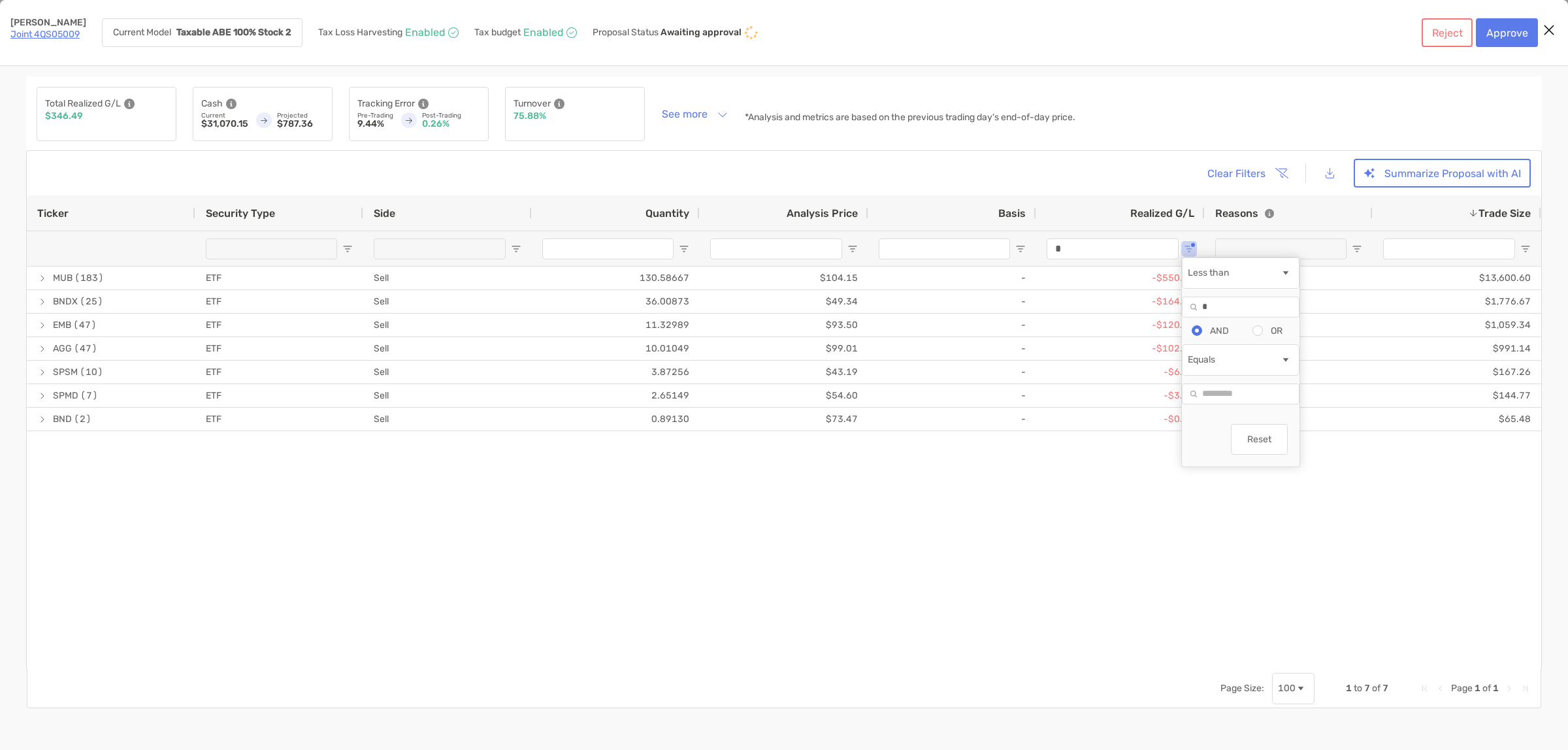
click at [1123, 481] on div "SPMD (7) ETF Sell 2.65149 $54.60 - -$3.68 O $144.77 BND (2) ETF Sell 0.89130 $7…" at bounding box center [784, 468] width 1514 height 402
drag, startPoint x: 1124, startPoint y: 239, endPoint x: 910, endPoint y: 242, distance: 214.0
click at [912, 242] on div "*" at bounding box center [784, 248] width 1514 height 35
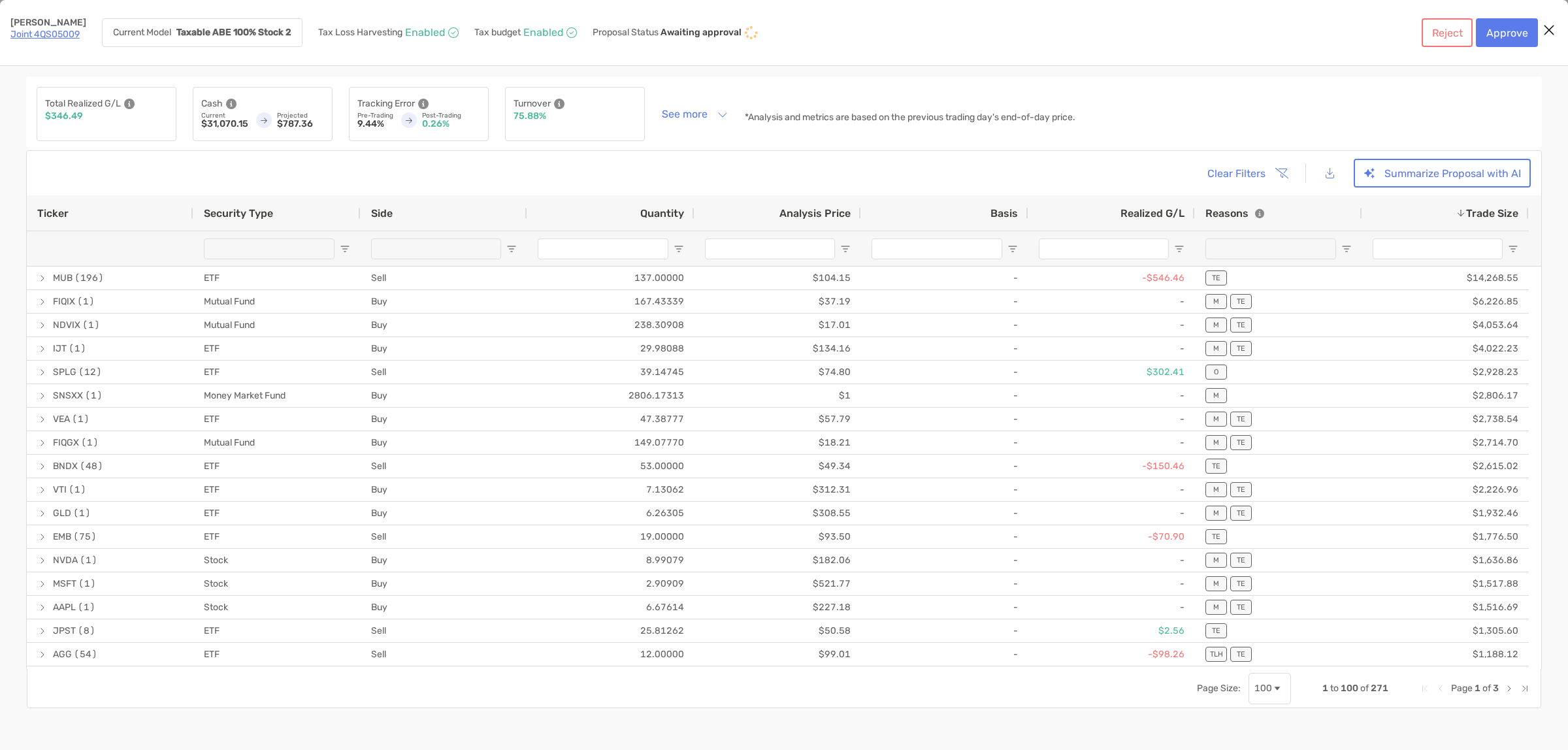
click at [1200, 93] on div "Total Realized G/L $346.49 Cash Current $31,070.15 Projected $787.36 Tracking E…" at bounding box center [784, 113] width 1516 height 74
click at [1170, 214] on span "Realized G/L" at bounding box center [1152, 213] width 64 height 13
click at [1173, 211] on span "Realized G/L" at bounding box center [1152, 213] width 64 height 13
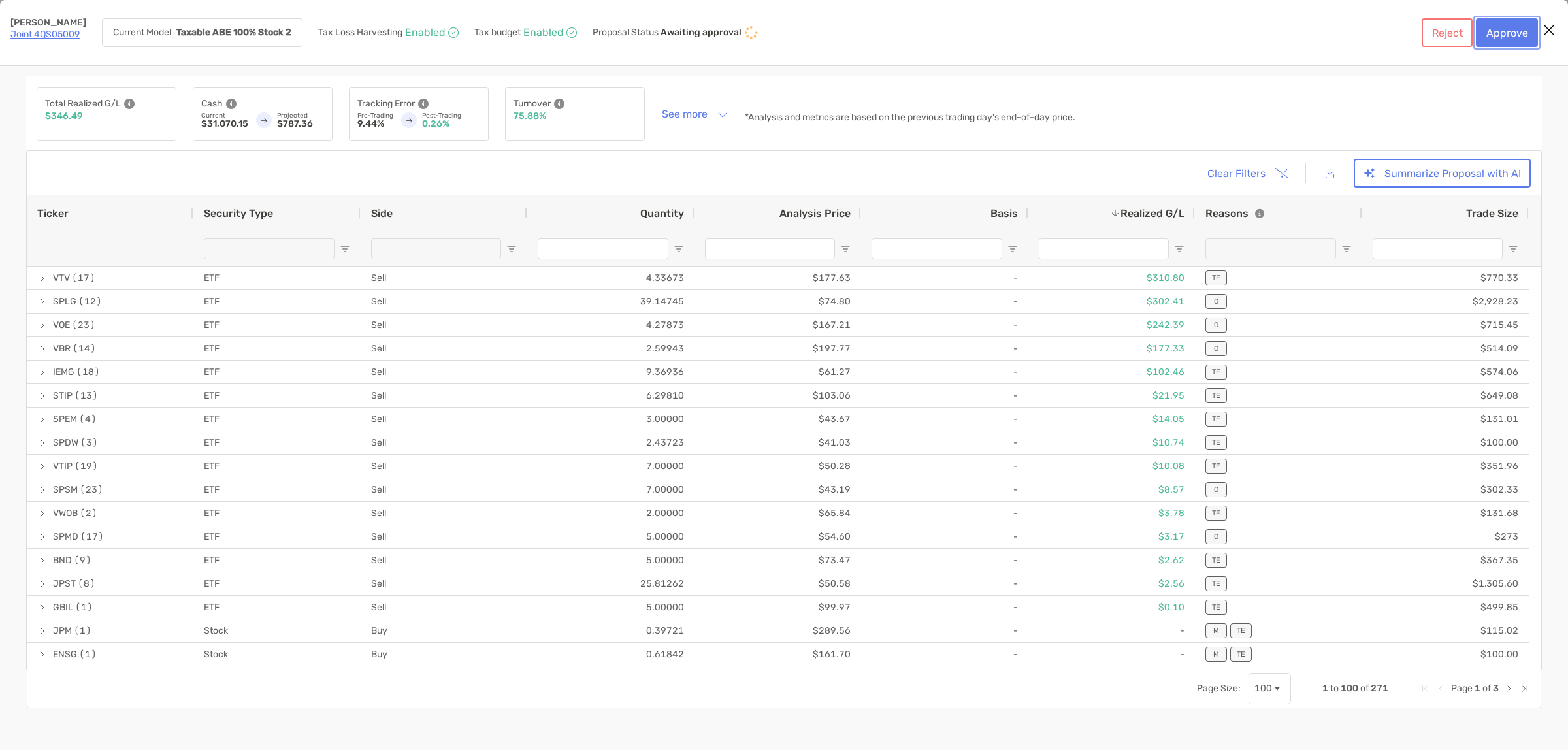
click at [1514, 31] on button "Approve" at bounding box center [1507, 33] width 62 height 29
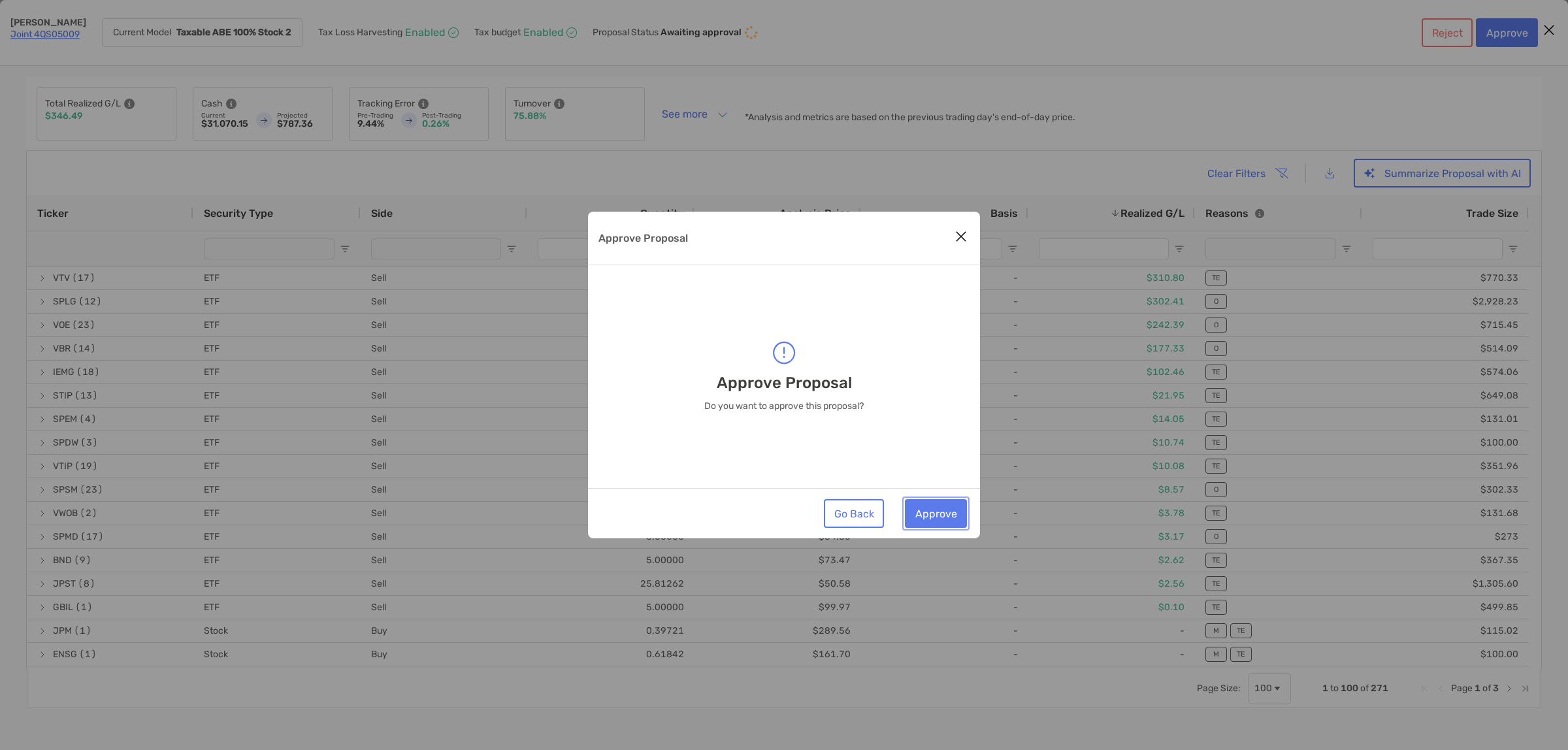
click at [931, 510] on button "Approve" at bounding box center [936, 513] width 62 height 29
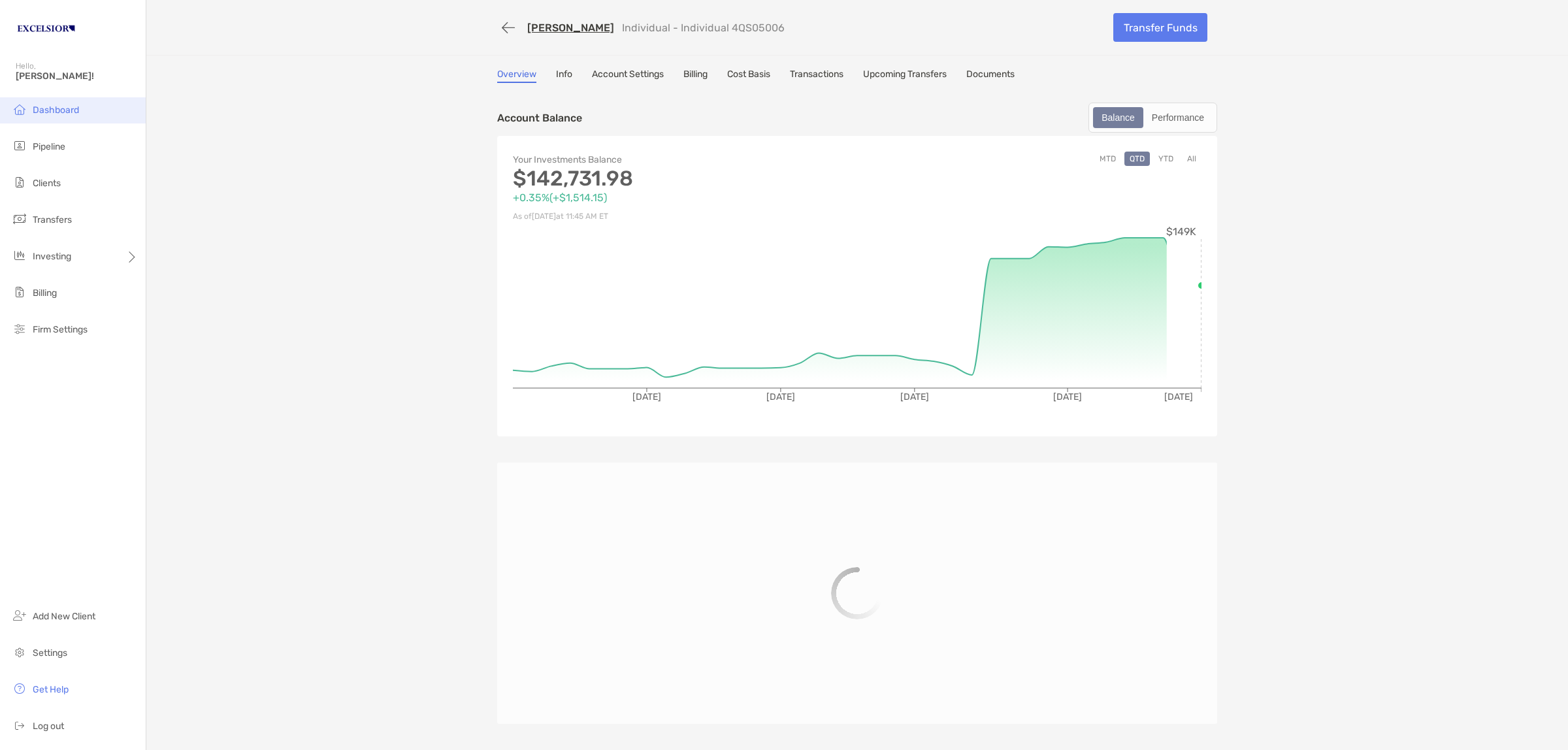
click at [75, 111] on span "Dashboard" at bounding box center [56, 110] width 46 height 11
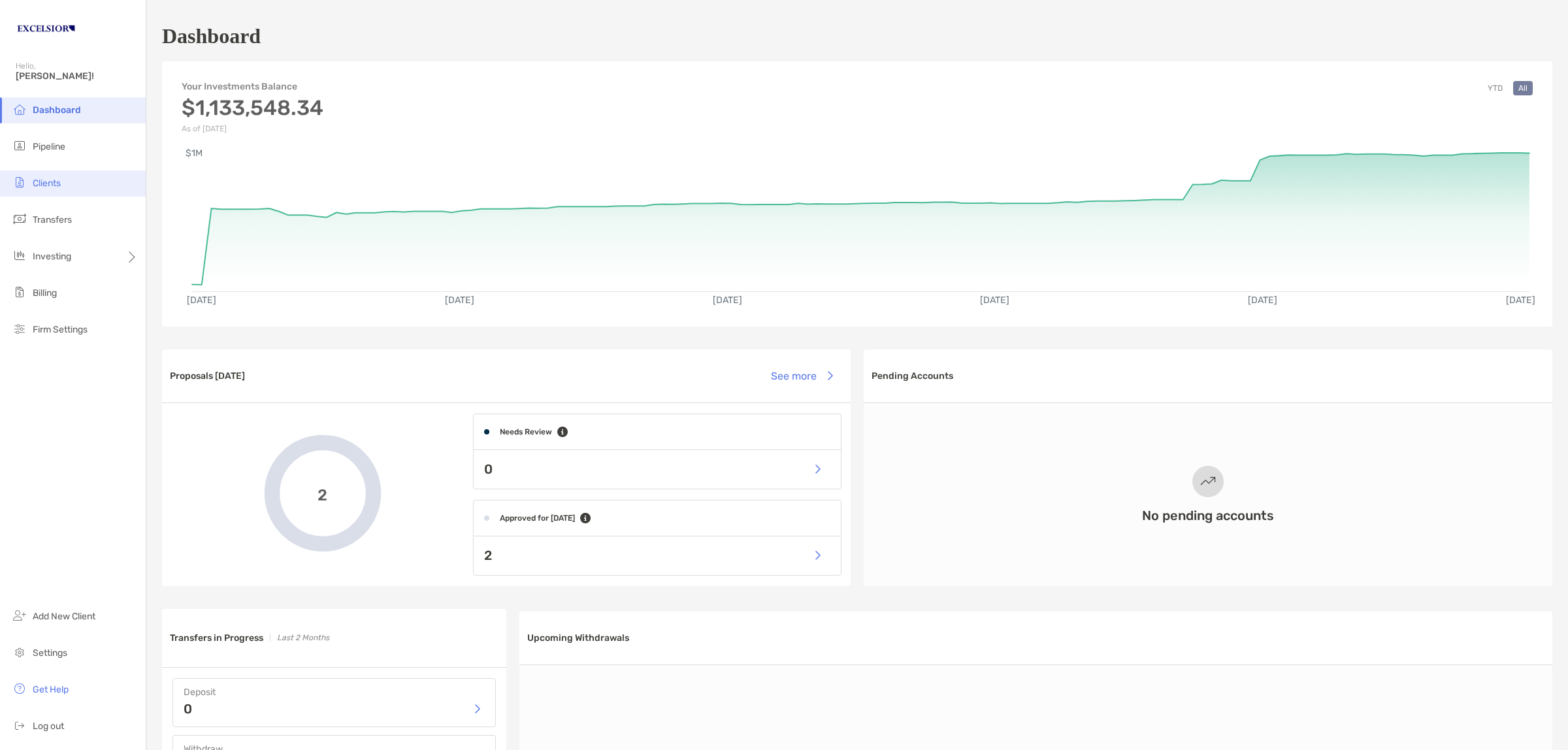
click at [56, 181] on span "Clients" at bounding box center [46, 183] width 28 height 11
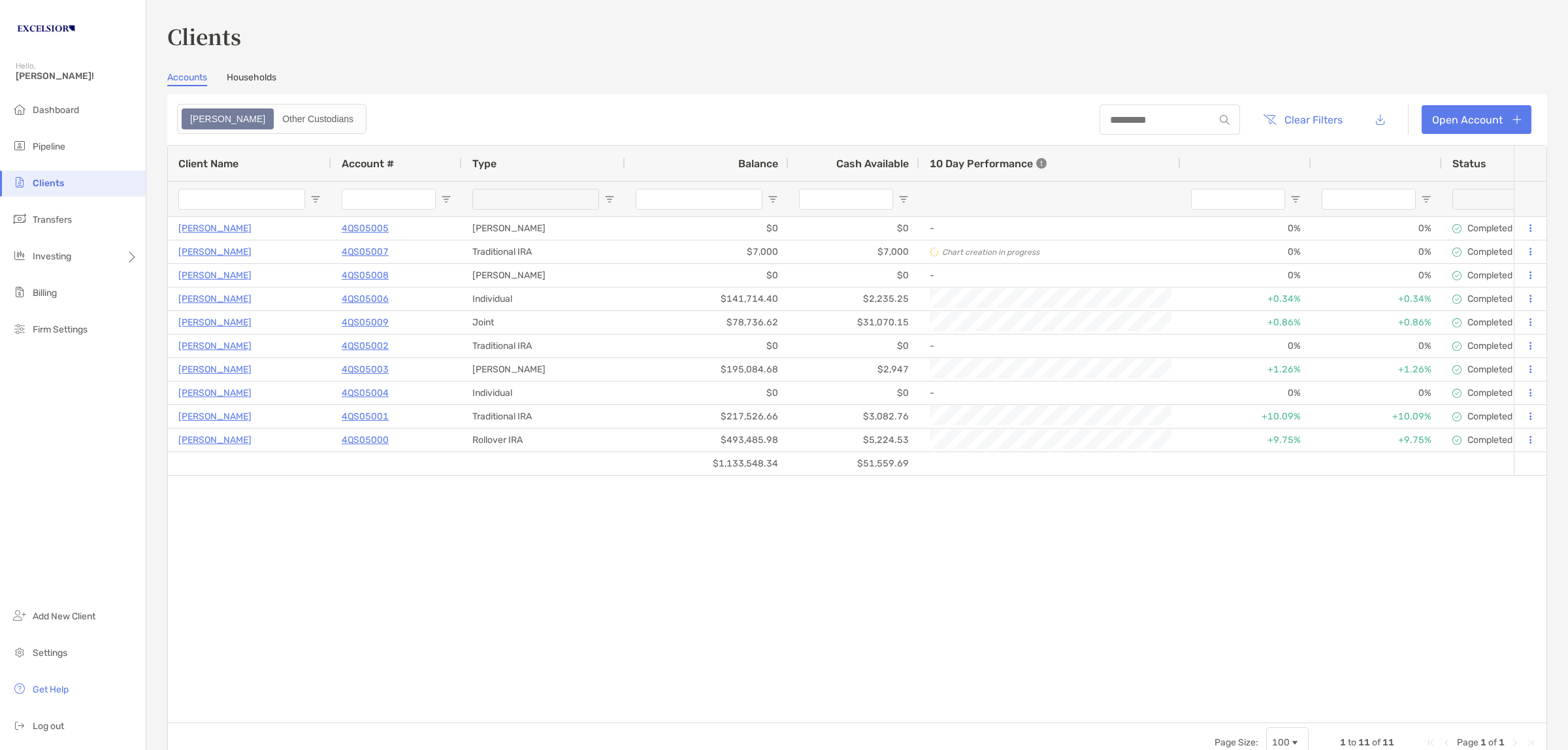
type input "**********"
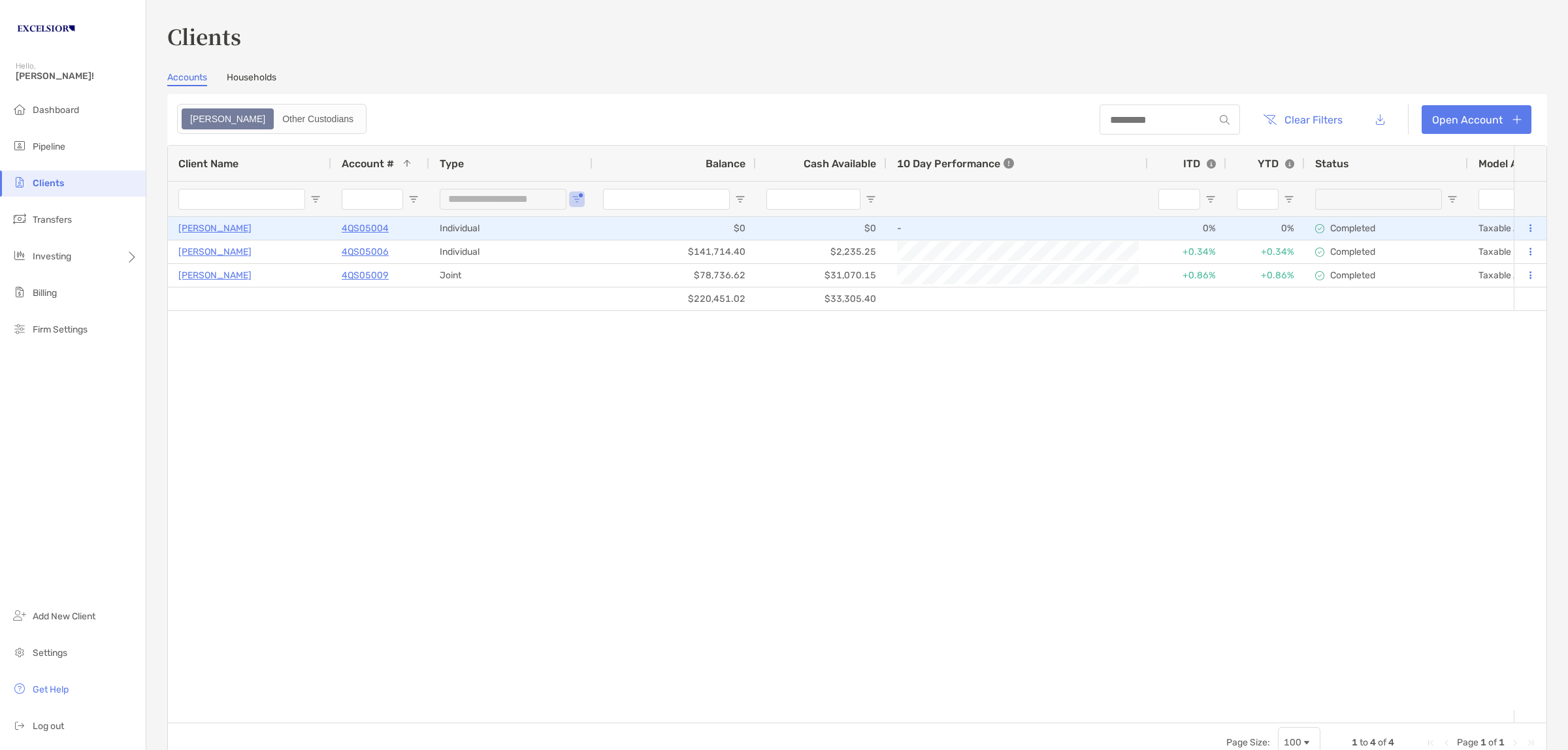
click at [212, 224] on p "[PERSON_NAME]" at bounding box center [215, 228] width 73 height 17
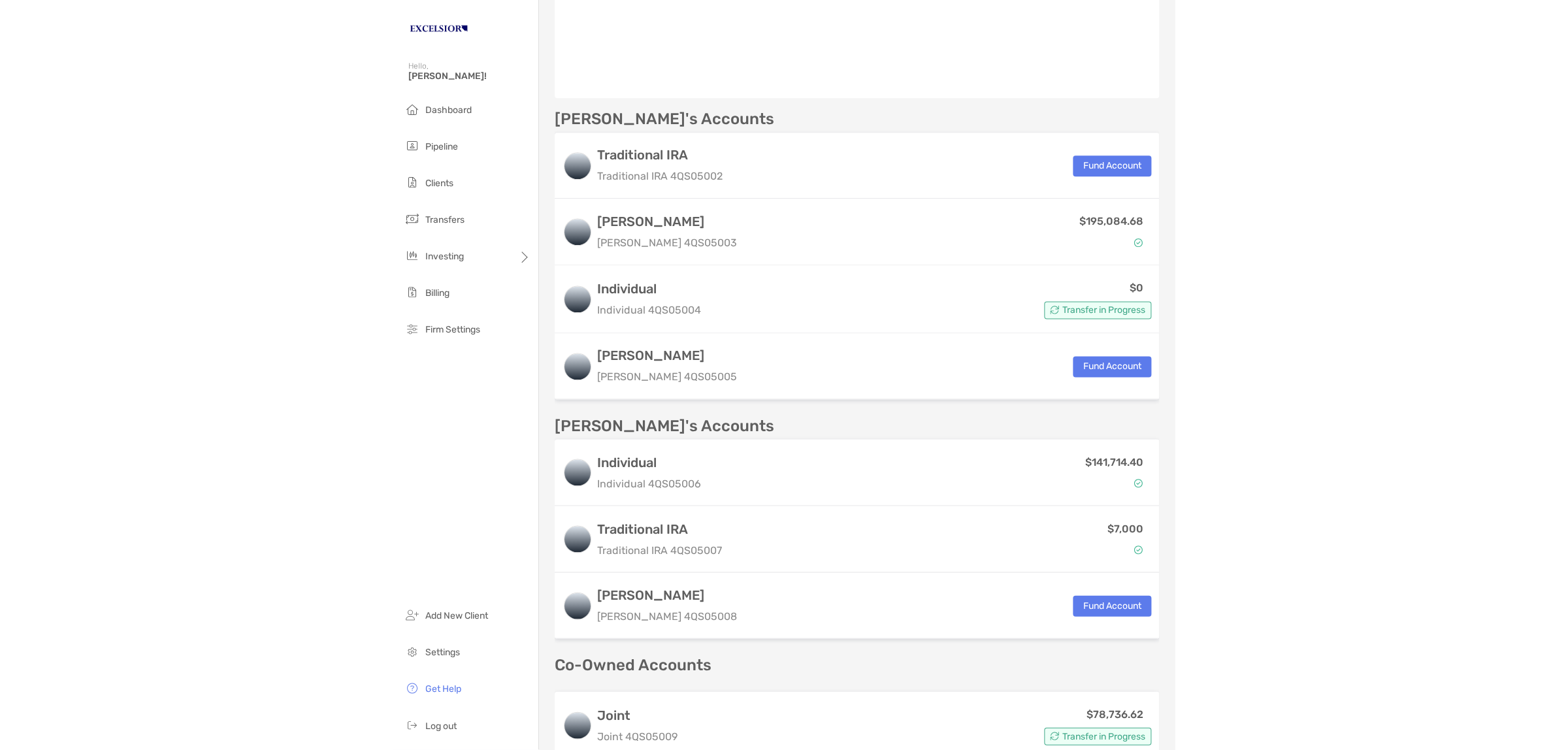
scroll to position [299, 0]
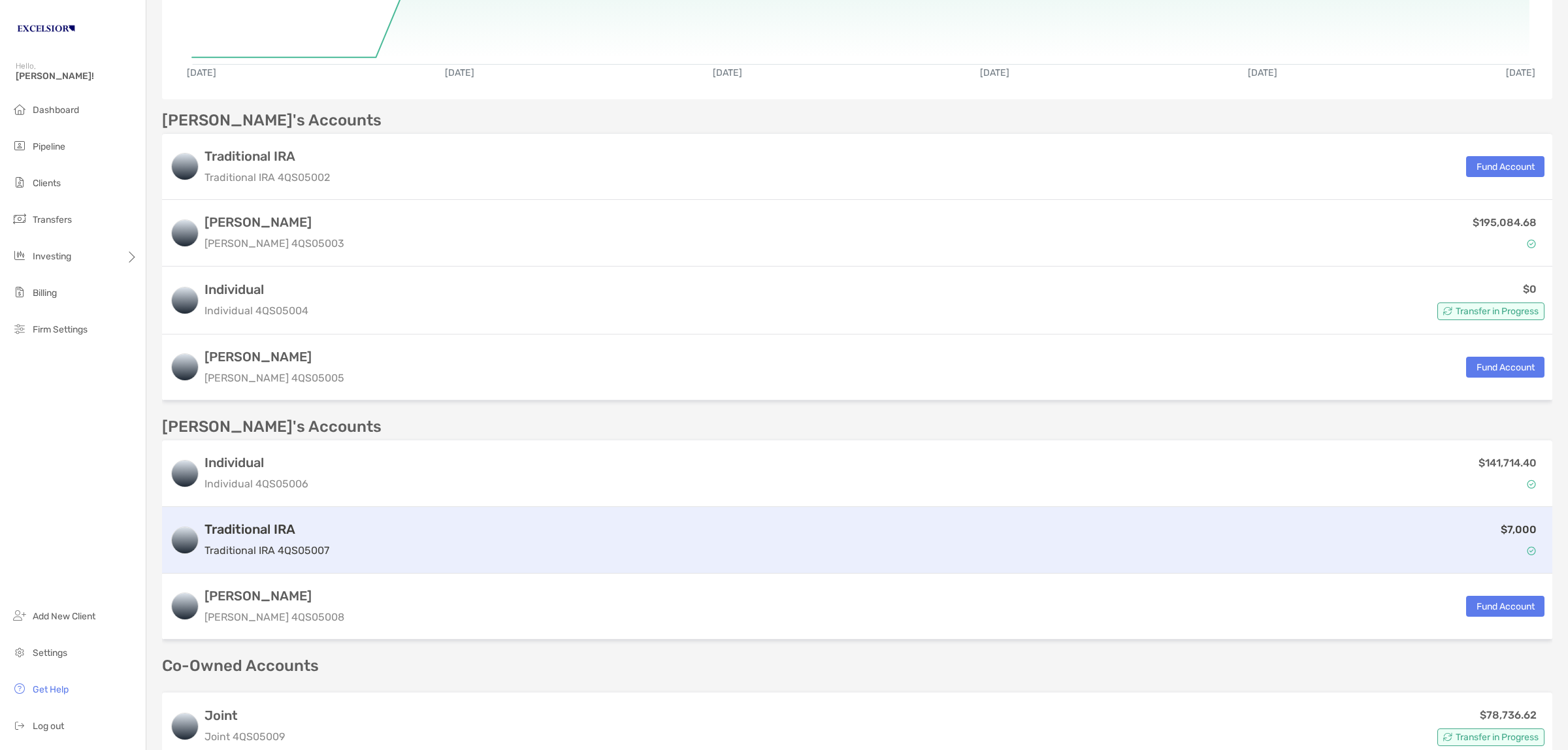
click at [305, 537] on div "Traditional IRA Traditional IRA 4QS05007" at bounding box center [267, 540] width 125 height 37
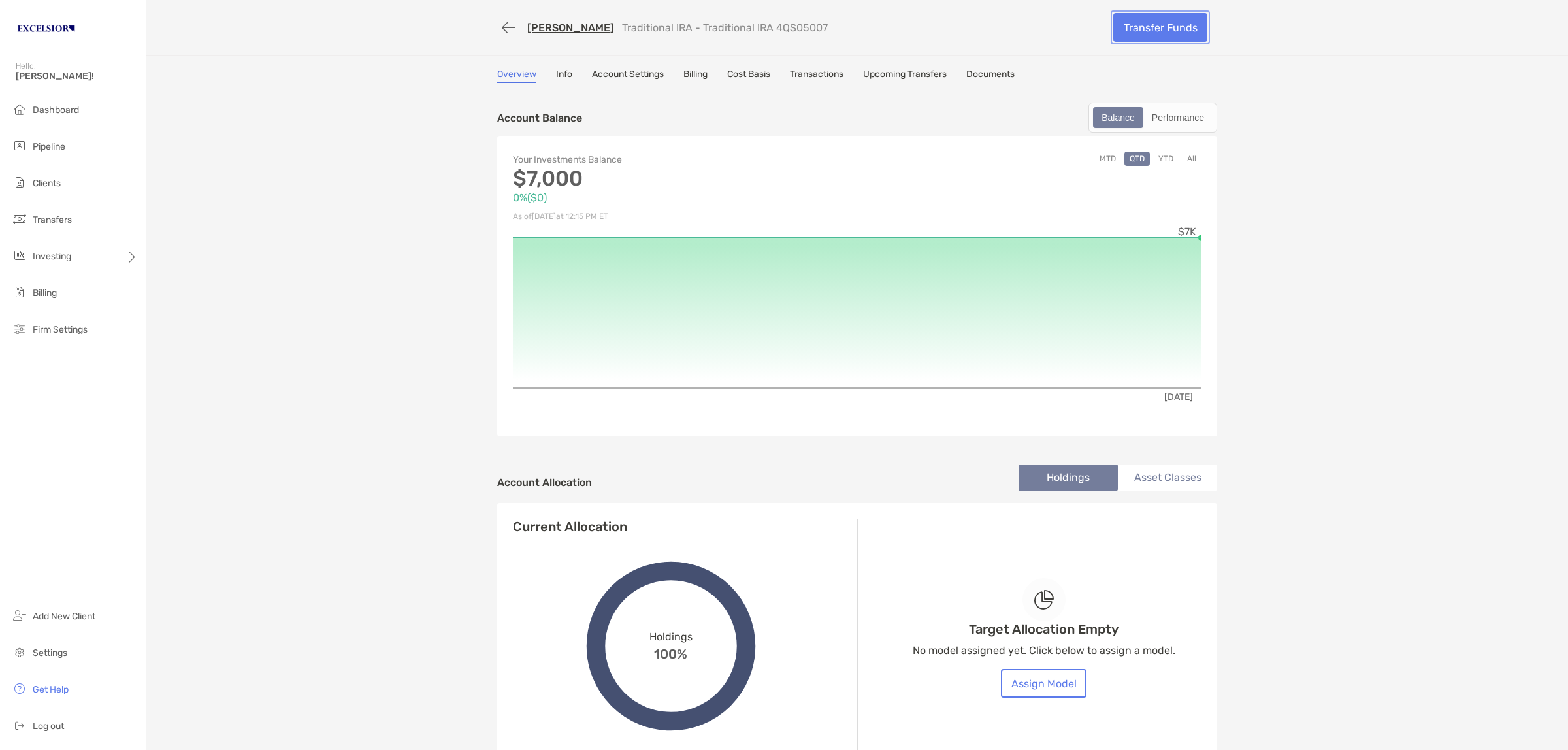
click at [1161, 17] on link "Transfer Funds" at bounding box center [1160, 27] width 94 height 29
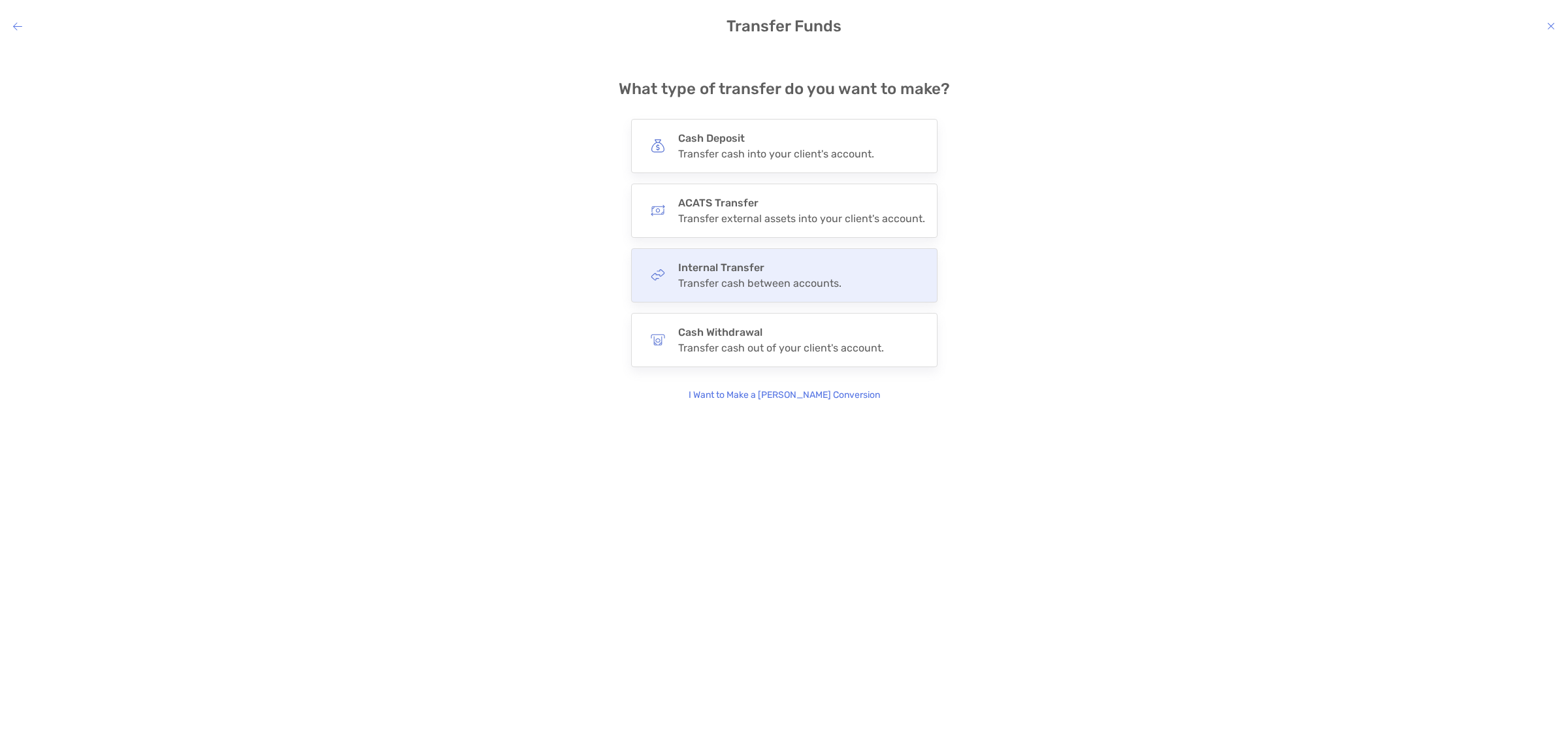
click at [730, 283] on div "Transfer cash between accounts." at bounding box center [760, 283] width 163 height 13
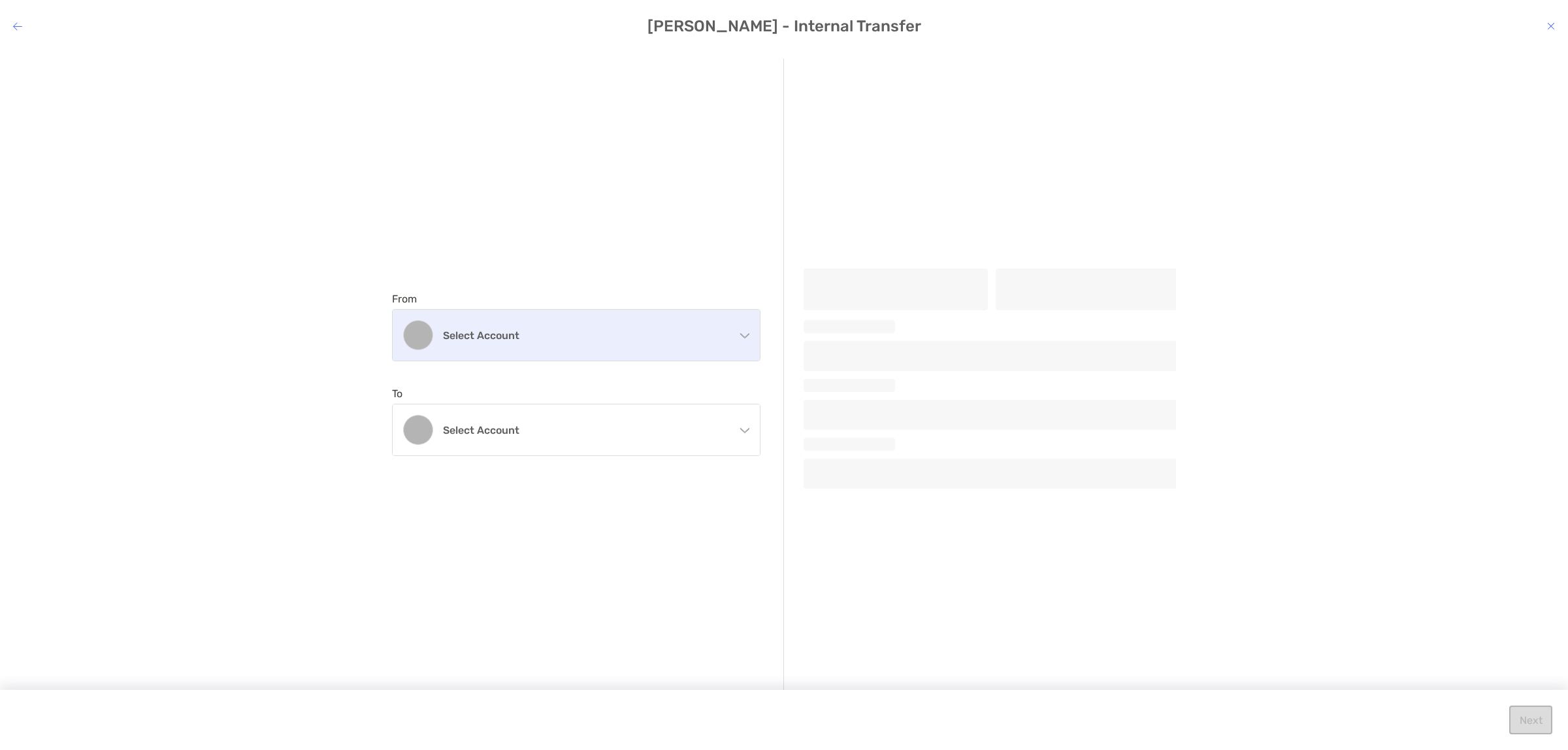
click at [569, 338] on h4 "Select account" at bounding box center [583, 335] width 282 height 13
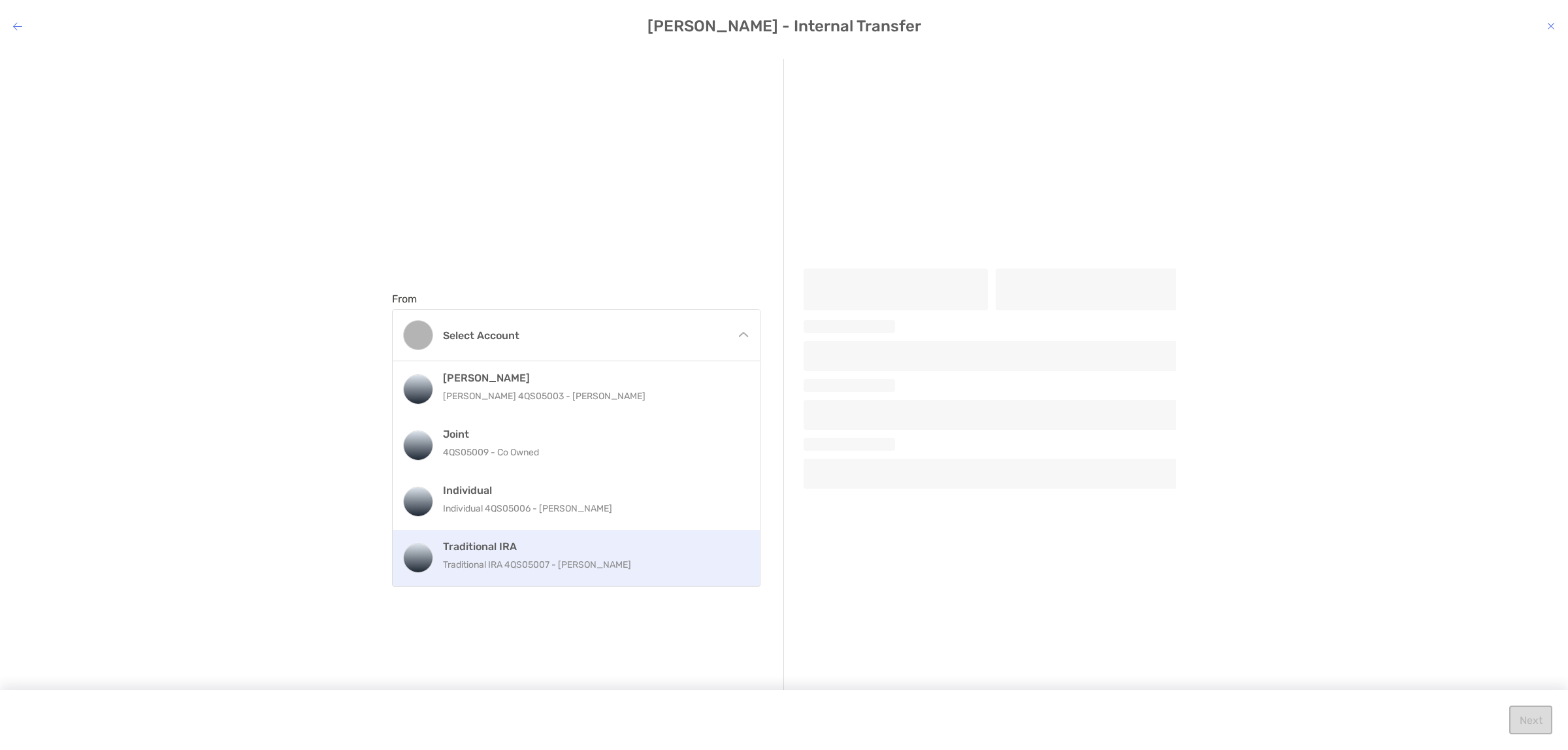
click at [539, 564] on p "Traditional IRA 4QS05007 - [PERSON_NAME]" at bounding box center [590, 565] width 295 height 17
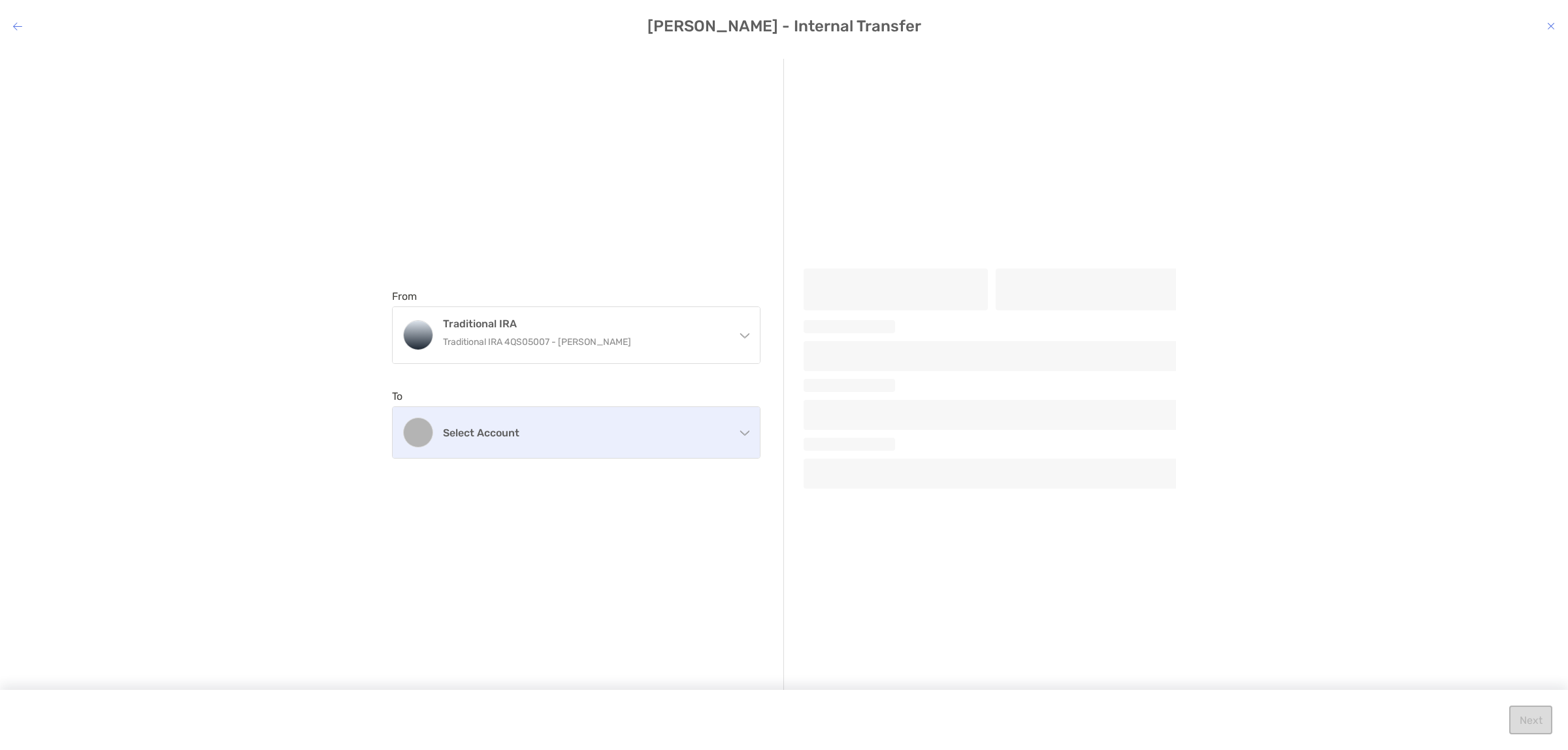
click at [517, 412] on div "Select account" at bounding box center [576, 432] width 367 height 51
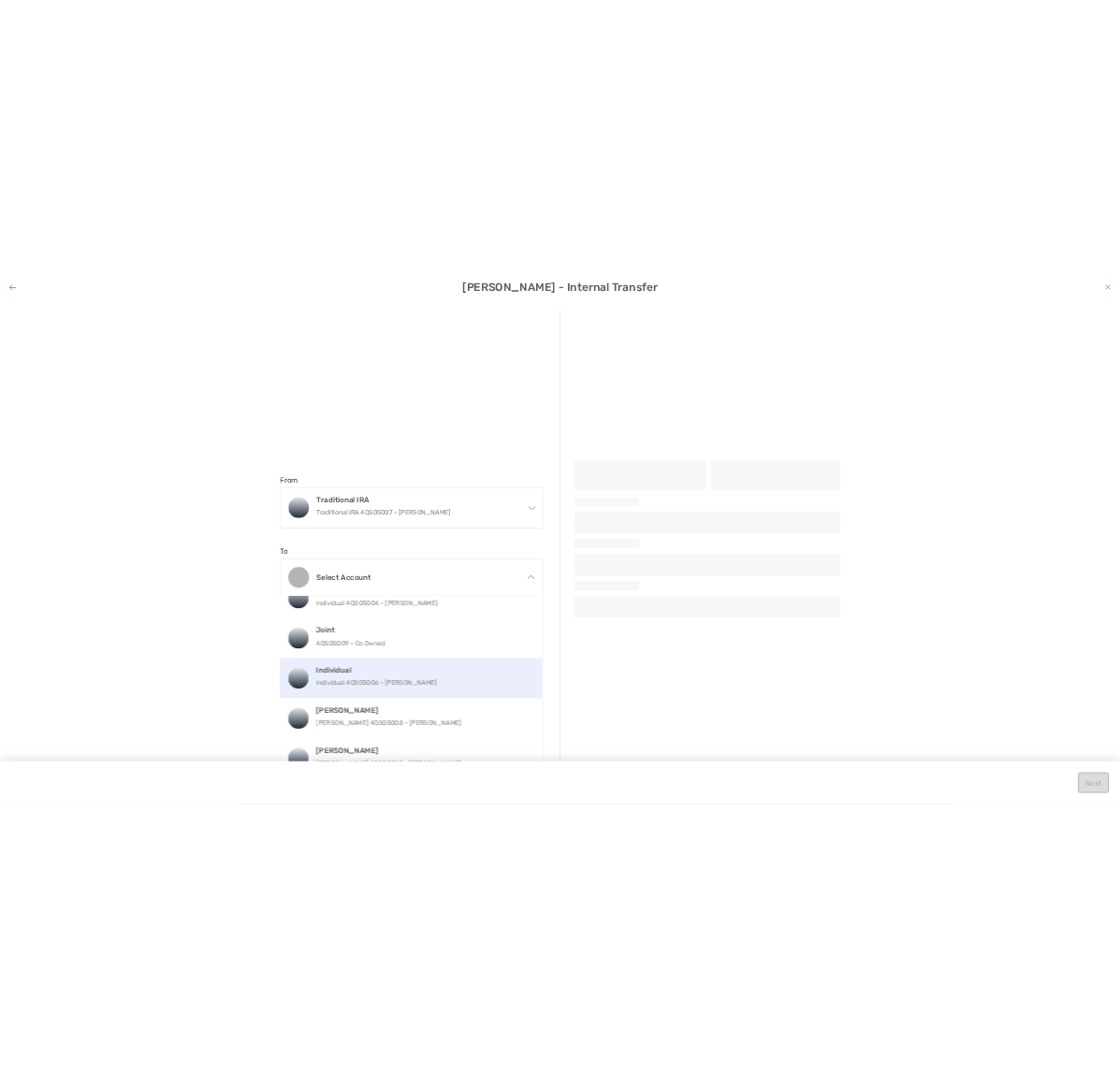
scroll to position [33, 0]
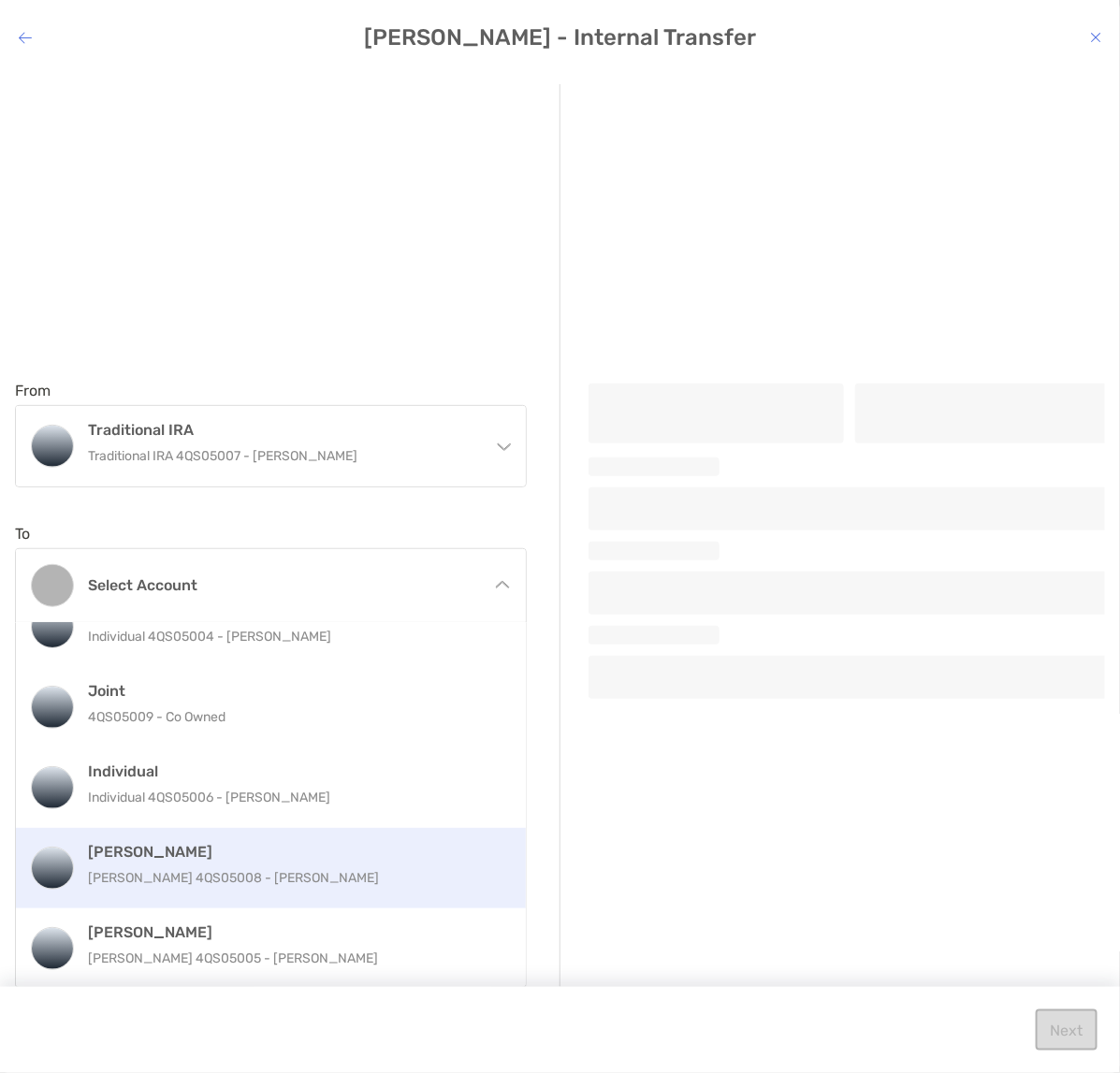
click at [231, 882] on p "[PERSON_NAME] 4QS05008 - [PERSON_NAME]" at bounding box center [292, 878] width 408 height 24
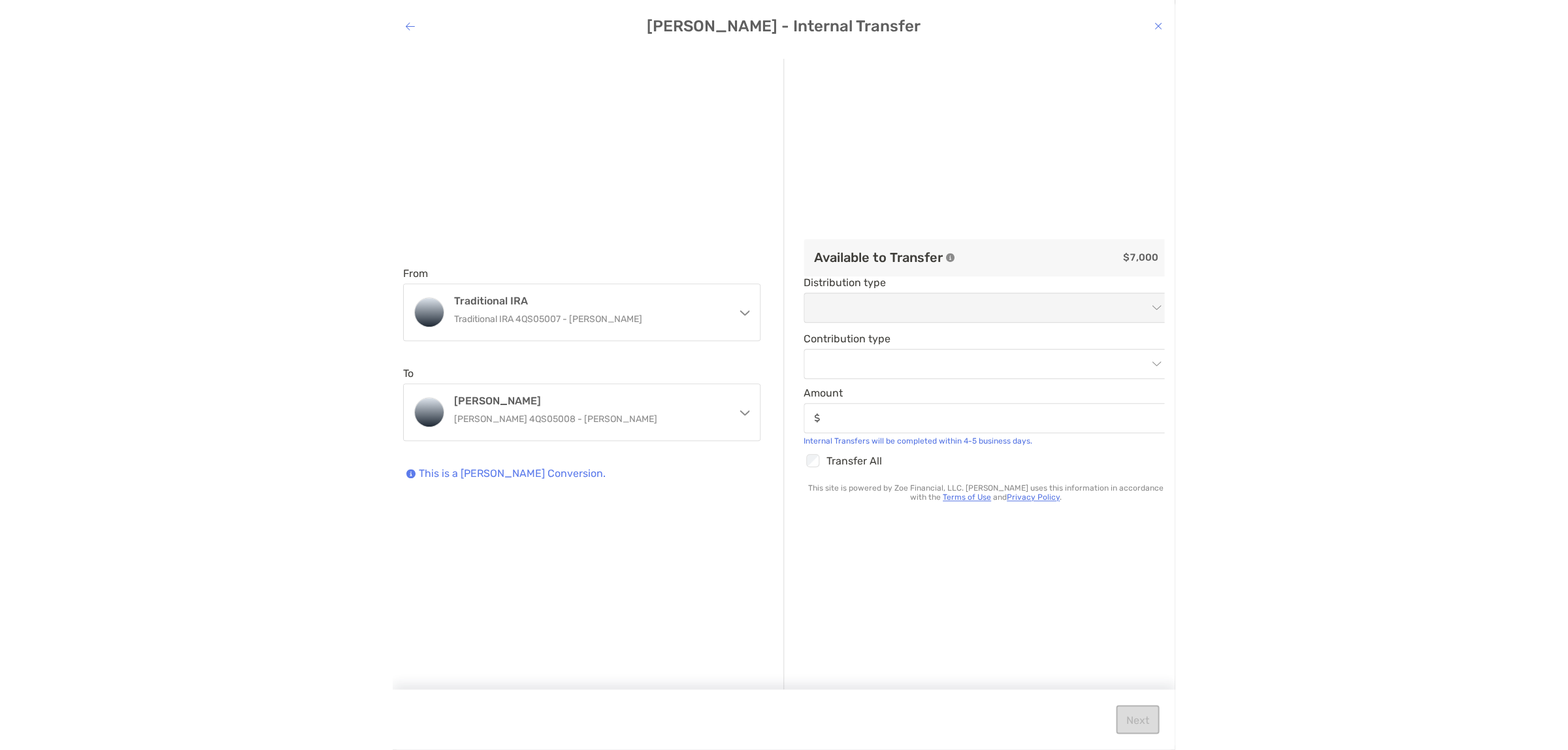
scroll to position [0, 0]
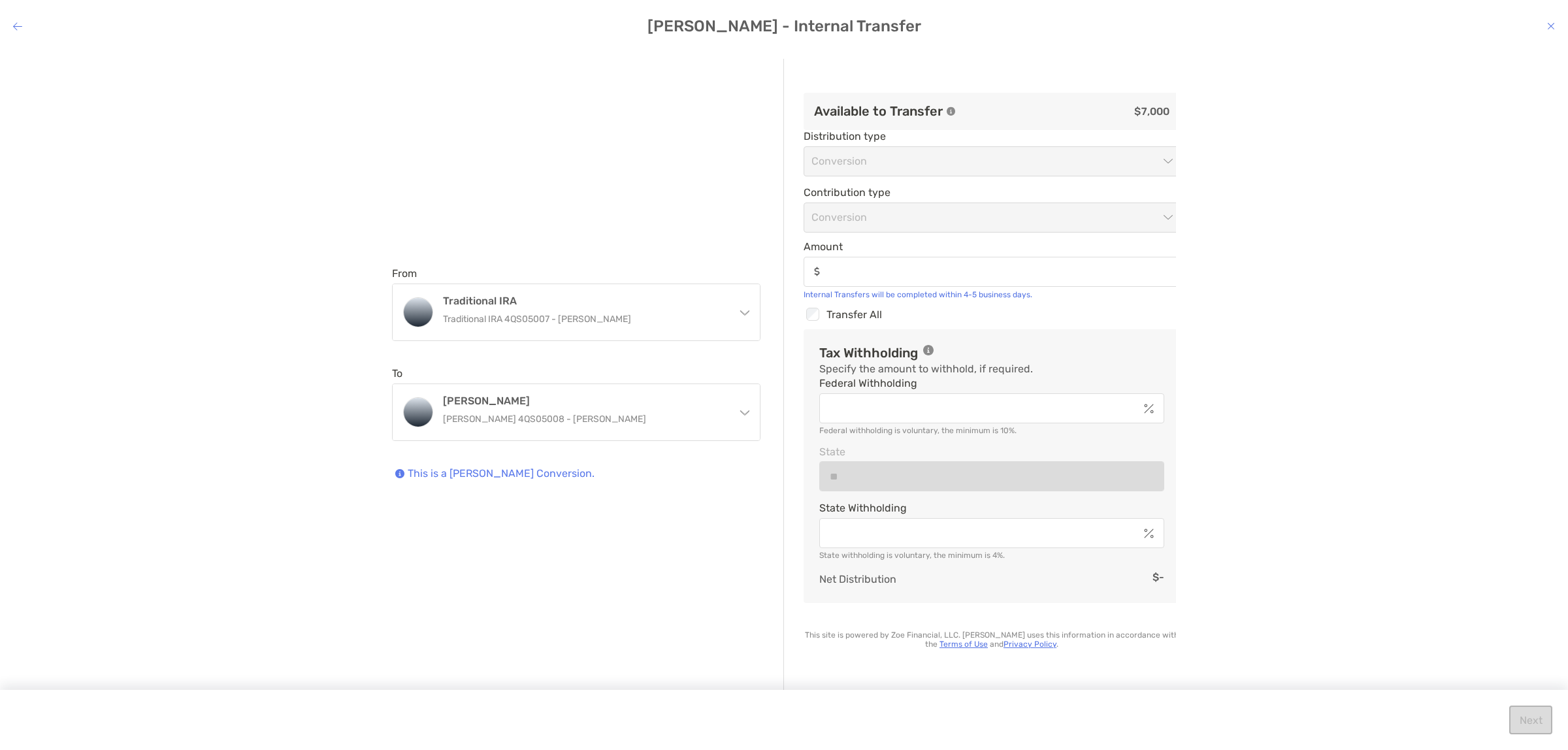
click at [1353, 323] on div "From Traditional IRA Traditional IRA 4QS05007 - [PERSON_NAME] [PERSON_NAME] [PE…" at bounding box center [784, 390] width 1547 height 661
click at [952, 272] on input "Amount" at bounding box center [1002, 271] width 353 height 11
type input "*****"
click at [1361, 396] on div "From Traditional IRA Traditional IRA 4QS05007 - [PERSON_NAME] [PERSON_NAME] [PE…" at bounding box center [784, 390] width 1547 height 661
click at [1383, 496] on div "From Traditional IRA Traditional IRA 4QS05007 - [PERSON_NAME] [PERSON_NAME] [PE…" at bounding box center [784, 390] width 1547 height 661
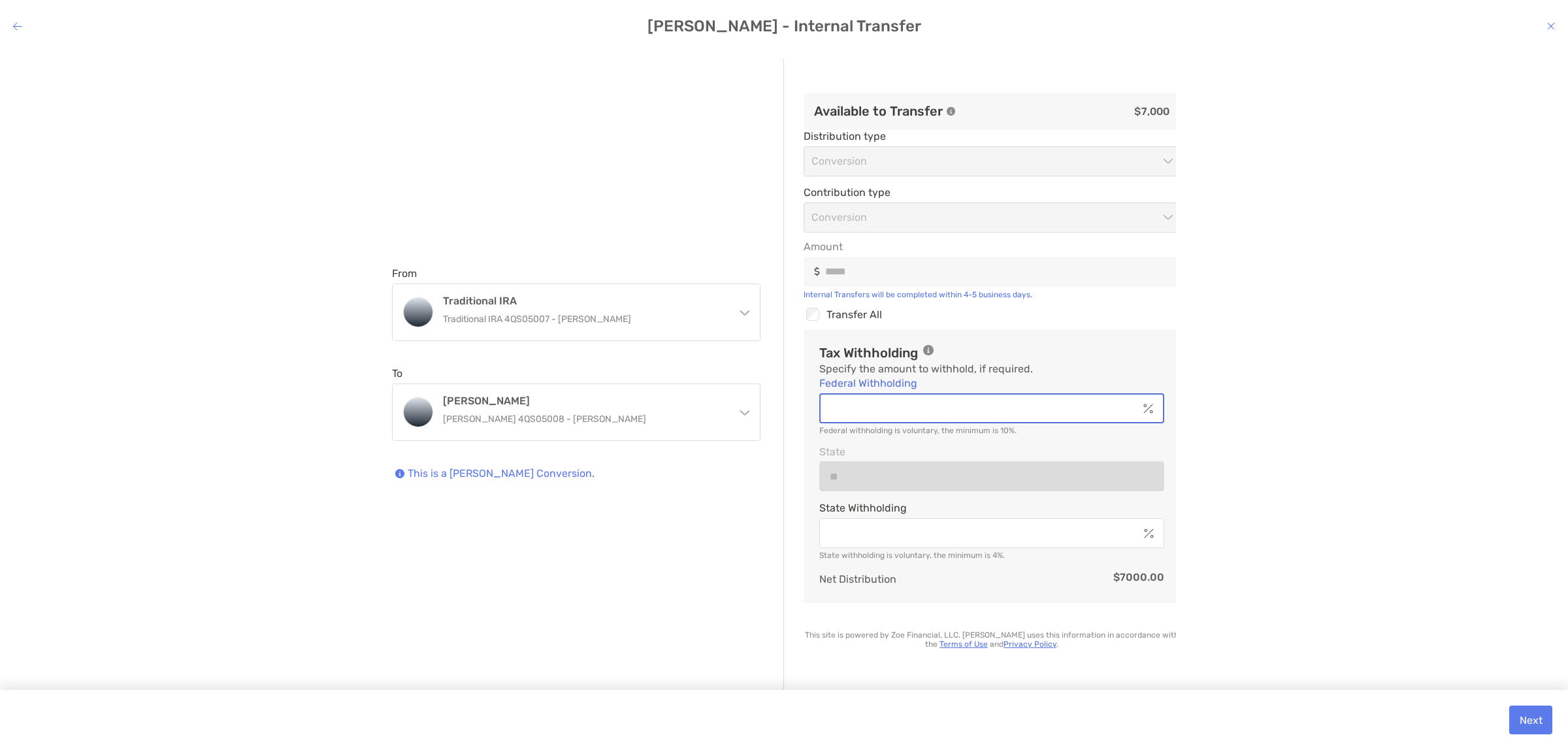
click at [1115, 403] on input "Federal Withholding" at bounding box center [979, 408] width 317 height 11
type input "*"
click at [1074, 539] on input "State Withholding" at bounding box center [979, 533] width 317 height 11
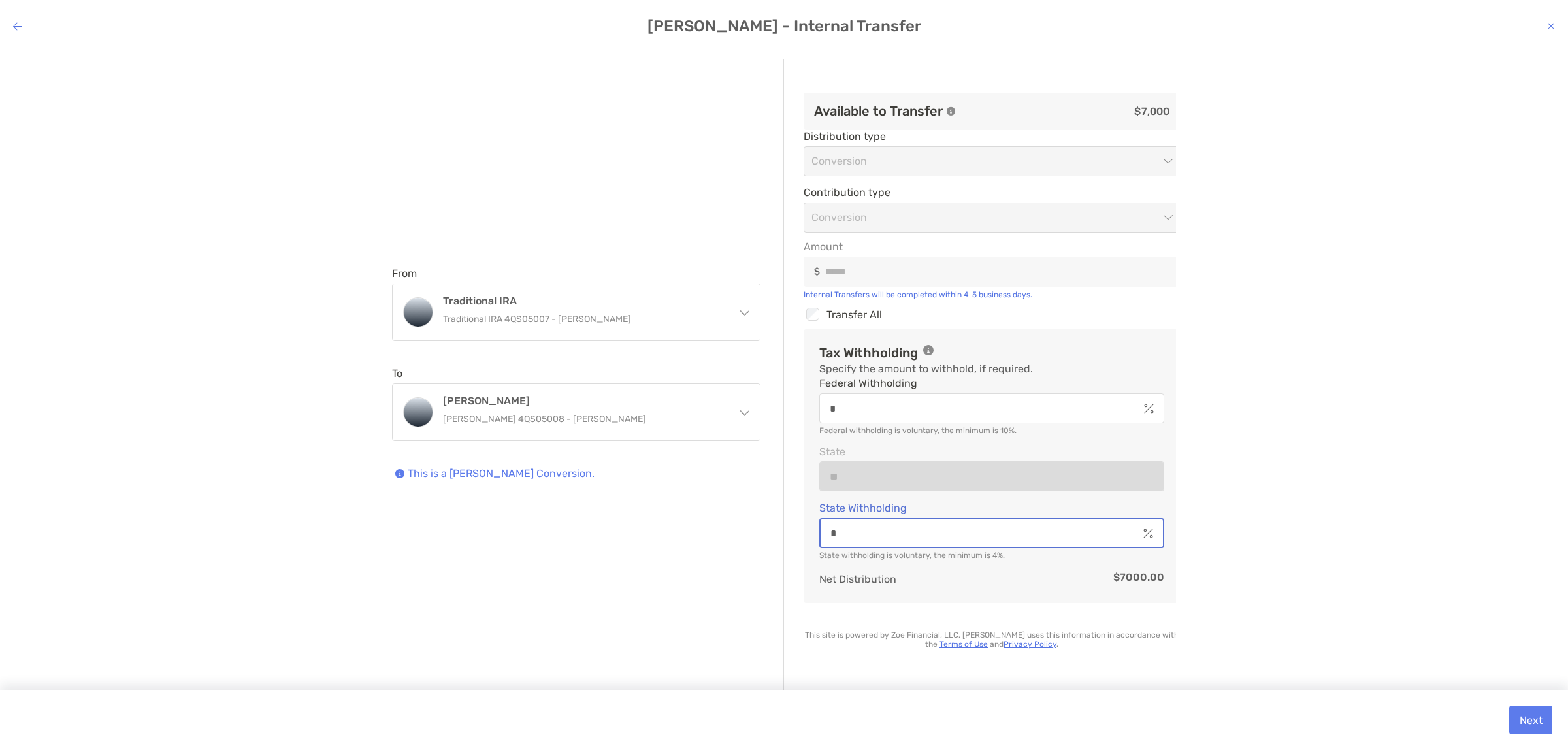
type input "*"
click at [1303, 549] on div "From Traditional IRA Traditional IRA 4QS05007 - [PERSON_NAME] [PERSON_NAME] [PE…" at bounding box center [784, 390] width 1547 height 661
click at [1528, 714] on button "Next" at bounding box center [1530, 719] width 43 height 29
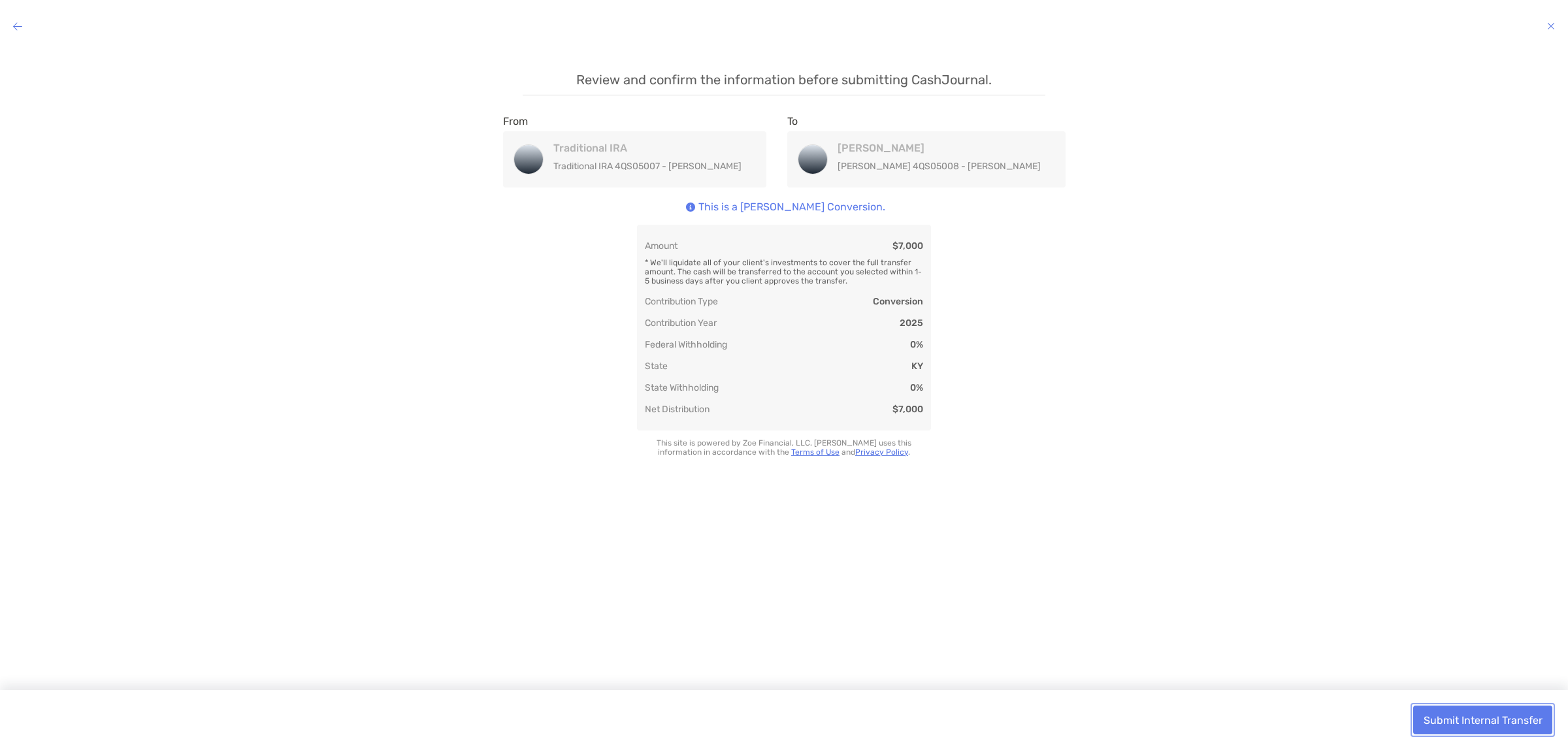
click at [1466, 717] on button "Submit Internal Transfer" at bounding box center [1482, 719] width 139 height 29
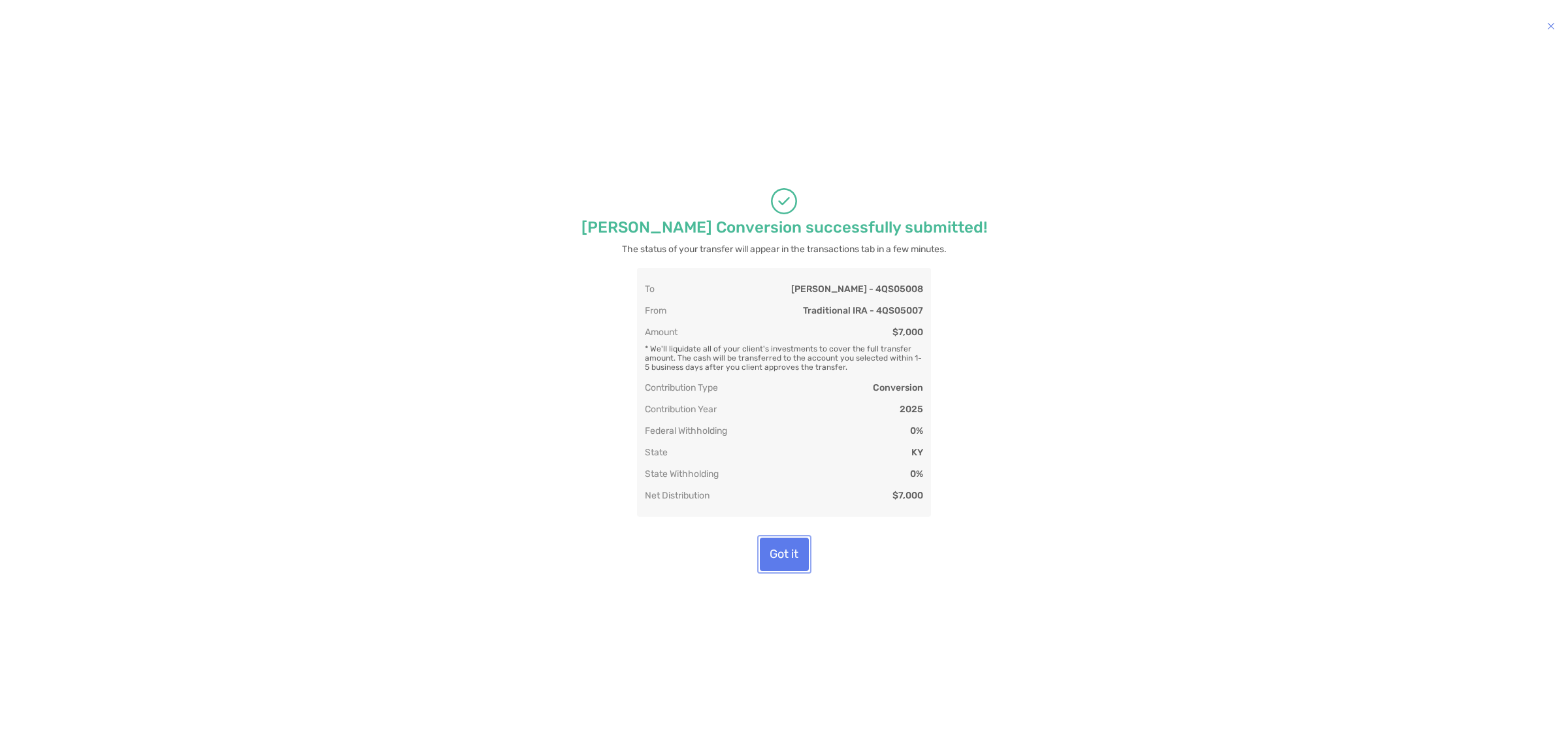
click at [784, 554] on button "Got it" at bounding box center [784, 554] width 49 height 33
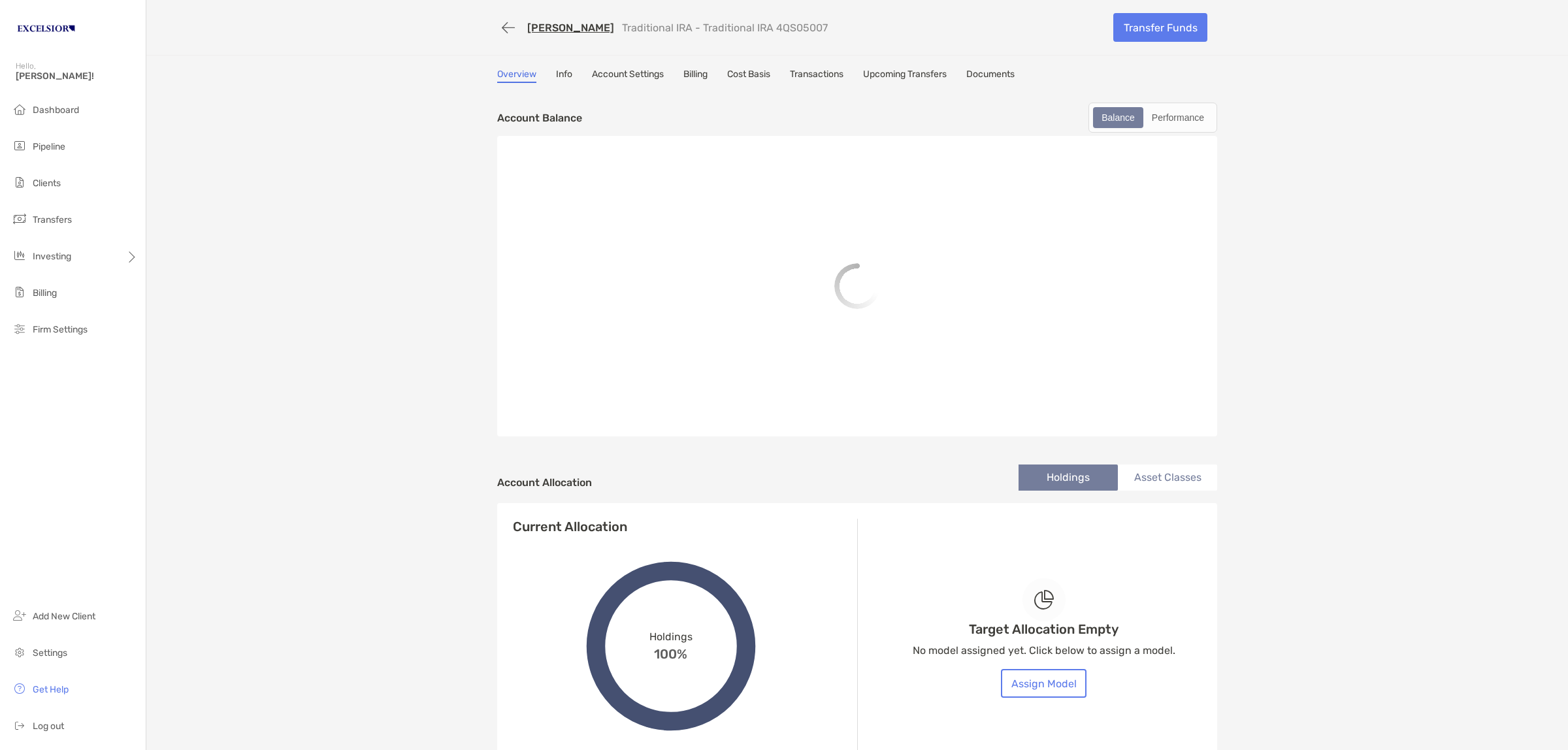
click at [384, 390] on div "[PERSON_NAME] Traditional IRA - Traditional IRA 4QS05007 Transfer Funds Overvie…" at bounding box center [857, 526] width 1421 height 1053
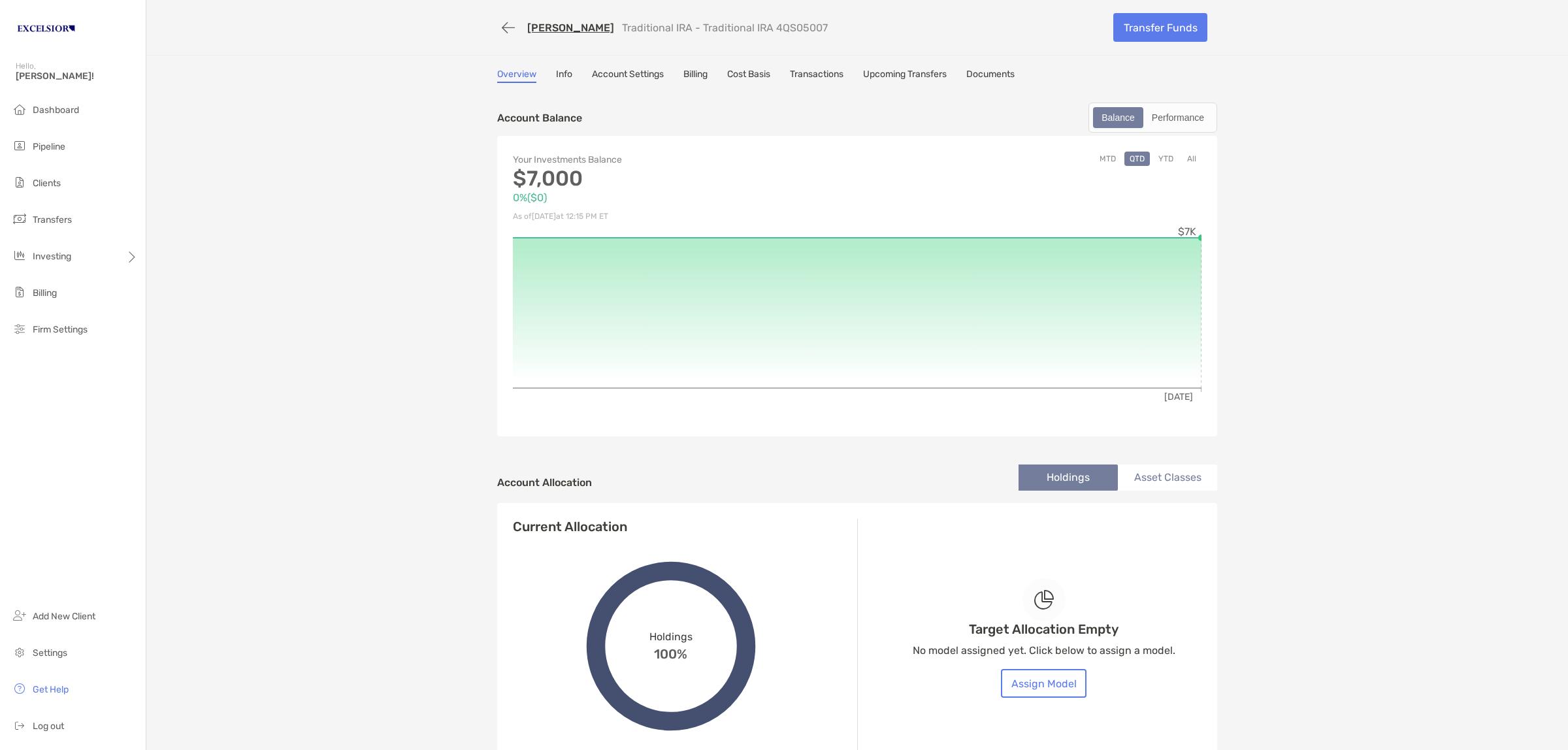
click at [1340, 304] on div "[PERSON_NAME] Traditional IRA - Traditional IRA 4QS05007 Transfer Funds Overvie…" at bounding box center [857, 550] width 1421 height 1100
click at [368, 208] on div "[PERSON_NAME] Traditional IRA - Traditional IRA 4QS05007 Transfer Funds Overvie…" at bounding box center [857, 550] width 1421 height 1100
click at [552, 20] on div "[PERSON_NAME] Traditional IRA - Traditional IRA 4QS05007" at bounding box center [800, 28] width 606 height 24
click at [500, 23] on button "button" at bounding box center [508, 28] width 22 height 24
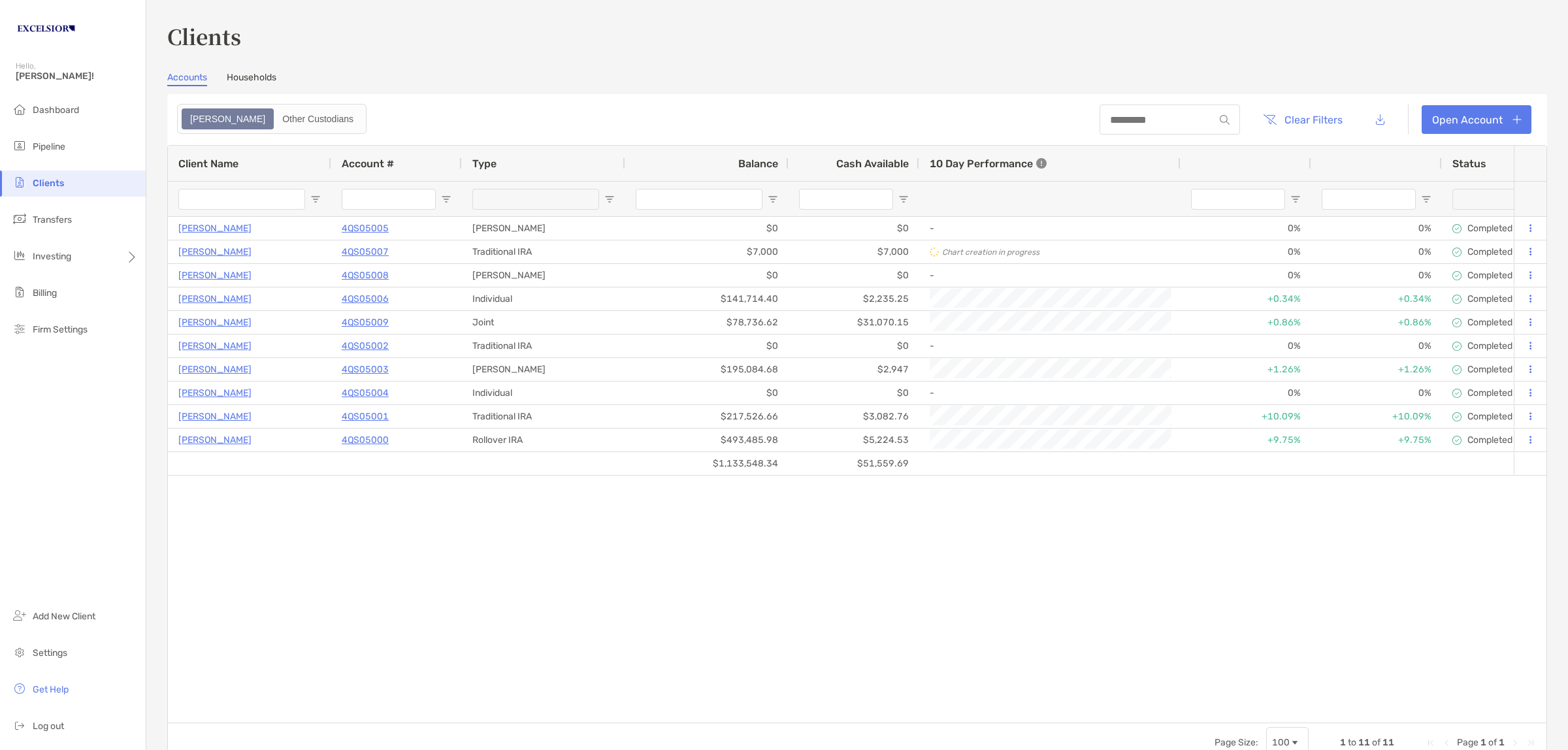
type input "**********"
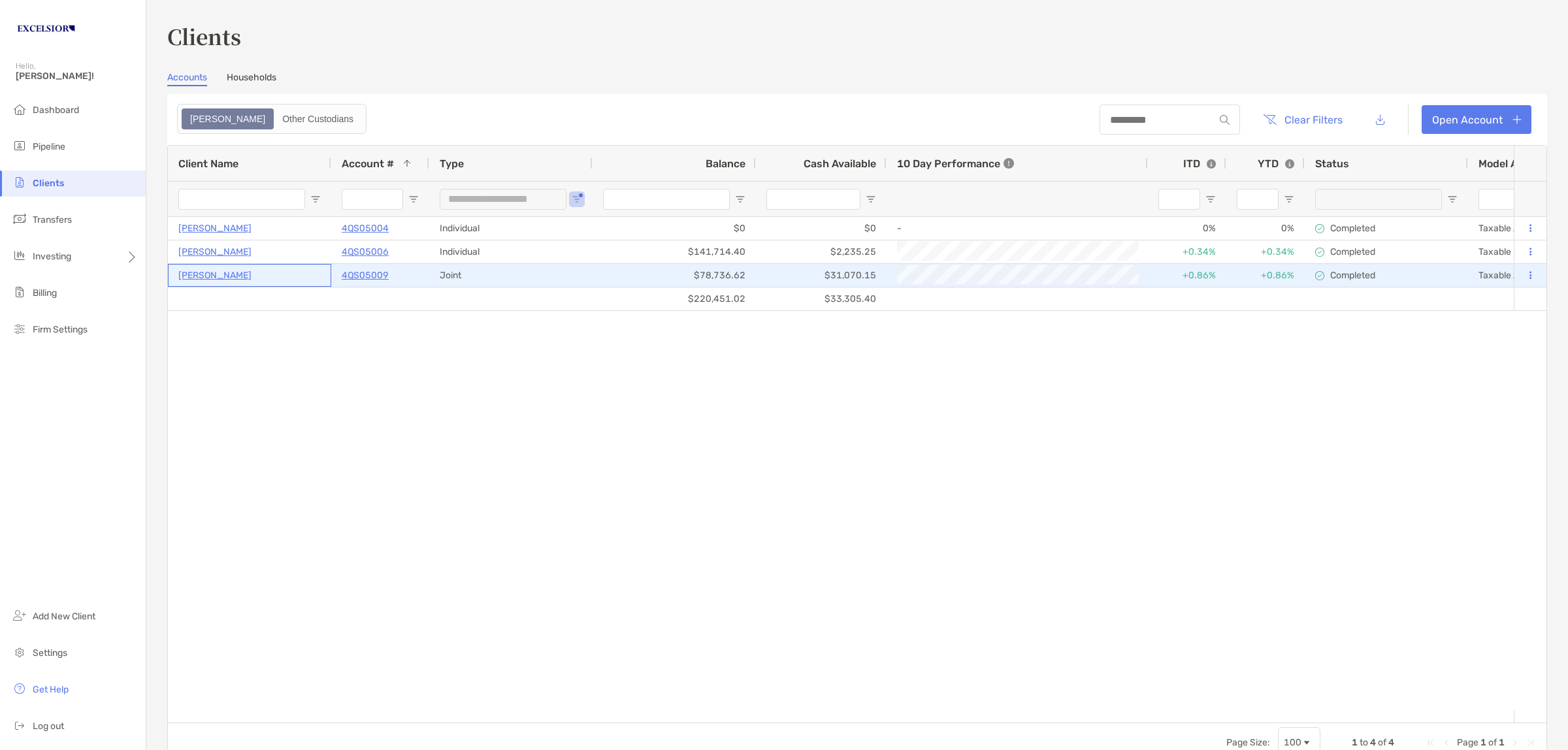
click at [226, 272] on p "[PERSON_NAME]" at bounding box center [215, 275] width 73 height 17
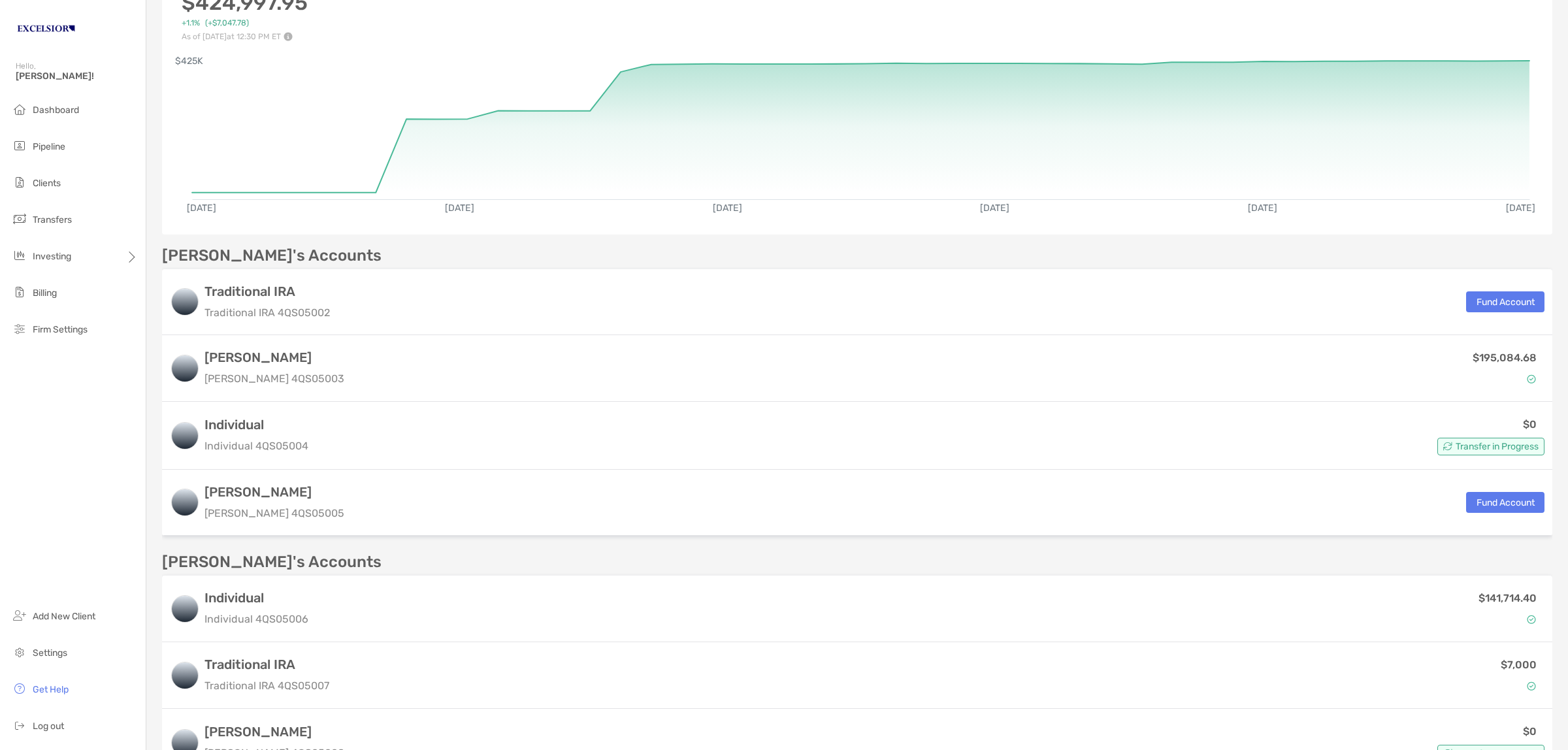
scroll to position [245, 0]
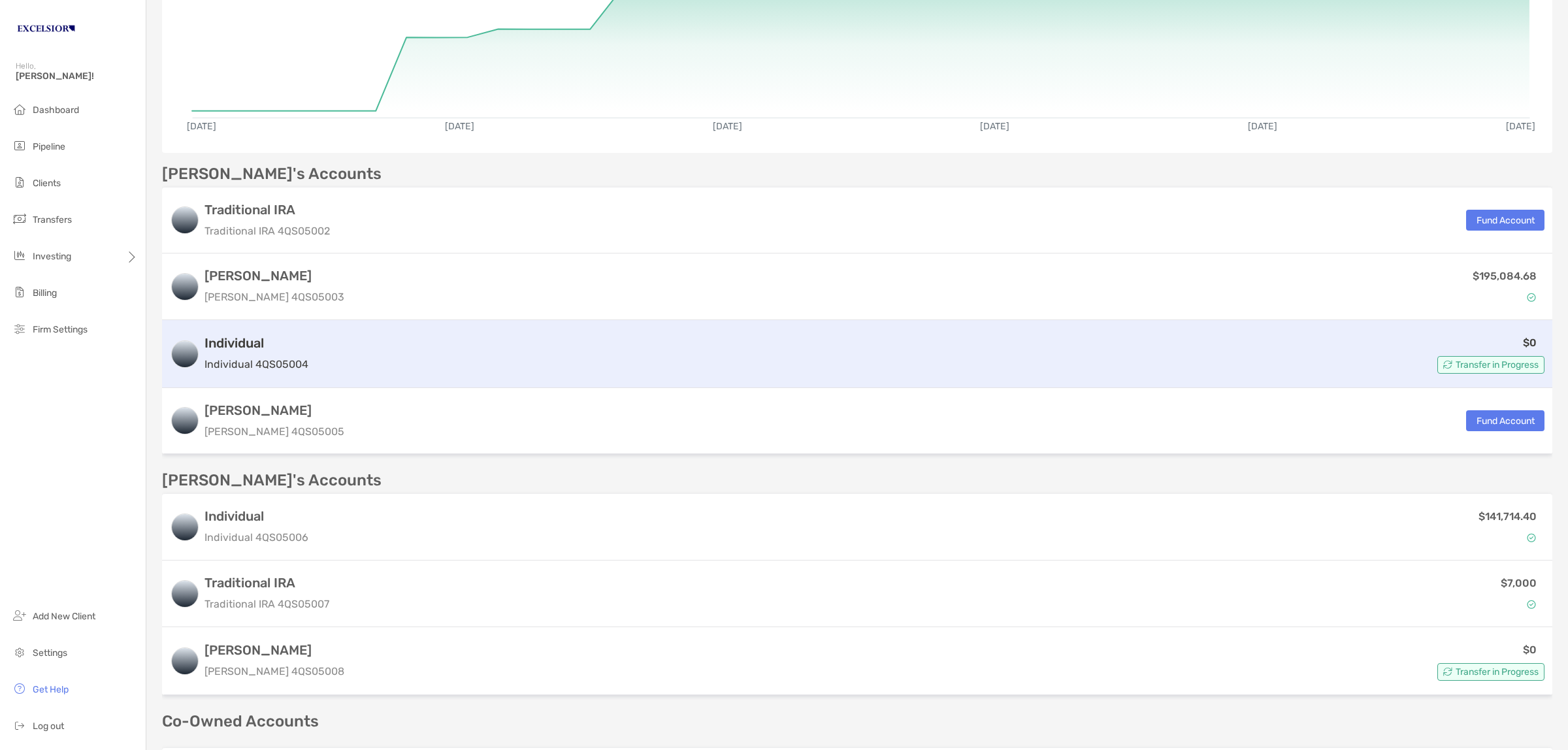
click at [252, 340] on h3 "Individual" at bounding box center [256, 343] width 104 height 16
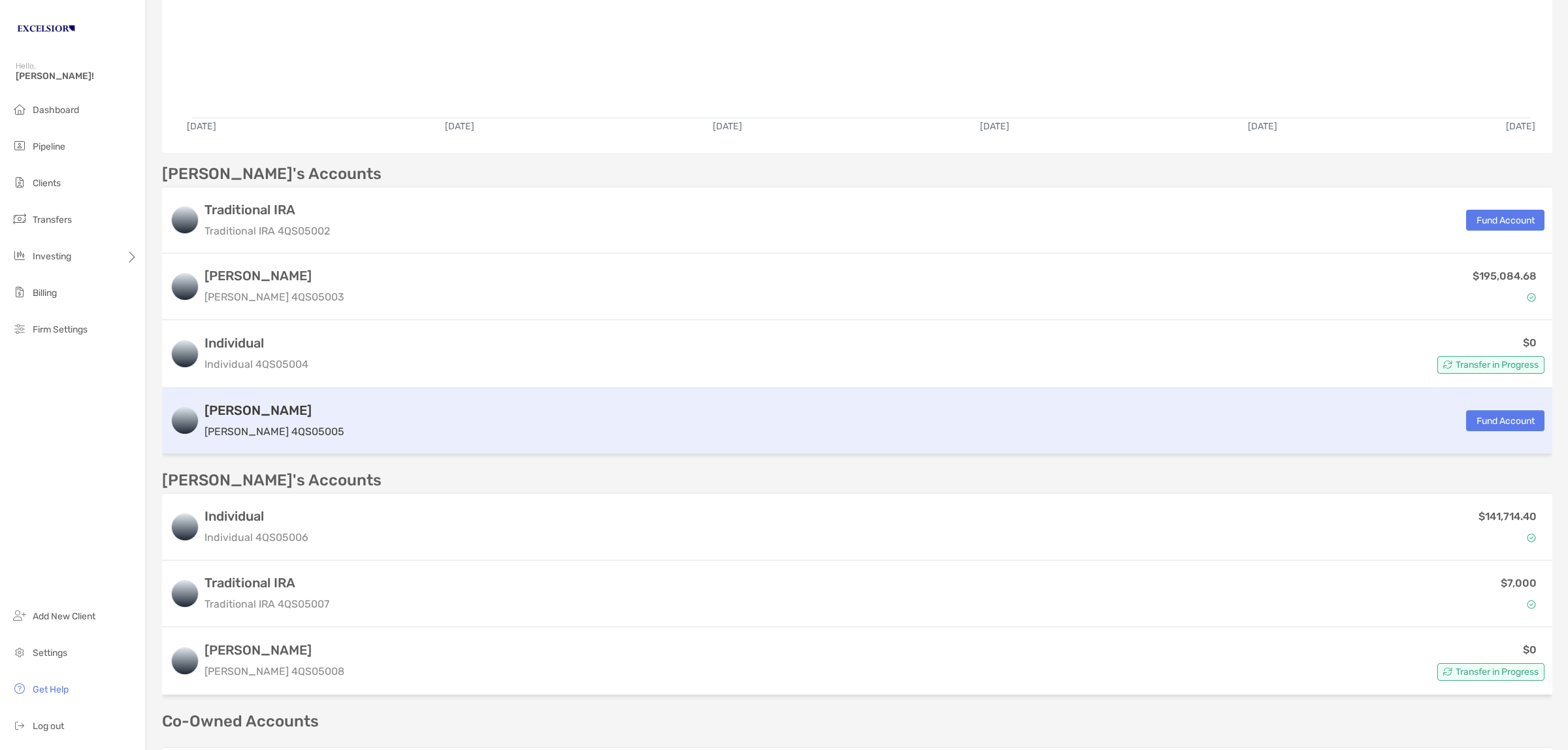
scroll to position [299, 0]
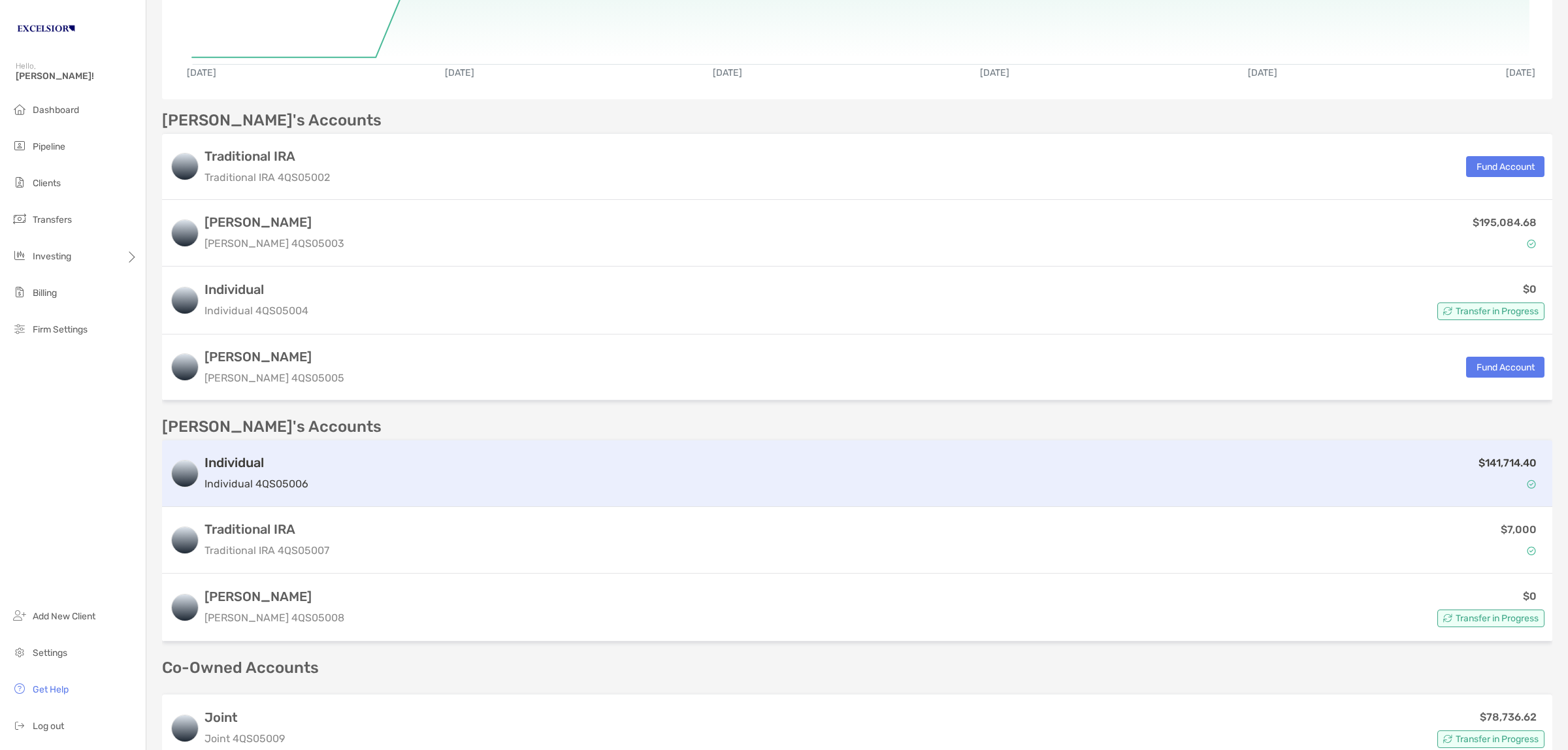
click at [963, 469] on div "$141,714.40" at bounding box center [929, 473] width 1231 height 38
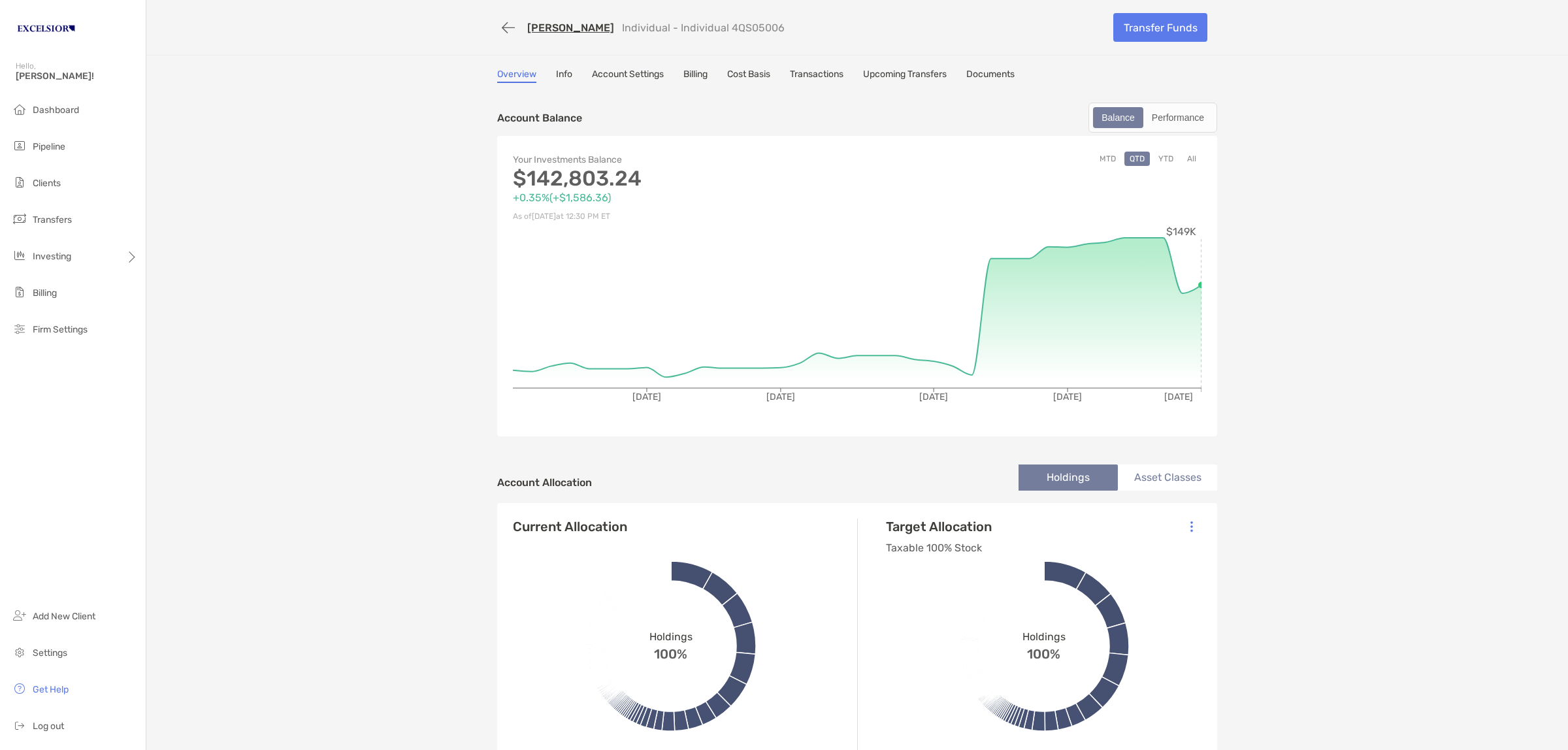
scroll to position [163, 0]
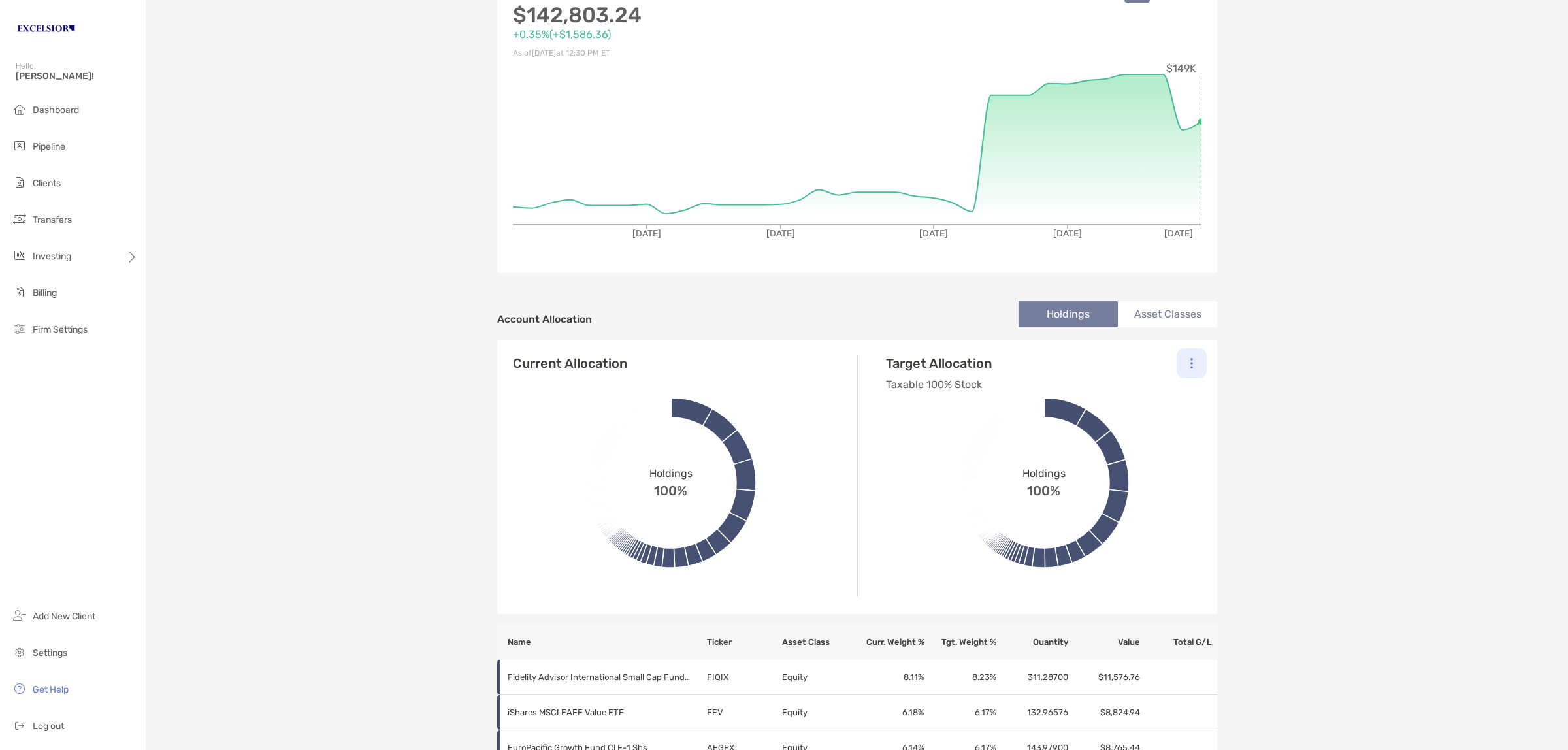
click at [1190, 357] on img at bounding box center [1192, 363] width 3 height 12
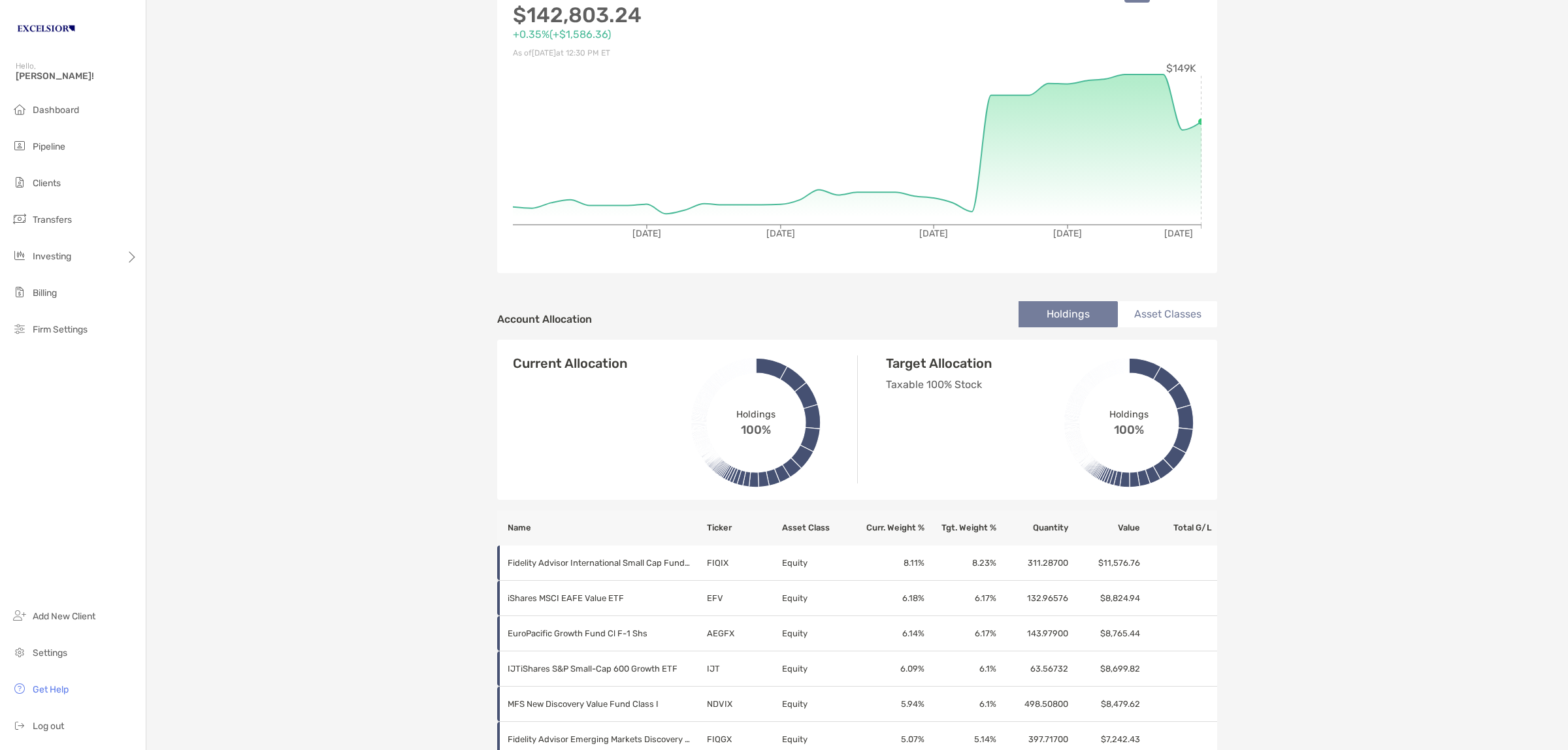
scroll to position [0, 0]
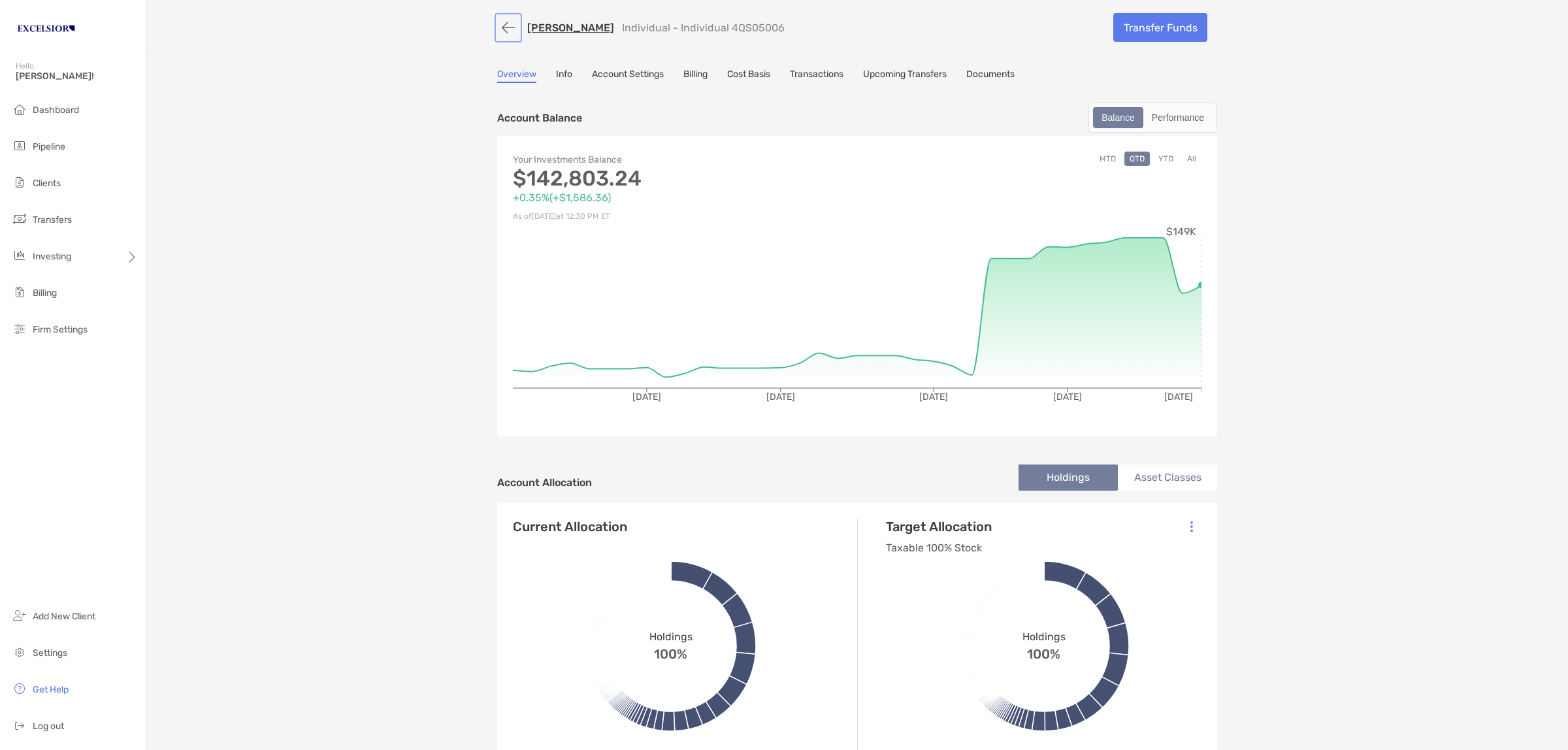
click at [501, 27] on button "button" at bounding box center [508, 28] width 22 height 24
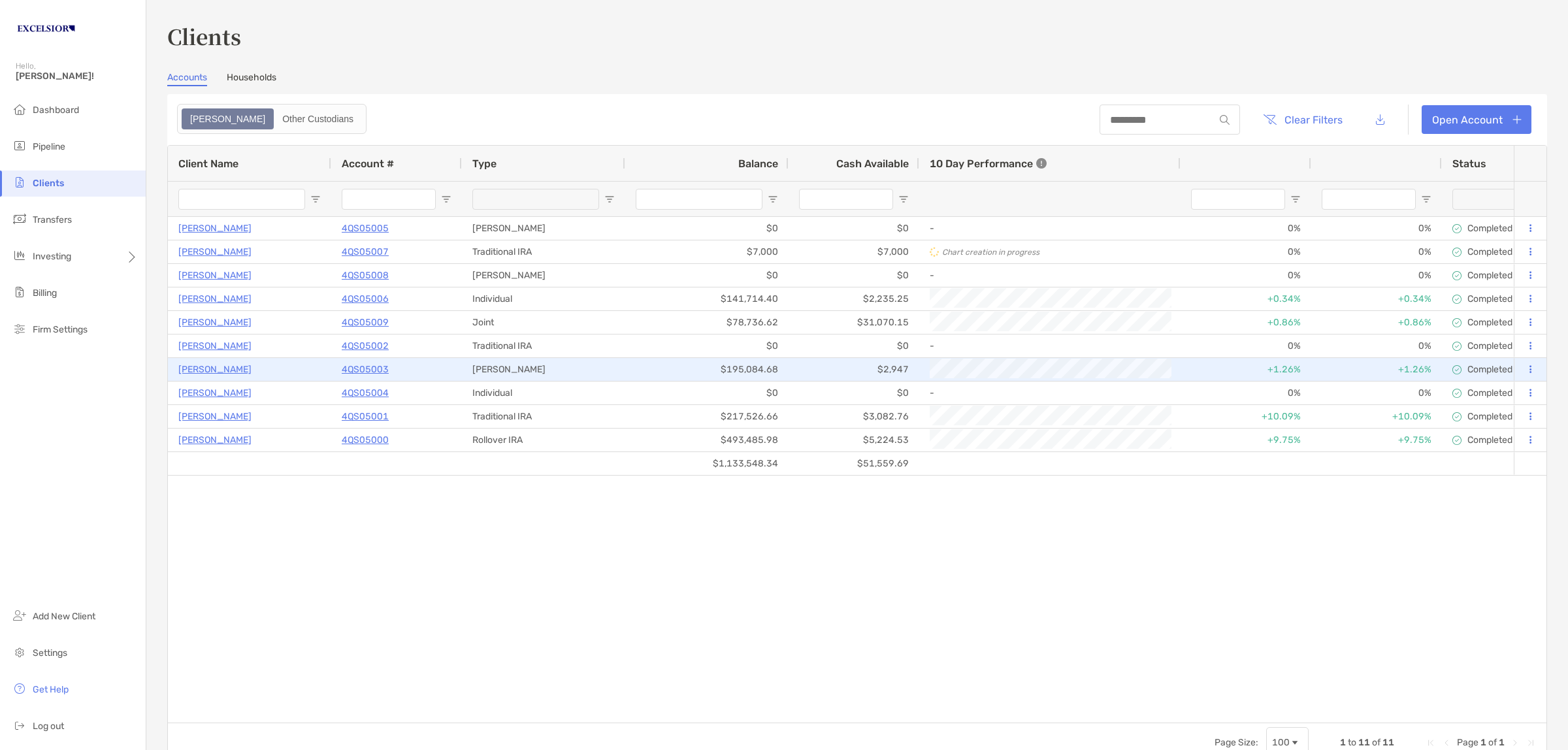
type input "**********"
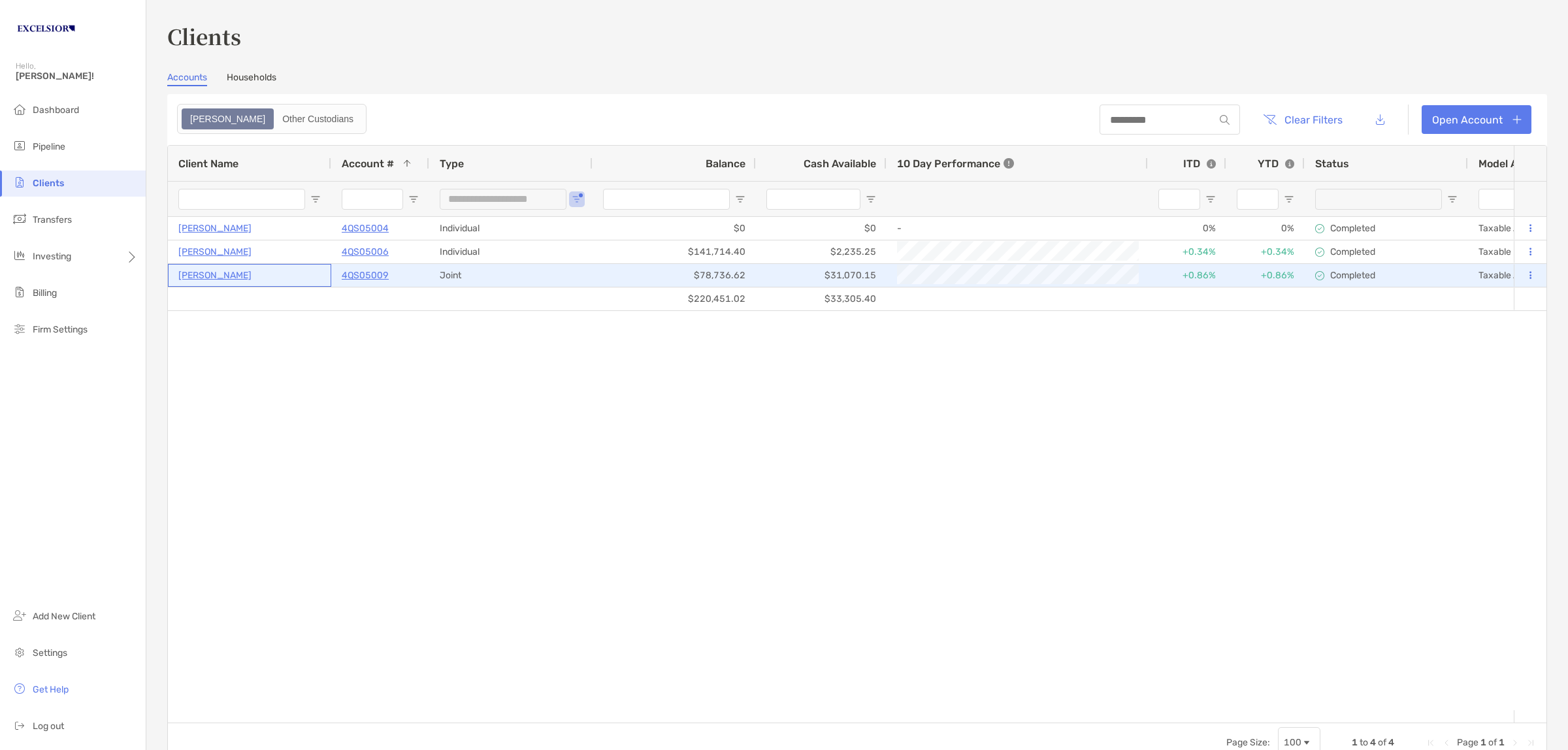
click at [214, 272] on p "[PERSON_NAME]" at bounding box center [215, 275] width 73 height 17
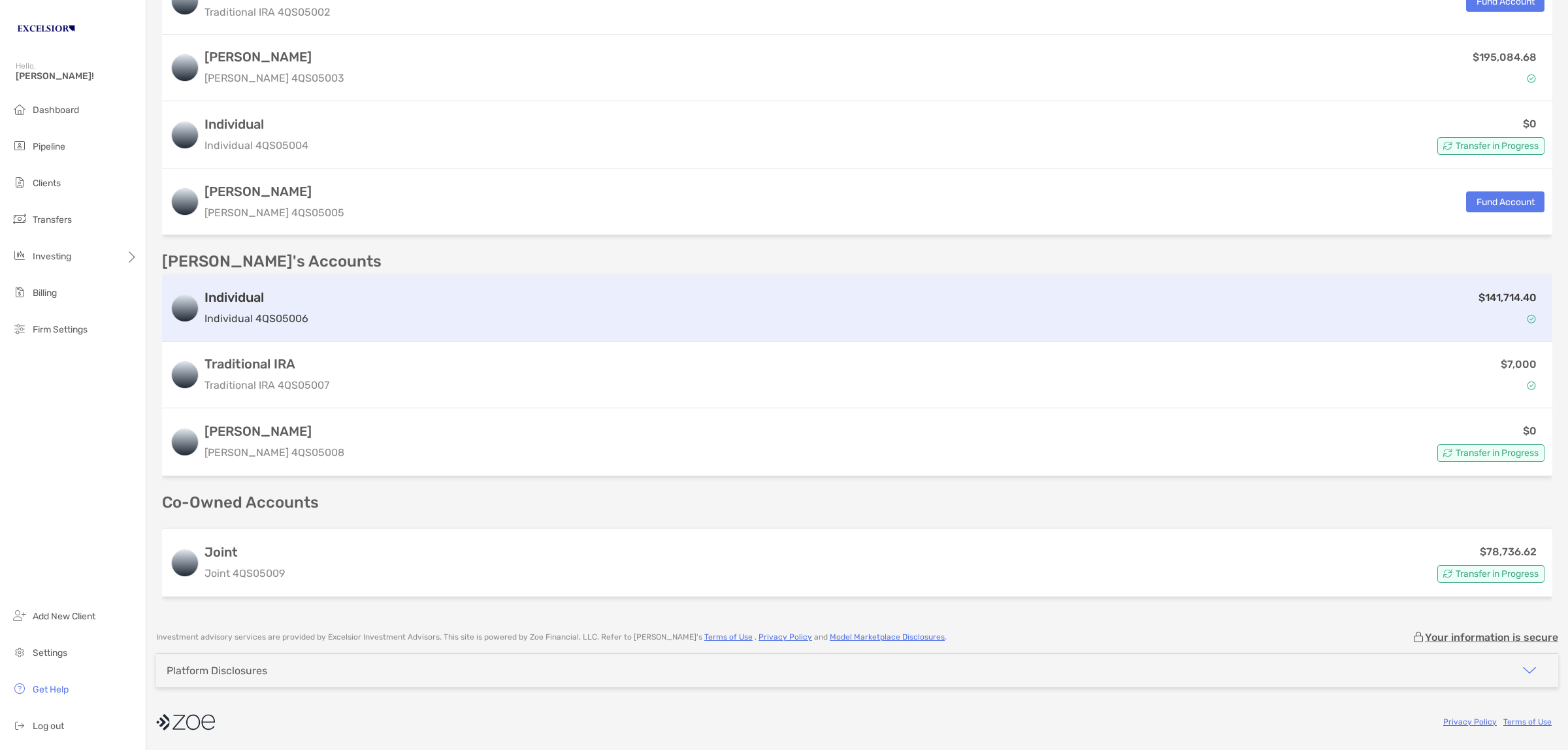
scroll to position [303, 0]
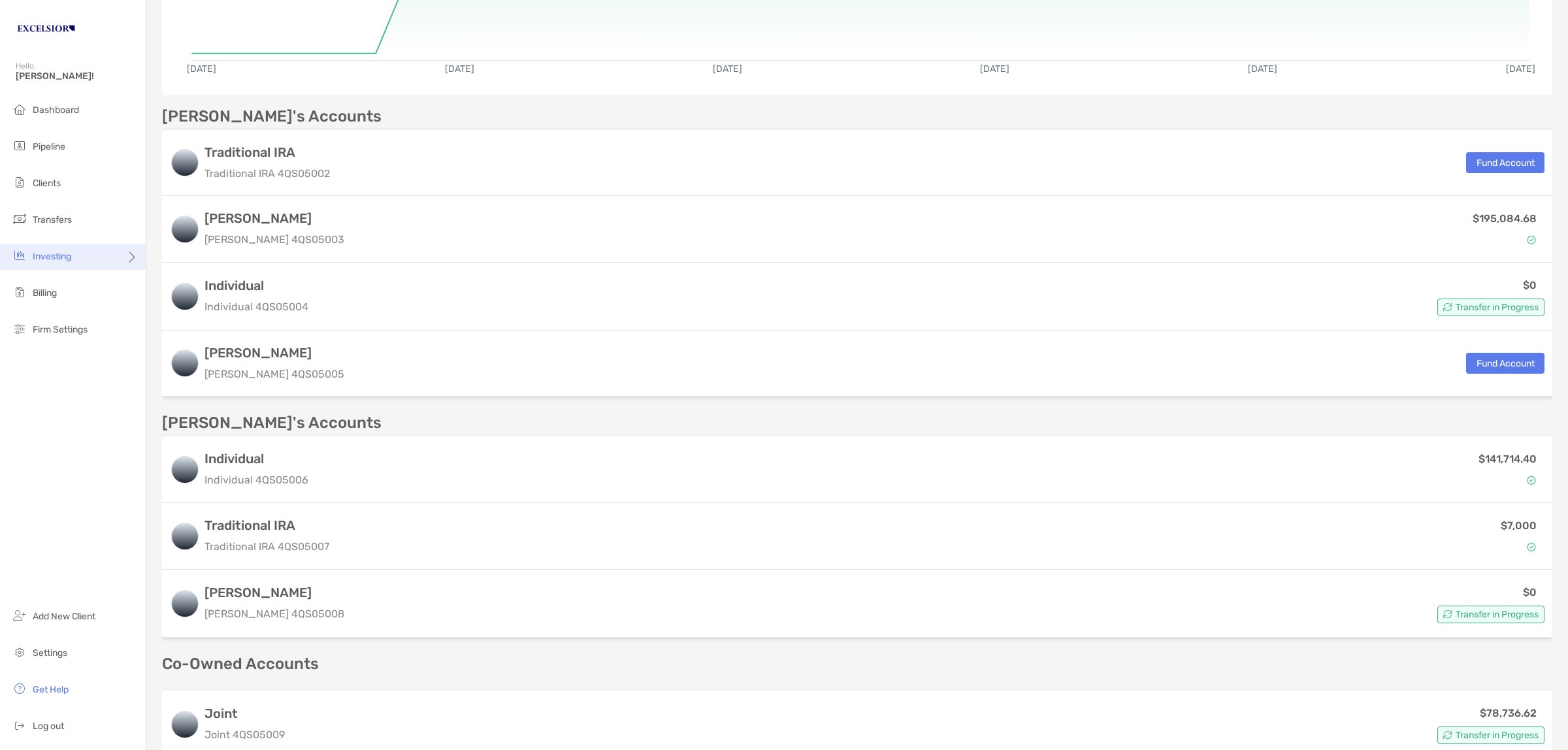
click at [72, 258] on div "Investing" at bounding box center [73, 256] width 146 height 26
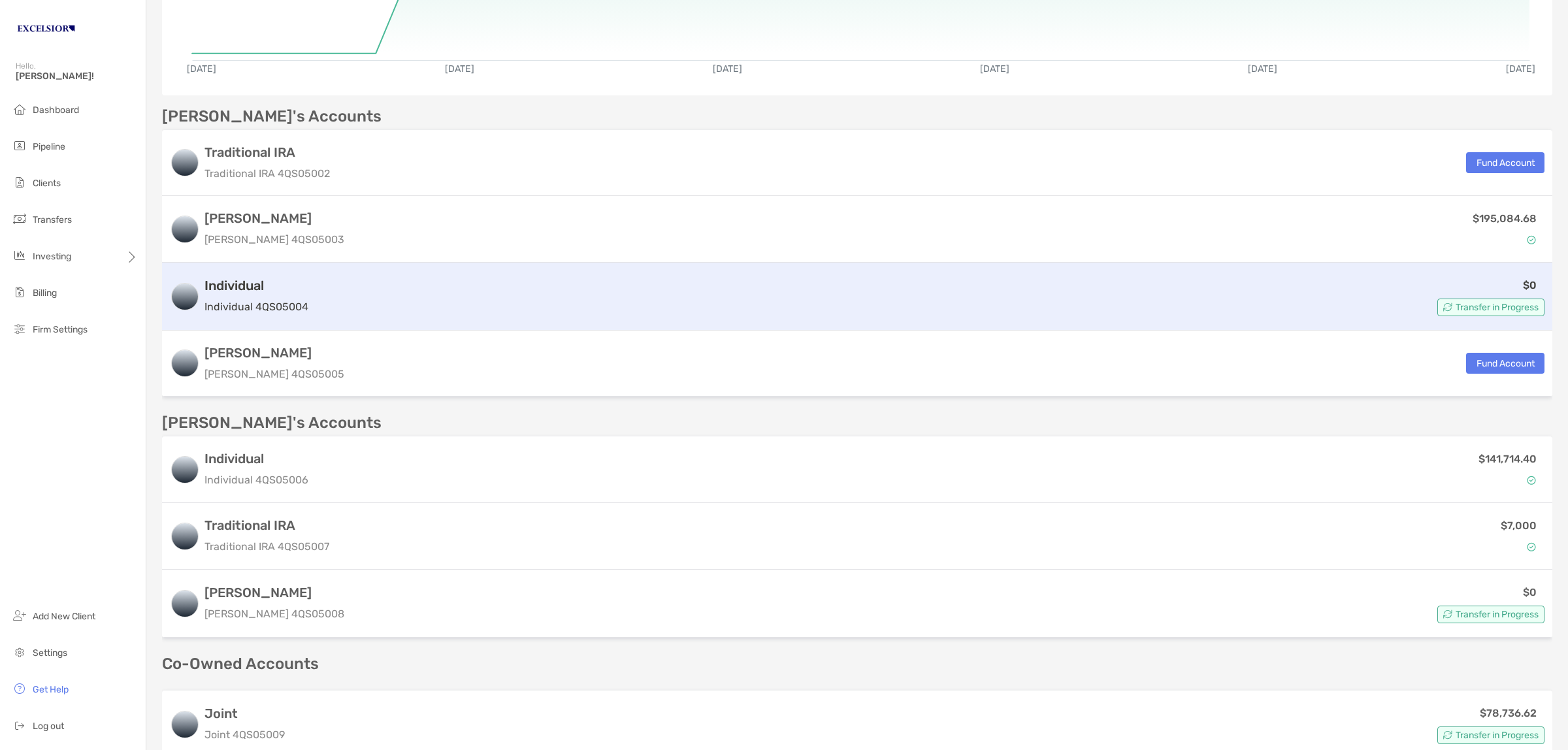
click at [175, 283] on figure at bounding box center [184, 296] width 27 height 27
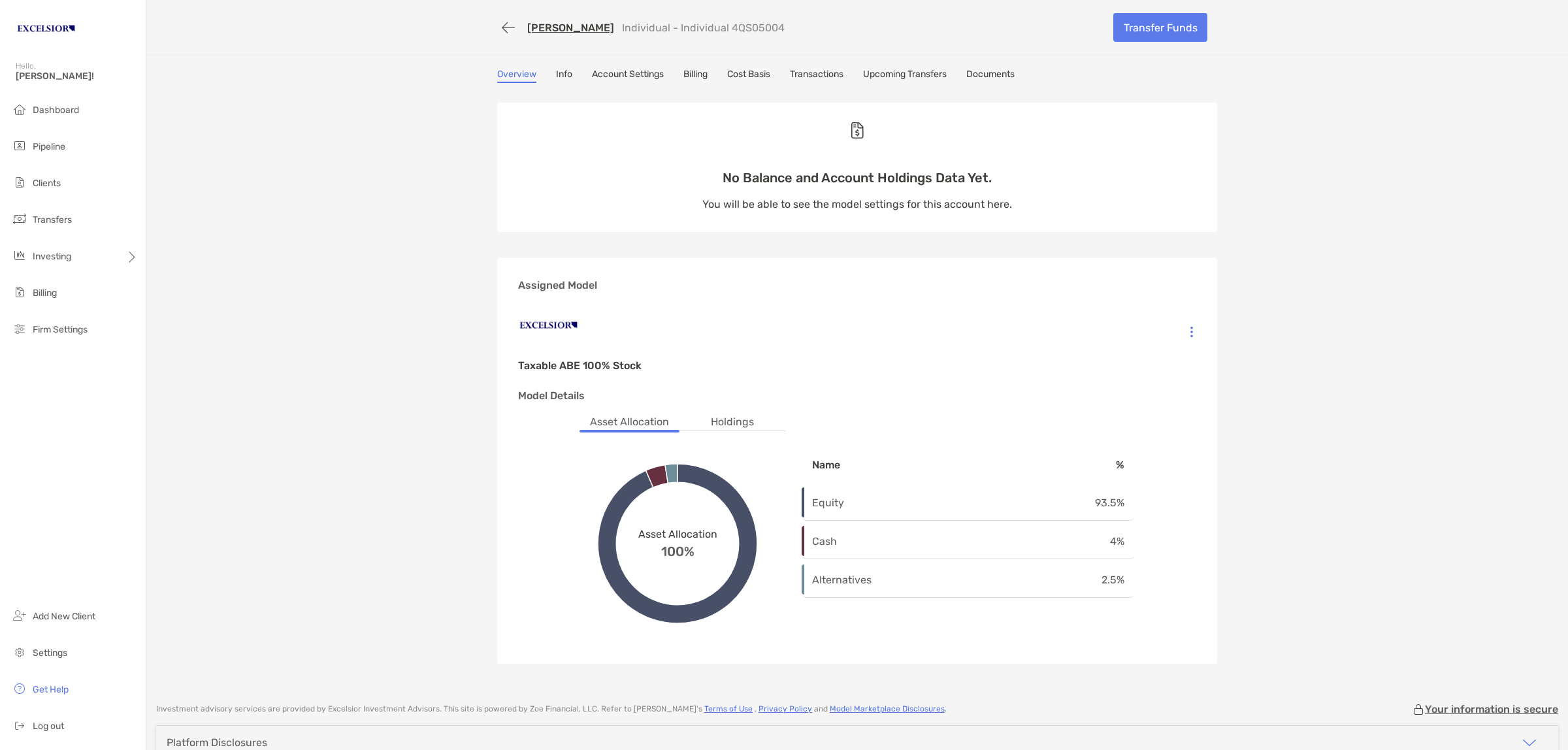
click at [552, 21] on link "[PERSON_NAME]" at bounding box center [570, 27] width 87 height 13
click at [322, 14] on div "Matthew Abeling Individual - Individual 4QS05004 Transfer Funds" at bounding box center [857, 28] width 1421 height 56
click at [556, 25] on link "[PERSON_NAME]" at bounding box center [570, 27] width 87 height 13
click at [322, 76] on div "Matthew Abeling Individual - Individual 4QS05004 Transfer Funds Overview Info A…" at bounding box center [857, 345] width 1421 height 690
click at [61, 108] on span "Dashboard" at bounding box center [56, 110] width 46 height 11
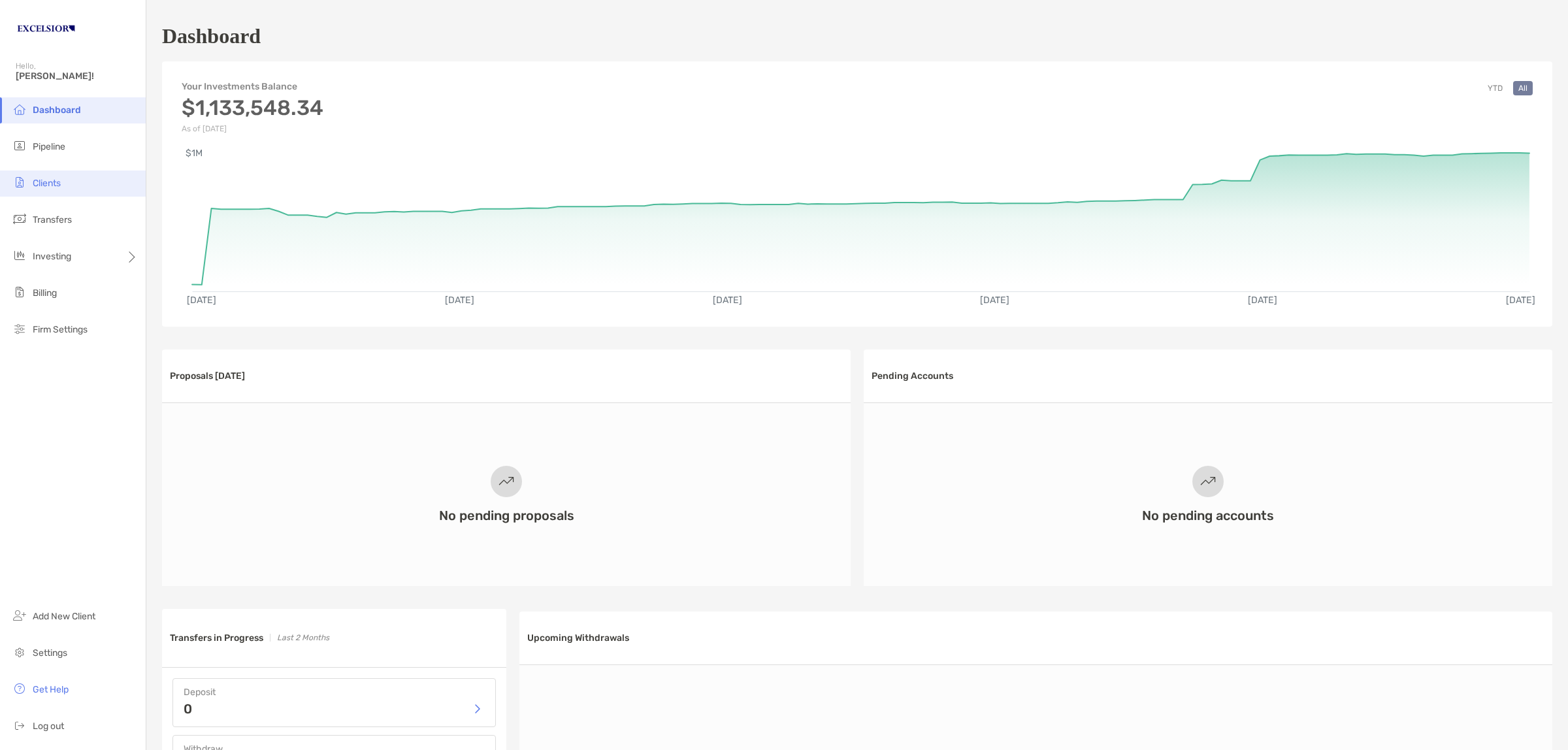
click at [63, 184] on li "Clients" at bounding box center [73, 183] width 146 height 26
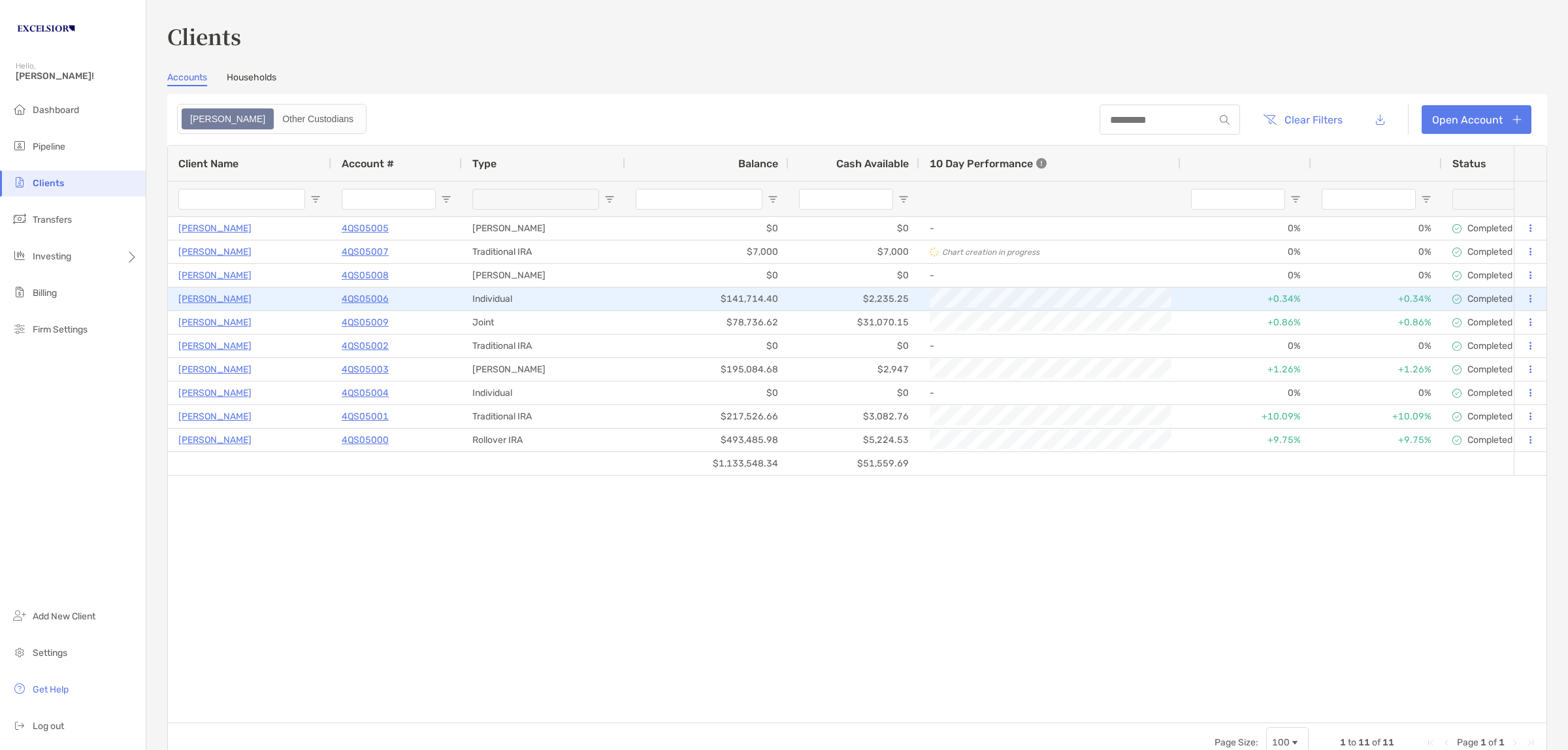
type input "**********"
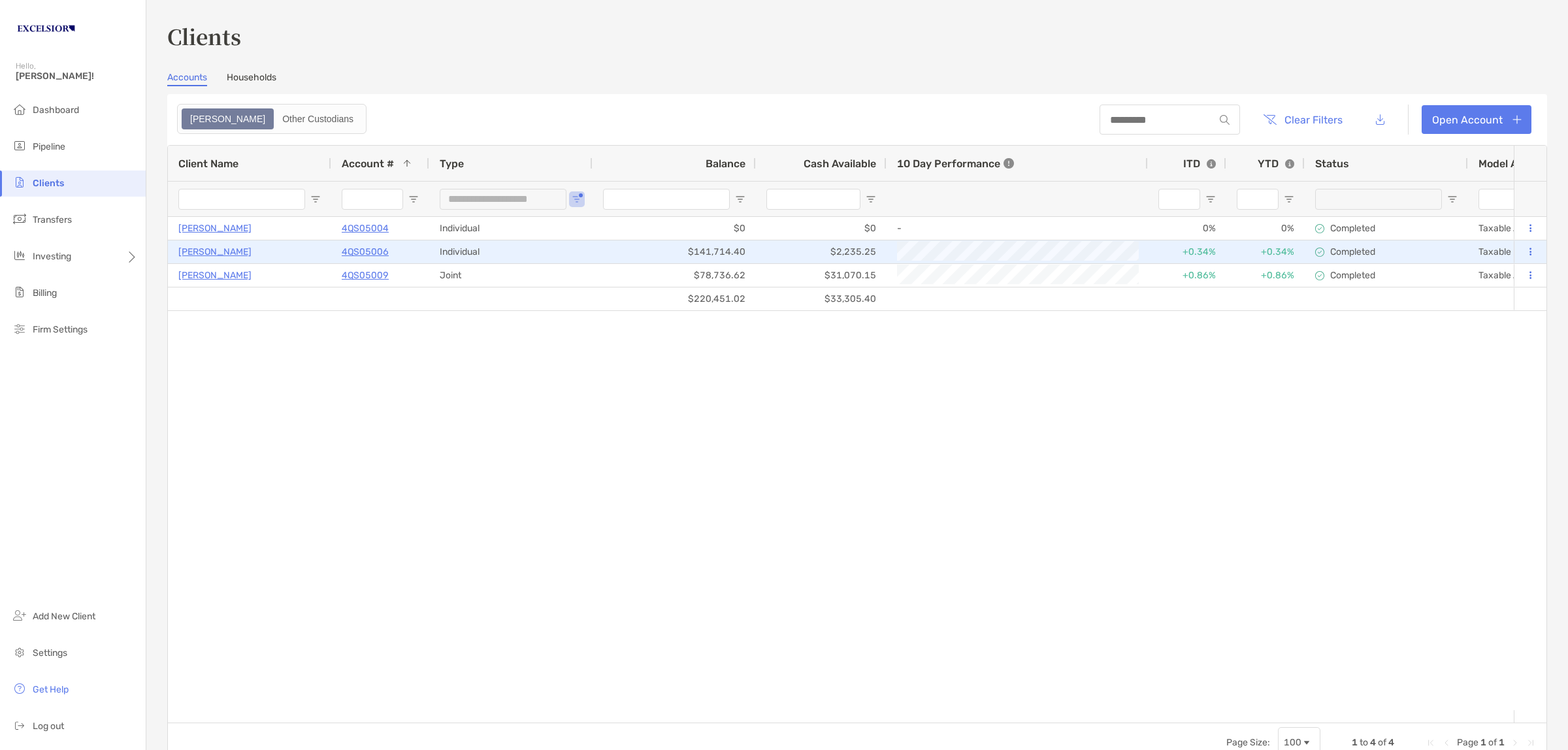
click at [216, 252] on p "[PERSON_NAME]" at bounding box center [215, 252] width 73 height 17
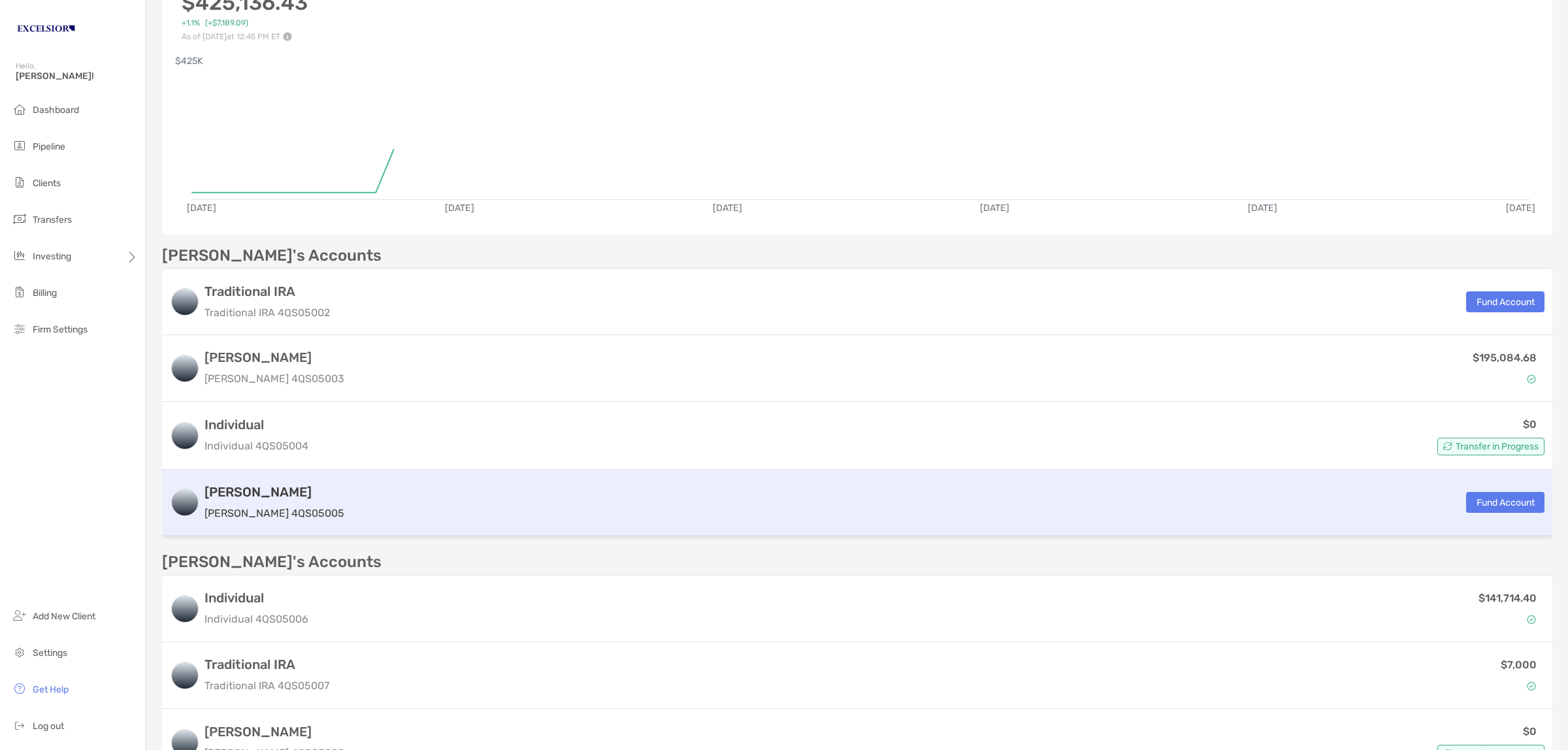
scroll to position [327, 0]
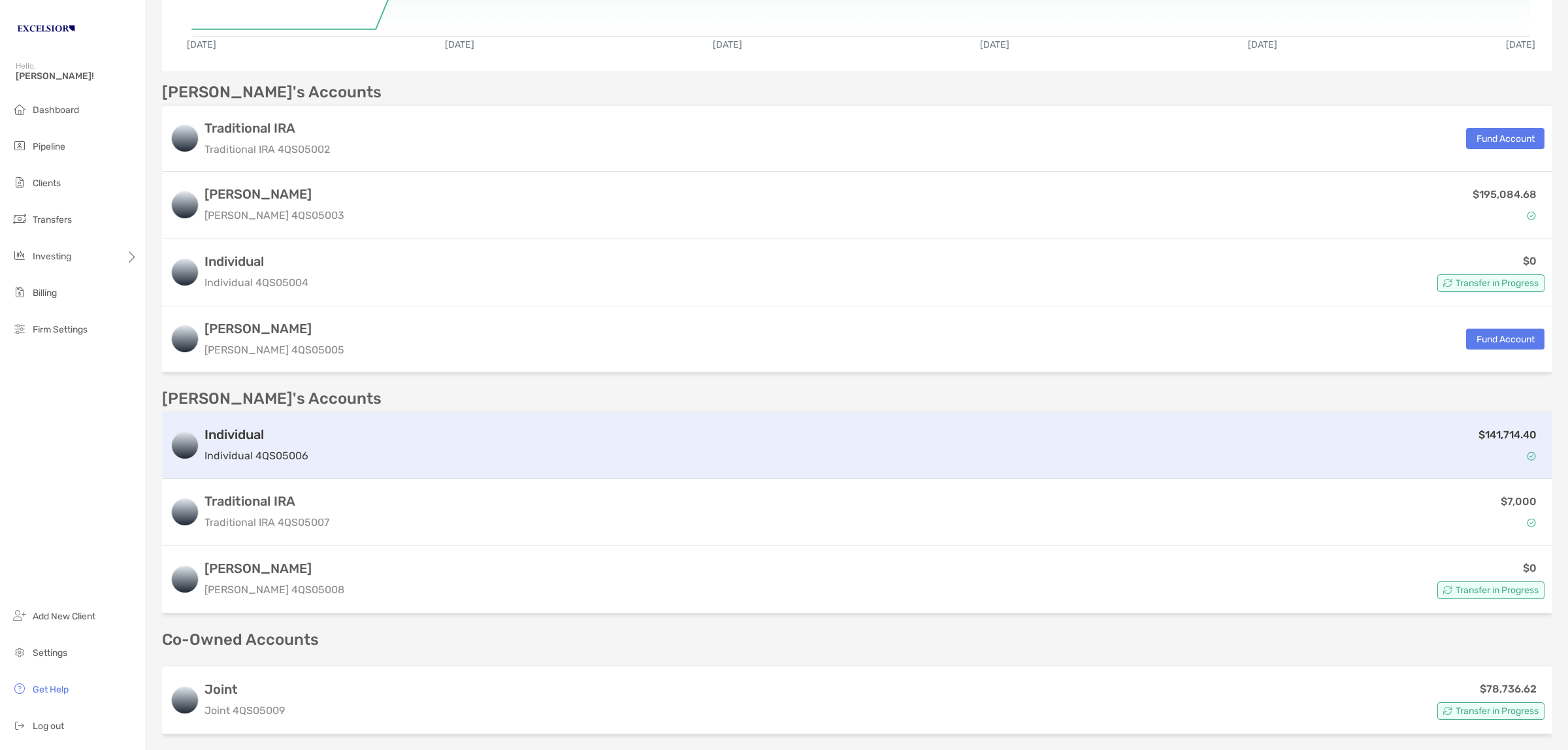
click at [237, 428] on h3 "Individual" at bounding box center [256, 435] width 104 height 16
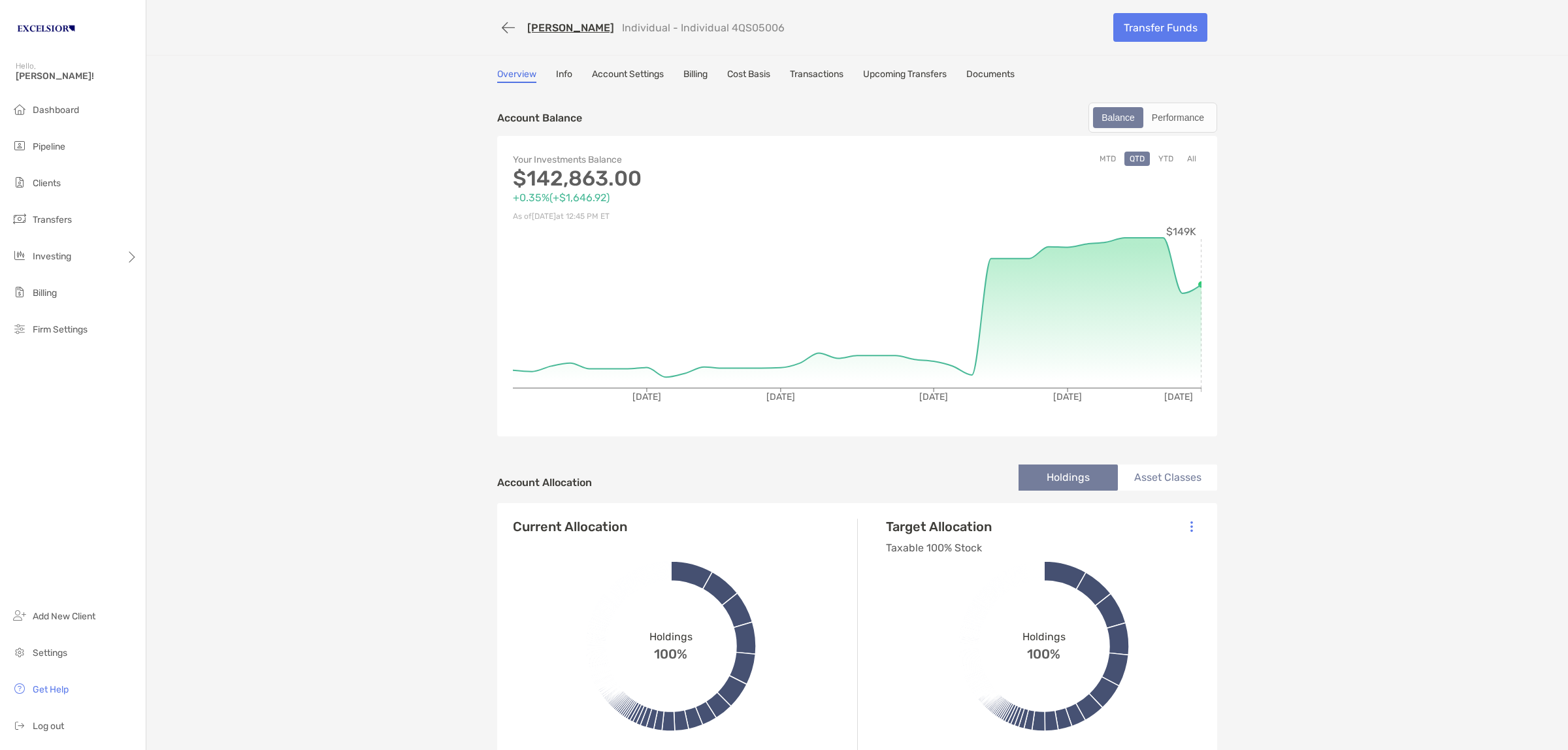
click at [537, 27] on link "[PERSON_NAME]" at bounding box center [570, 27] width 87 height 13
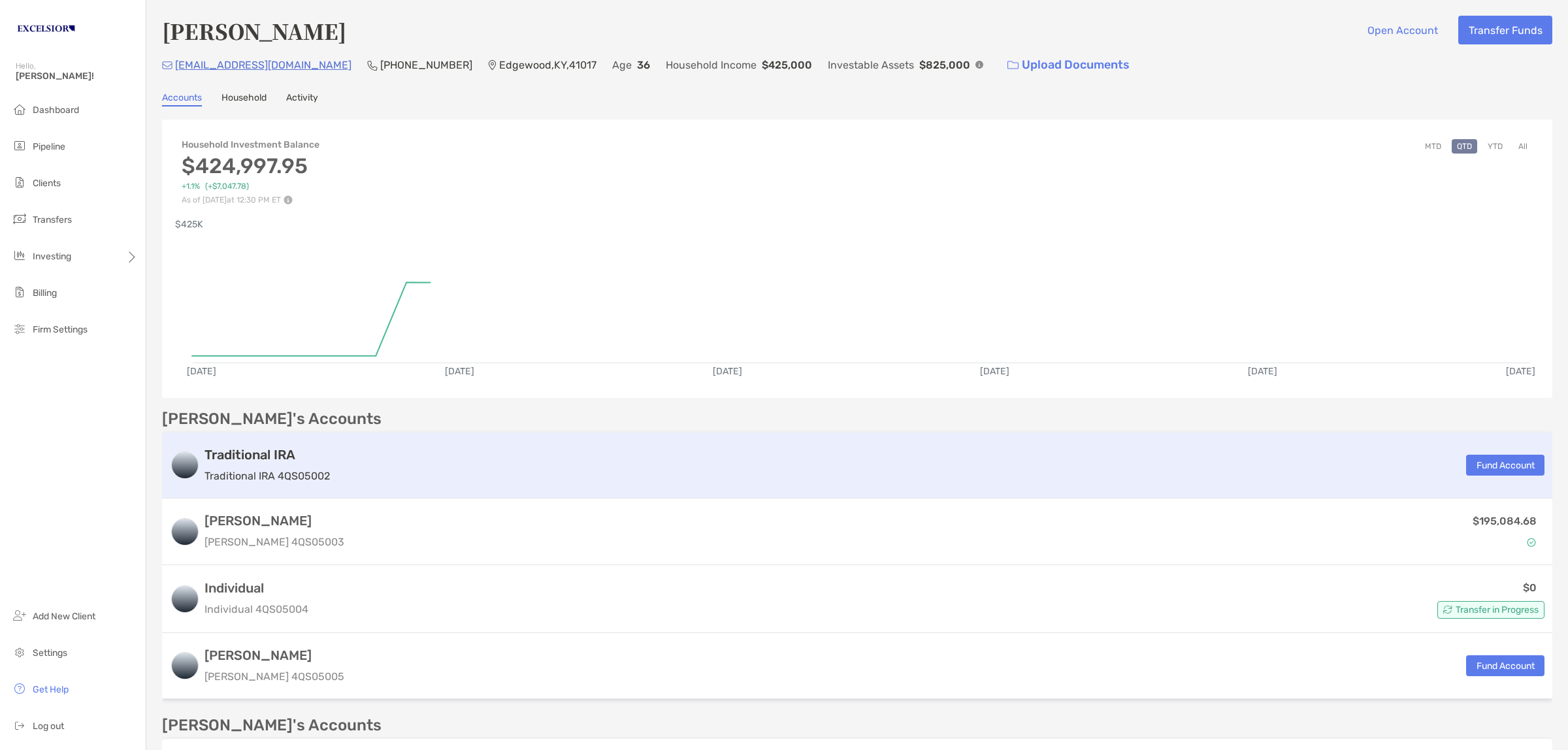
scroll to position [163, 0]
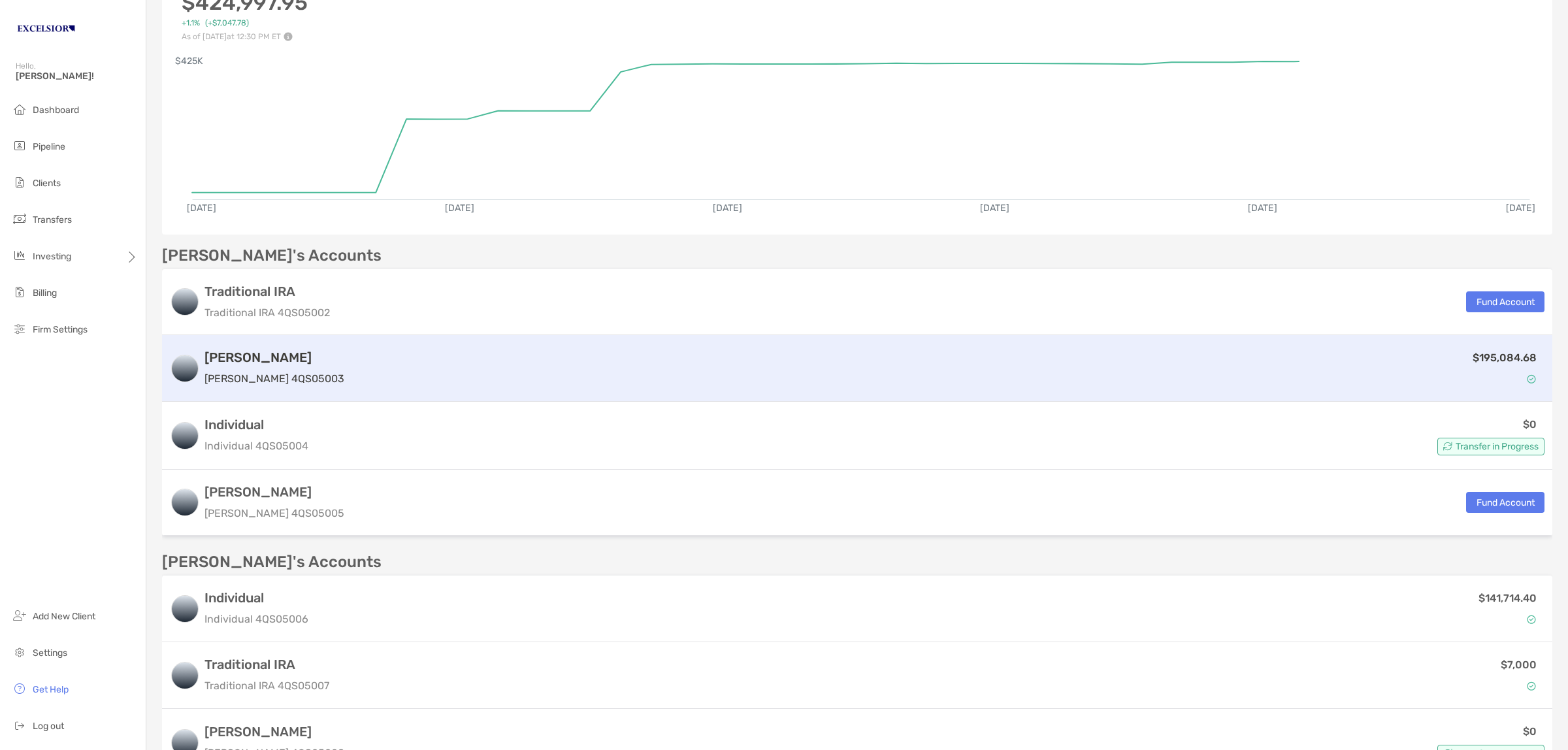
click at [350, 366] on div "$195,084.68" at bounding box center [947, 368] width 1194 height 38
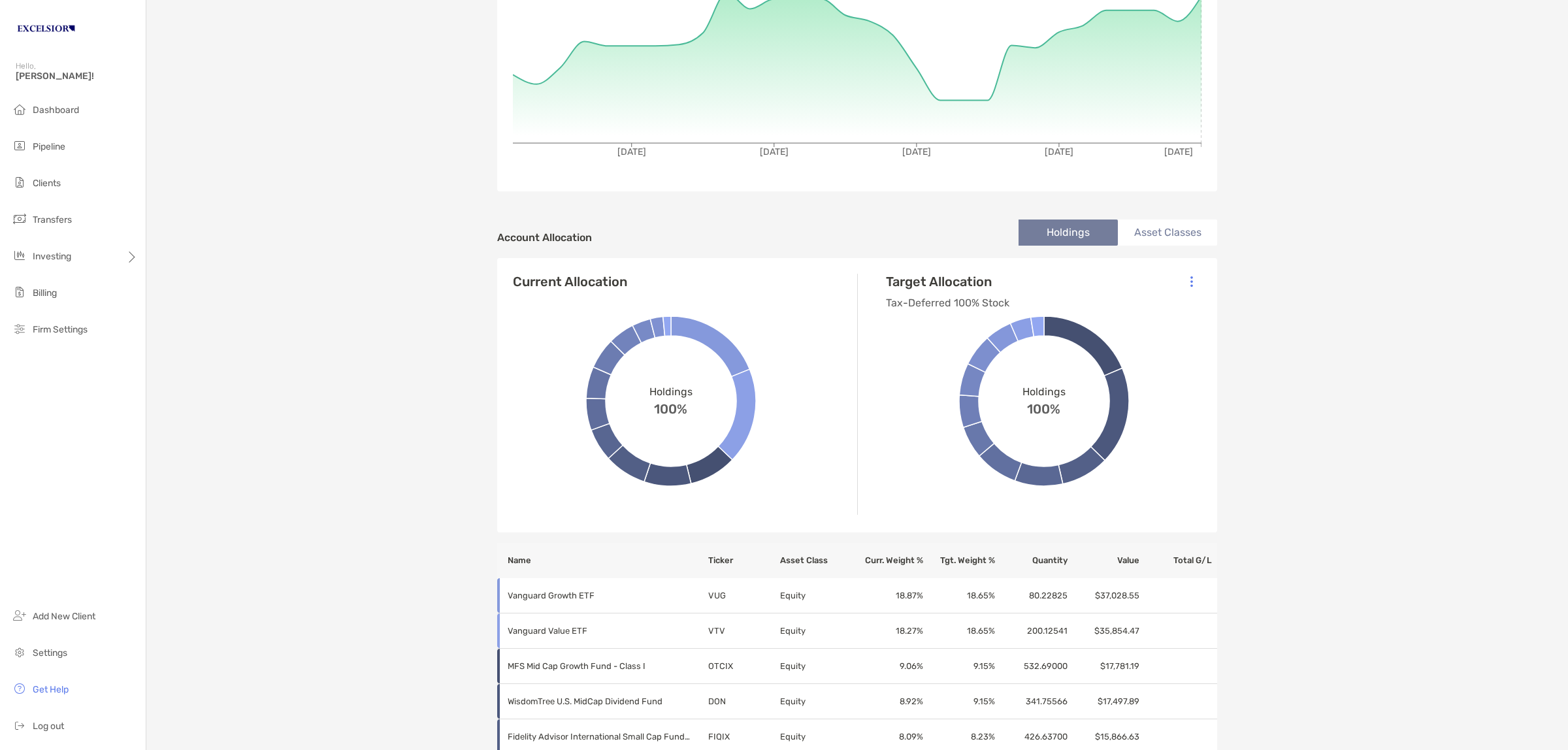
scroll to position [163, 0]
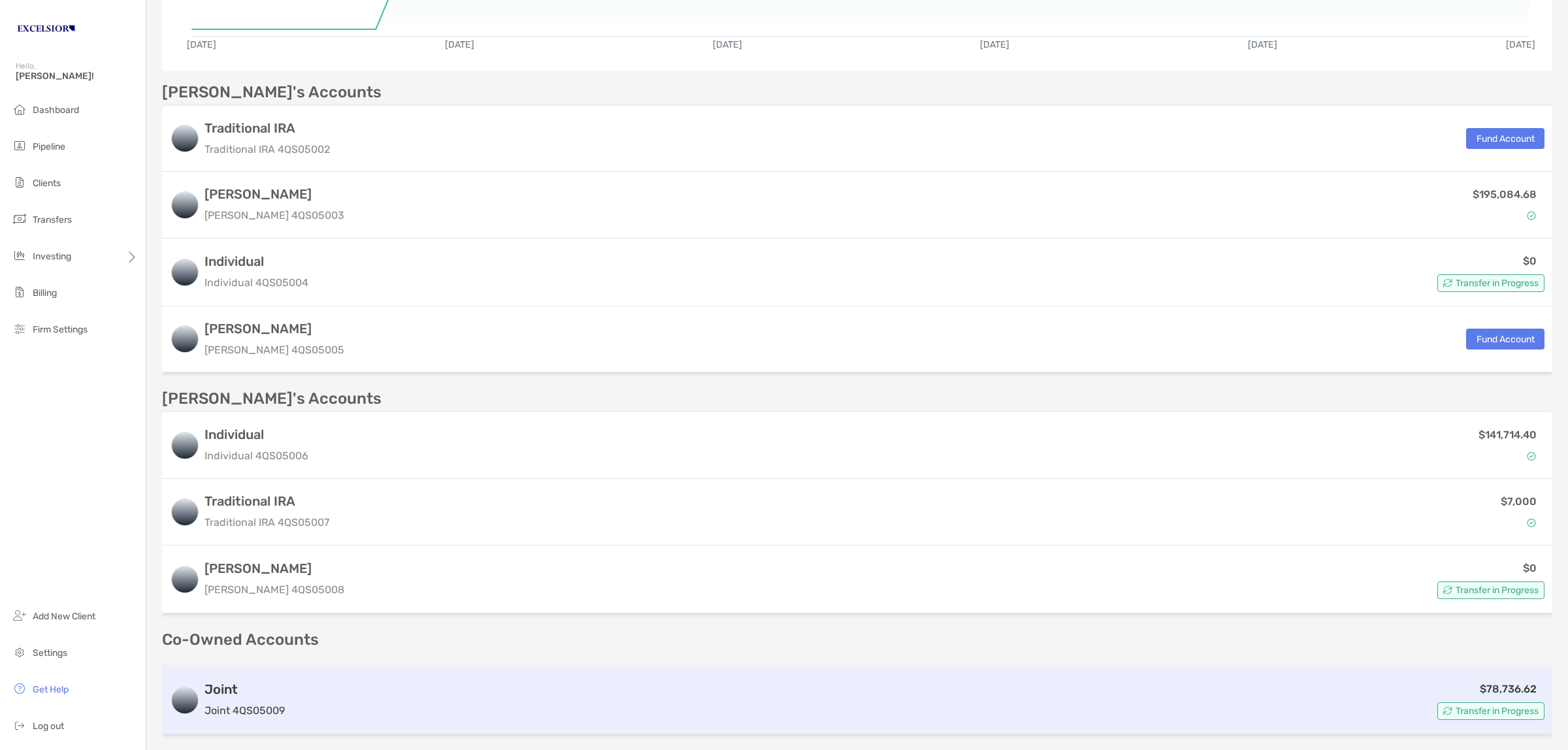
scroll to position [466, 0]
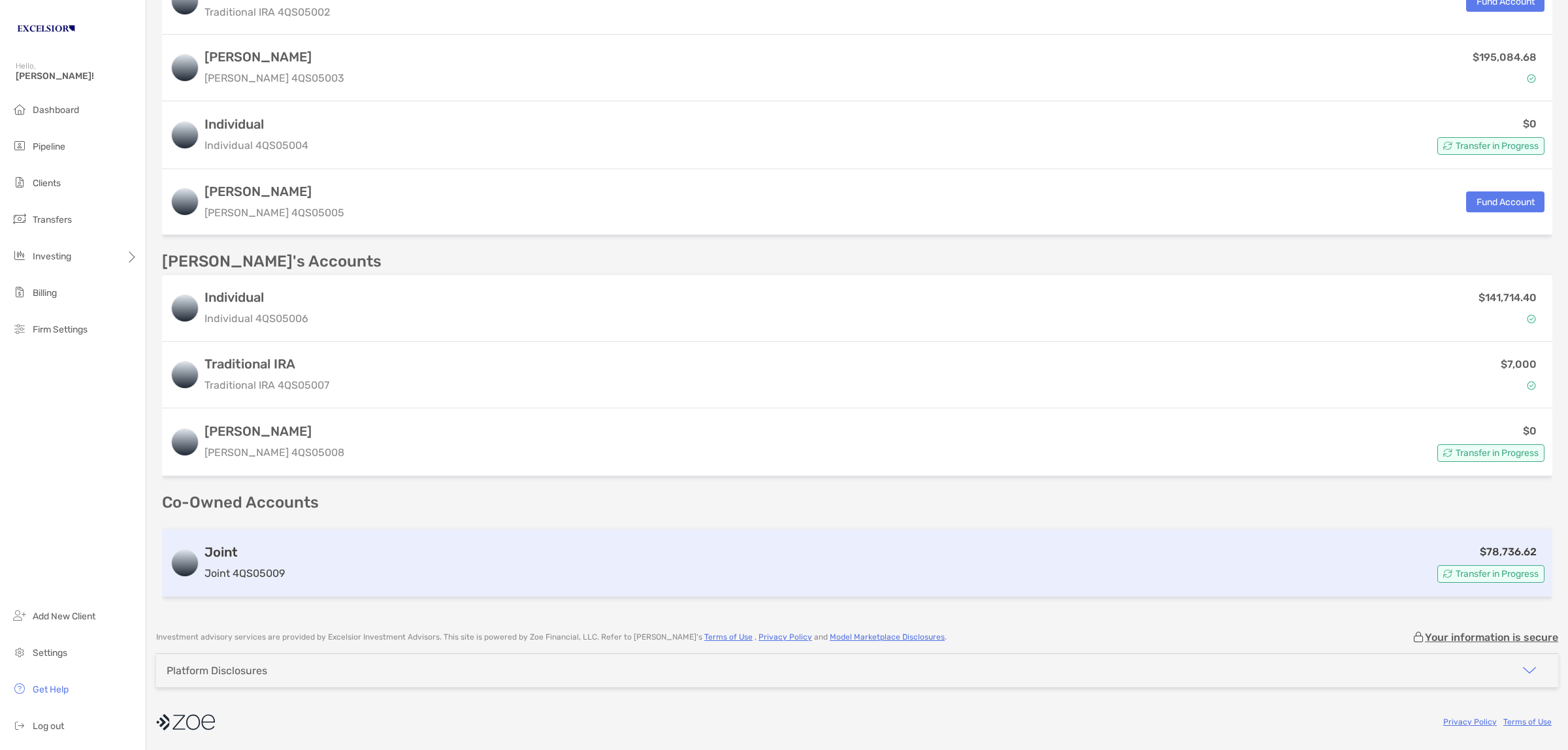
click at [324, 570] on div "$78,736.62 Transfer in Progress" at bounding box center [917, 563] width 1254 height 39
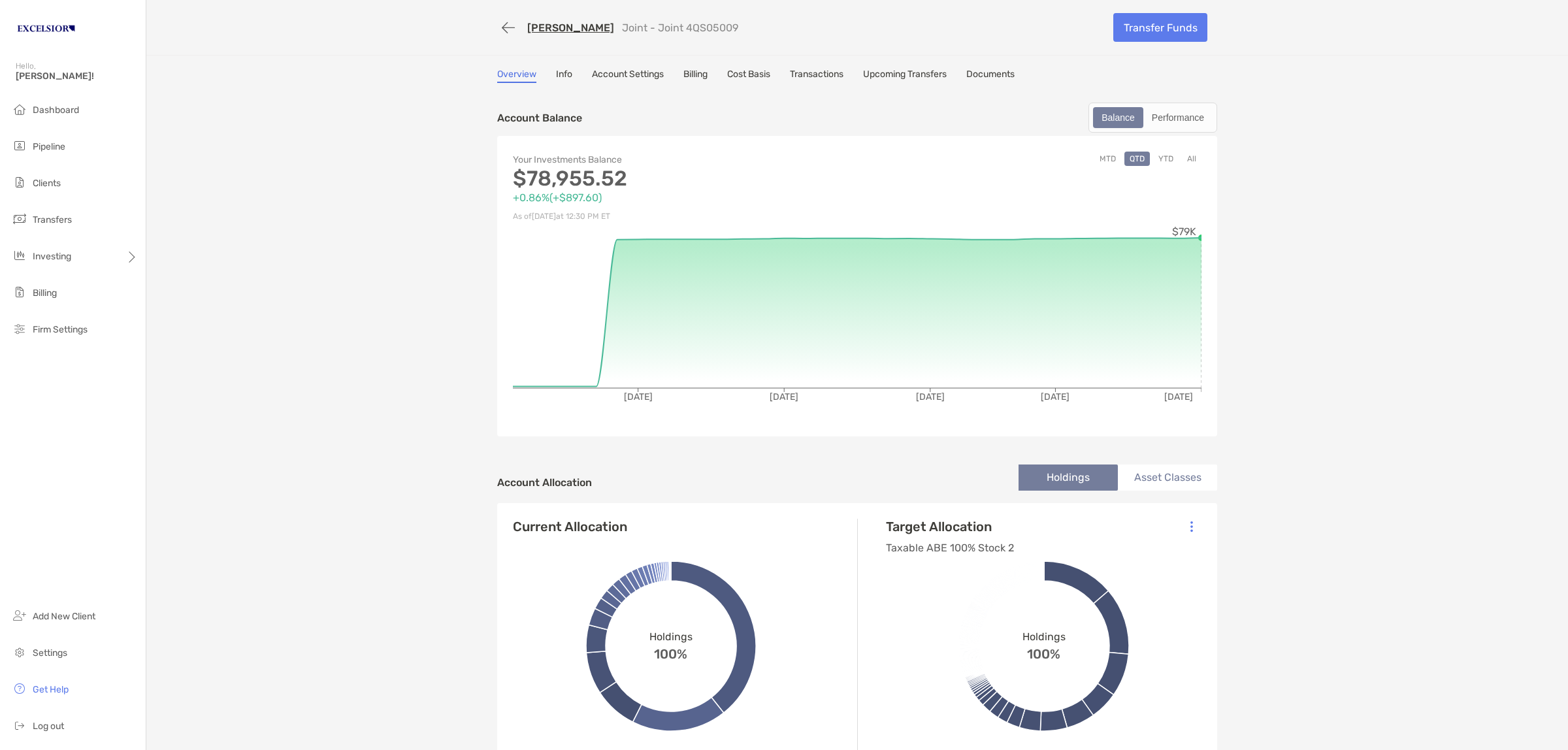
scroll to position [163, 0]
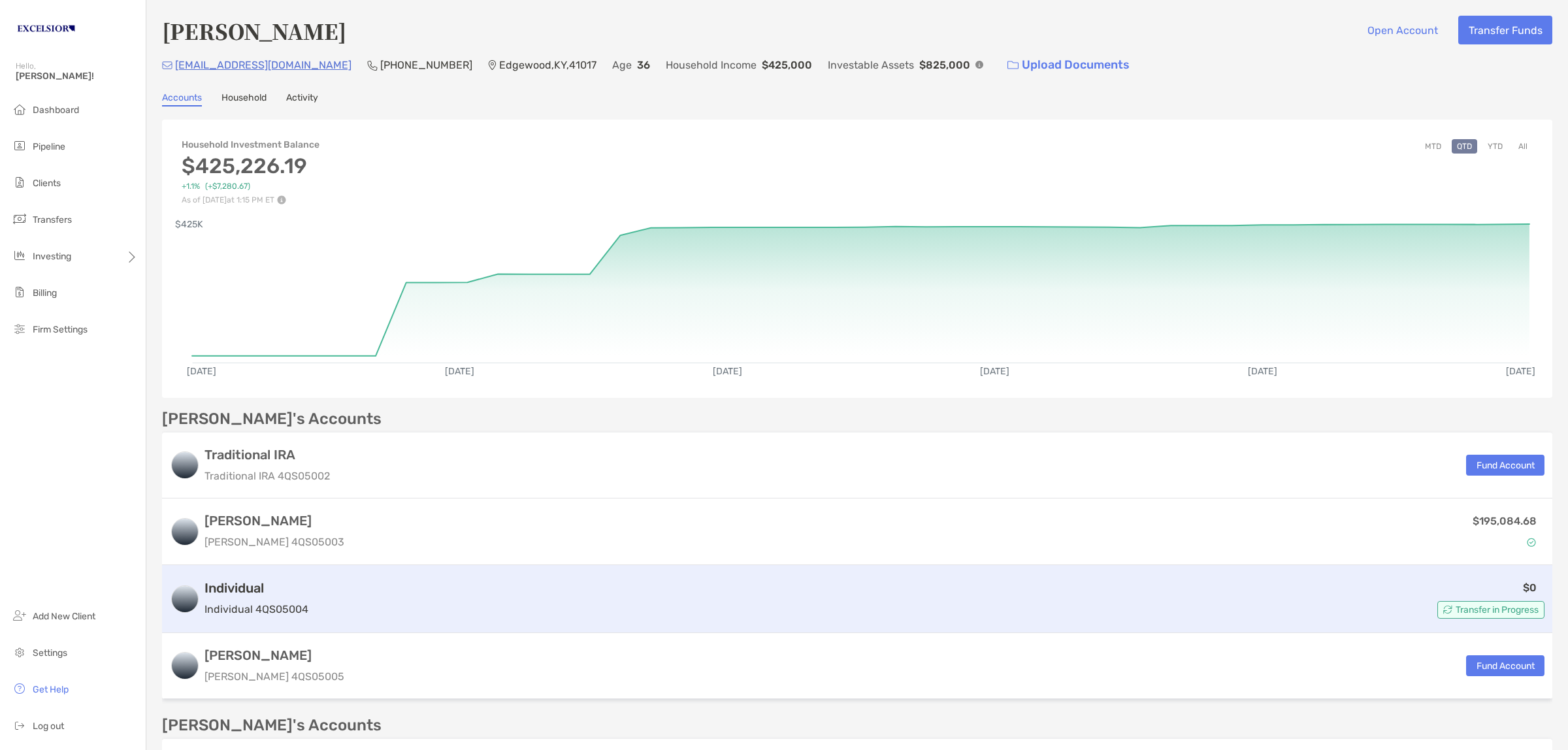
scroll to position [327, 0]
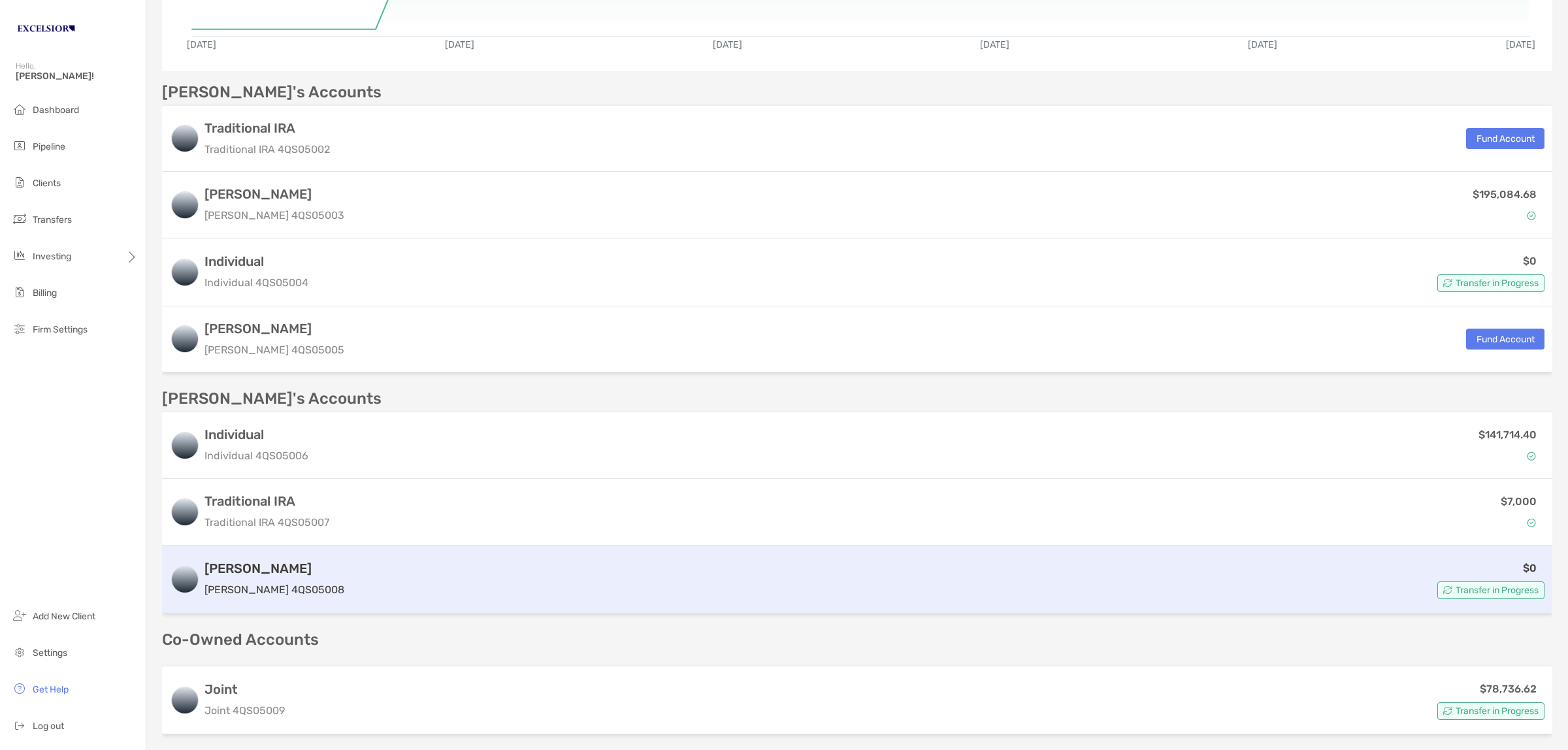
click at [350, 597] on div "$0 Transfer in Progress" at bounding box center [947, 579] width 1194 height 39
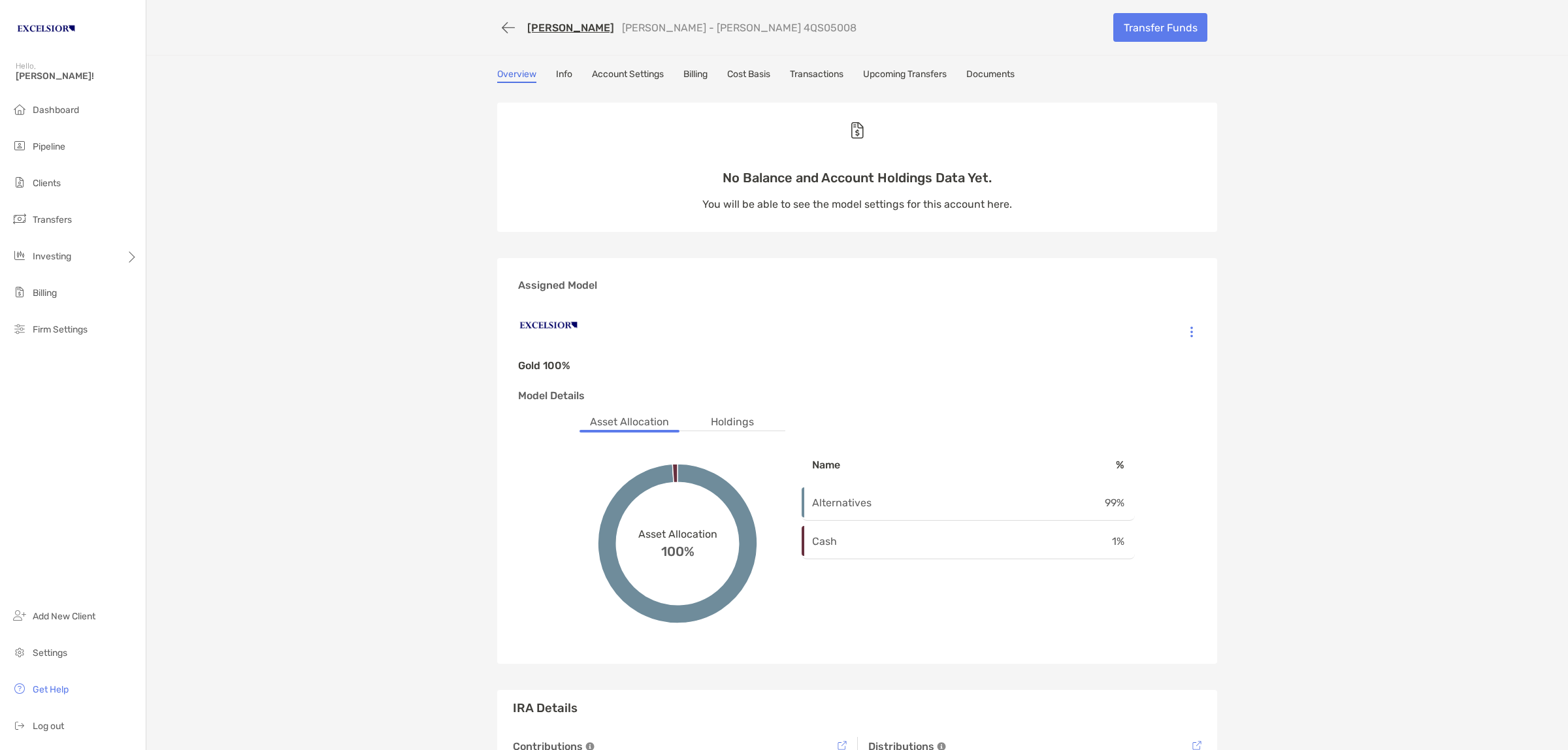
click at [356, 285] on div "[PERSON_NAME] [PERSON_NAME] - [PERSON_NAME] 4QS05008 Transfer Funds Overview In…" at bounding box center [857, 455] width 1421 height 910
